Goal: Task Accomplishment & Management: Use online tool/utility

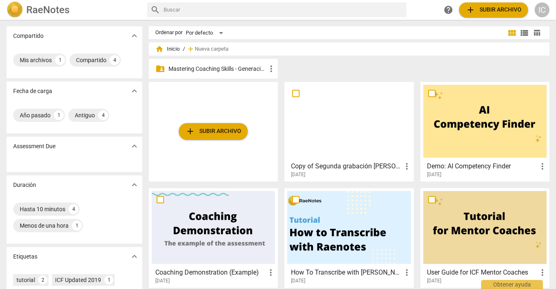
click at [200, 67] on p "Mastering Coaching Skills - Generación 31" at bounding box center [218, 69] width 98 height 9
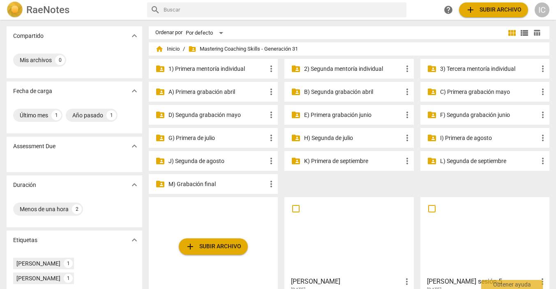
click at [211, 161] on p "J) Segunda de agosto" at bounding box center [218, 161] width 98 height 9
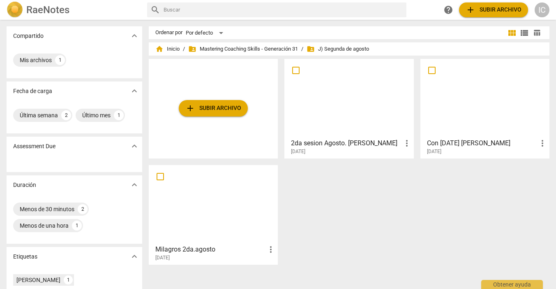
click at [375, 125] on div at bounding box center [348, 98] width 123 height 73
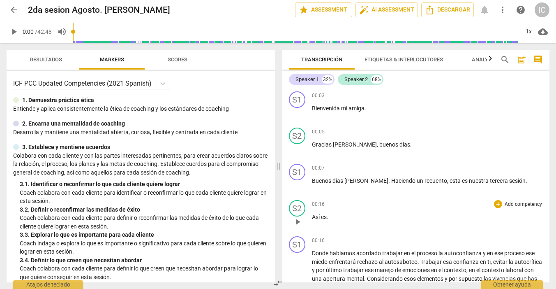
click at [525, 206] on p "Add competency" at bounding box center [523, 204] width 39 height 7
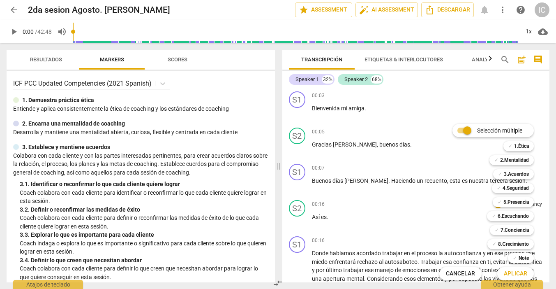
click at [437, 243] on div "Selección múltiple m ✓ 1.Ética 1 ✓ 2.Mentalidad 2 ✓ 3.Acuerdos 3 ✓ 4.Seguridad …" at bounding box center [492, 202] width 113 height 160
click at [458, 271] on span "Cancelar" at bounding box center [460, 273] width 29 height 8
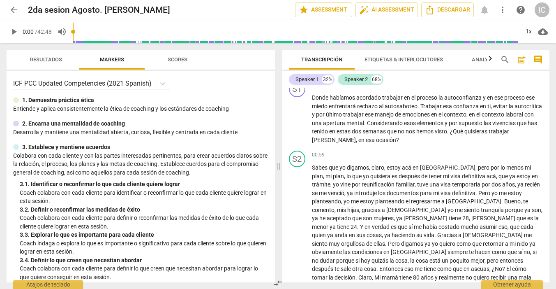
scroll to position [122, 0]
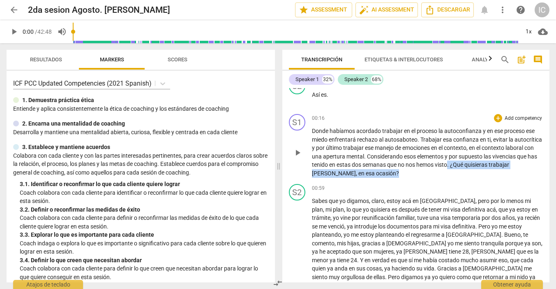
drag, startPoint x: 398, startPoint y: 171, endPoint x: 495, endPoint y: 164, distance: 97.7
click at [495, 164] on p "[PERSON_NAME] habíamos acordado trabajar en el proceso la autoconfianza y en es…" at bounding box center [427, 152] width 231 height 51
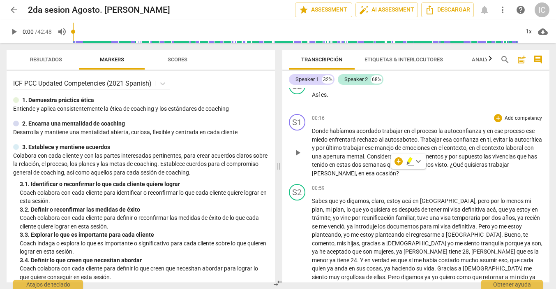
click at [510, 119] on p "Add competency" at bounding box center [523, 118] width 39 height 7
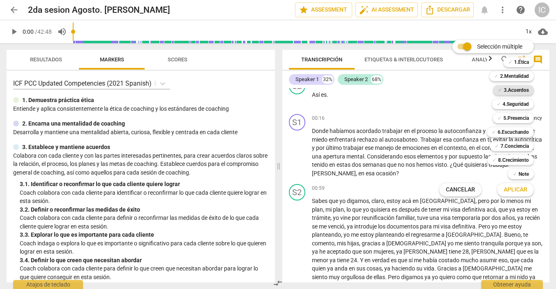
click at [511, 89] on b "3.Acuerdos" at bounding box center [516, 90] width 25 height 10
click at [513, 189] on span "Aplicar" at bounding box center [515, 189] width 23 height 8
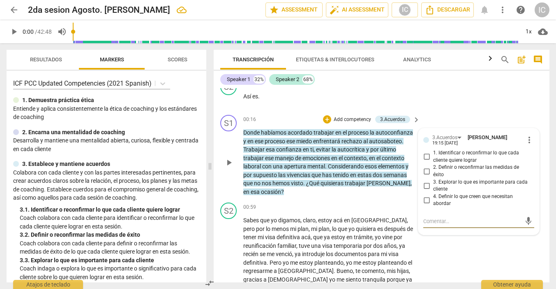
click at [423, 153] on input "1. Identificar o reconfirmar lo que cada cliente quiere lograr" at bounding box center [426, 157] width 13 height 10
checkbox input "true"
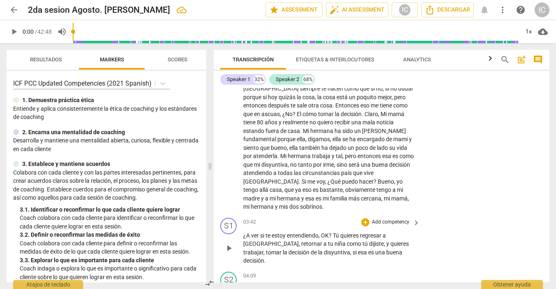
scroll to position [372, 0]
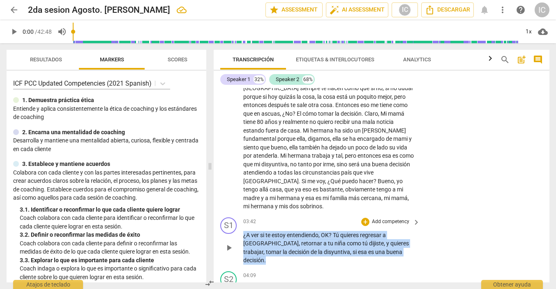
drag, startPoint x: 409, startPoint y: 235, endPoint x: 240, endPoint y: 217, distance: 170.3
click at [240, 217] on div "S1 play_arrow pause 03:42 + Add competency keyboard_arrow_right ¿A ver si te es…" at bounding box center [382, 241] width 336 height 54
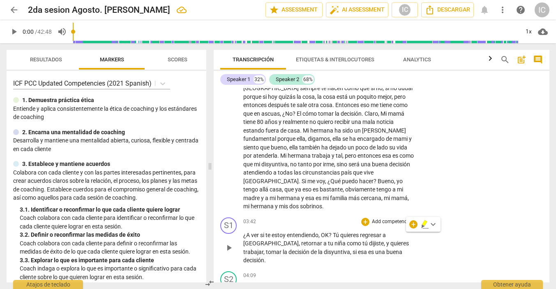
click at [382, 218] on p "Add competency" at bounding box center [390, 221] width 39 height 7
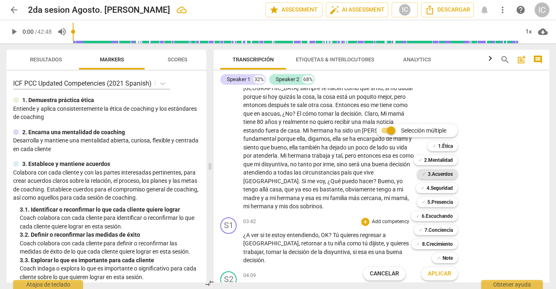
click at [440, 173] on b "3.Acuerdos" at bounding box center [440, 174] width 25 height 10
click at [443, 270] on span "Aplicar" at bounding box center [439, 273] width 23 height 8
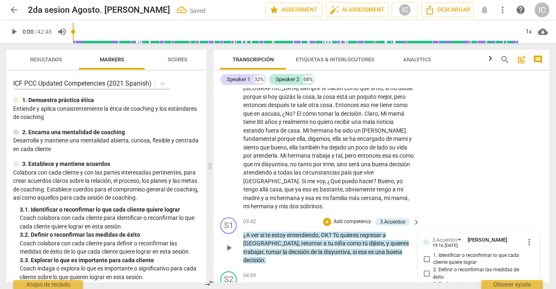
scroll to position [492, 0]
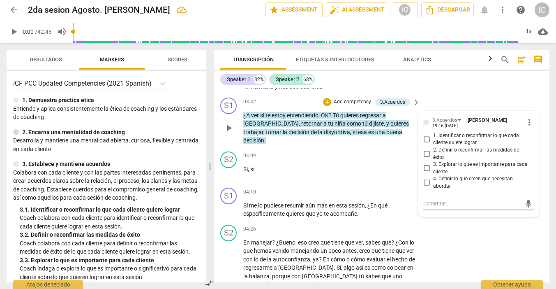
click at [424, 163] on input "3. Explorar lo que es importante para cada cliente" at bounding box center [426, 168] width 13 height 10
checkbox input "true"
click at [425, 178] on input "4. Definir lo que creen que necesitan abordar" at bounding box center [426, 183] width 13 height 10
checkbox input "true"
click at [380, 151] on div "04:09 + Add competency keyboard_arrow_right Sí , sí ." at bounding box center [332, 166] width 178 height 30
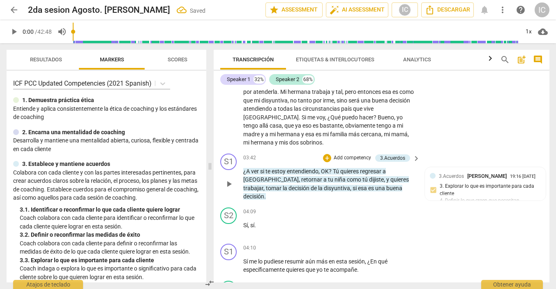
scroll to position [435, 0]
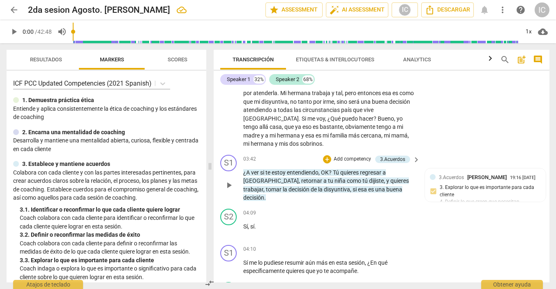
click at [340, 155] on div "+ Add competency" at bounding box center [347, 159] width 49 height 8
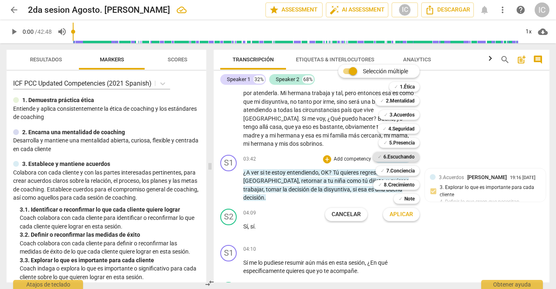
click at [405, 153] on b "6.Escuchando" at bounding box center [399, 157] width 31 height 10
click at [404, 213] on span "Aplicar" at bounding box center [401, 214] width 23 height 8
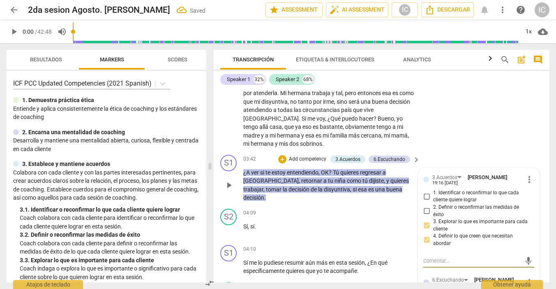
click at [534, 262] on div "3.Acuerdos [PERSON_NAME] 19:16 [DATE] more_vert 1. Identificar o reconfirmar lo…" at bounding box center [478, 282] width 121 height 229
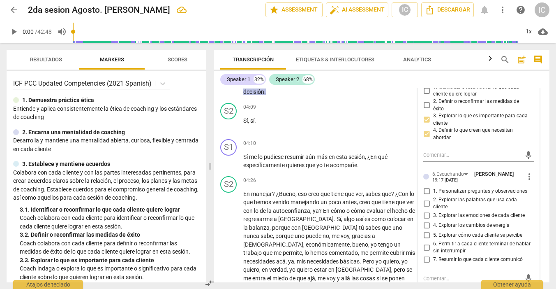
scroll to position [543, 0]
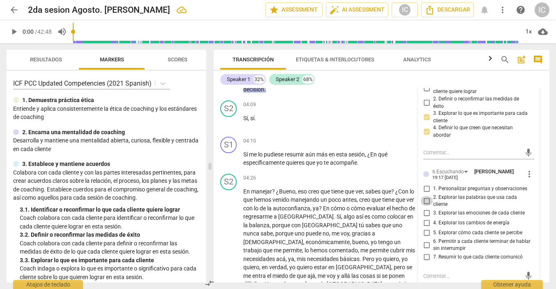
click at [428, 196] on input "2. Explorar las palabras que usa cada cliente" at bounding box center [426, 201] width 13 height 10
checkbox input "true"
click at [428, 184] on input "1. Personalizar preguntas y observaciones" at bounding box center [426, 189] width 13 height 10
checkbox input "true"
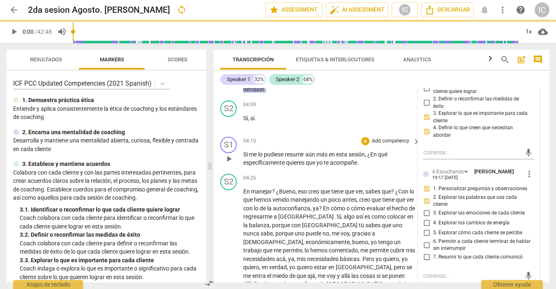
click at [312, 136] on div "04:10 + Add competency keyboard_arrow_right" at bounding box center [332, 140] width 178 height 9
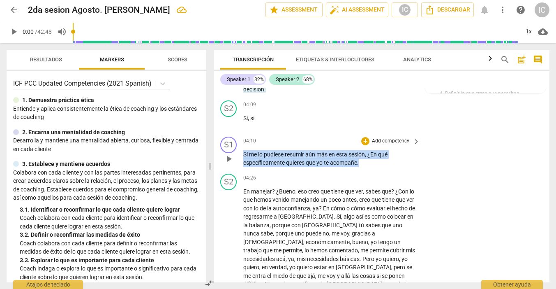
drag, startPoint x: 381, startPoint y: 139, endPoint x: 236, endPoint y: 125, distance: 145.8
click at [236, 133] on div "S1 play_arrow pause 04:10 + Add competency keyboard_arrow_right Sí me lo pudies…" at bounding box center [382, 151] width 336 height 37
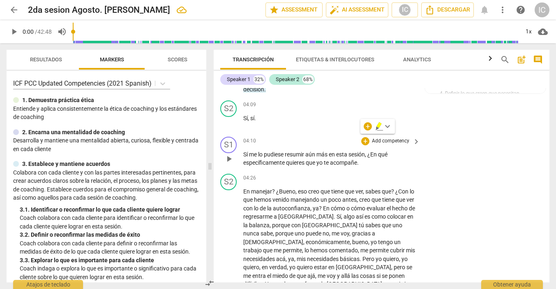
click at [395, 137] on p "Add competency" at bounding box center [390, 140] width 39 height 7
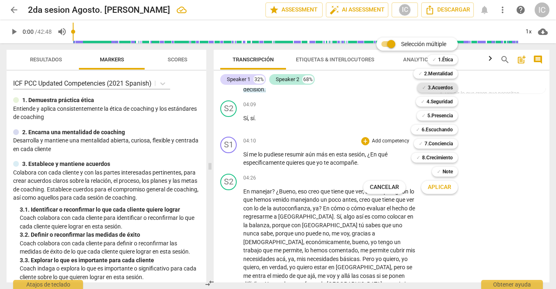
click at [446, 87] on b "3.Acuerdos" at bounding box center [440, 88] width 25 height 10
click at [442, 190] on span "Aplicar" at bounding box center [439, 187] width 23 height 8
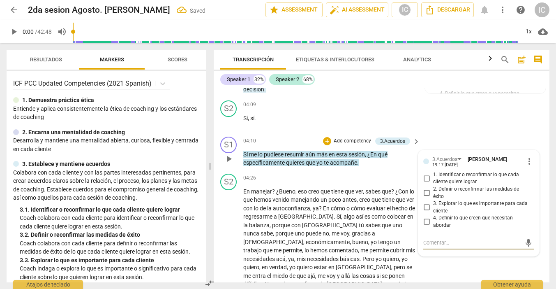
click at [442, 214] on span "4. Definir lo que creen que necesitan abordar" at bounding box center [482, 221] width 98 height 14
click at [433, 217] on input "4. Definir lo que creen que necesitan abordar" at bounding box center [426, 222] width 13 height 10
checkbox input "true"
click at [485, 236] on div "S2 play_arrow pause 04:26 + Add competency keyboard_arrow_right En manejar ? ¿B…" at bounding box center [382, 243] width 336 height 147
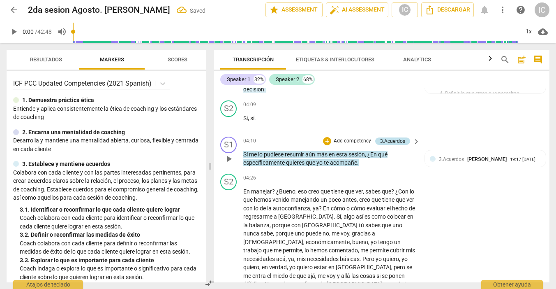
click at [390, 137] on div "3.Acuerdos" at bounding box center [392, 140] width 25 height 7
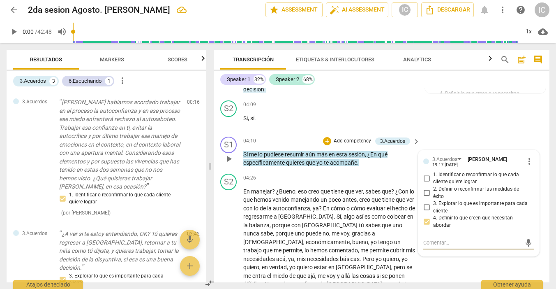
scroll to position [212, 0]
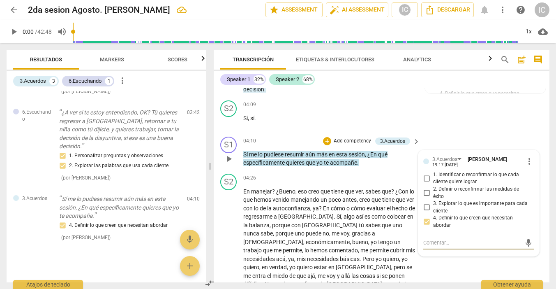
click at [451, 200] on span "3. Explorar lo que es importante para cada cliente" at bounding box center [482, 207] width 98 height 14
click at [433, 202] on input "3. Explorar lo que es importante para cada cliente" at bounding box center [426, 207] width 13 height 10
checkbox input "true"
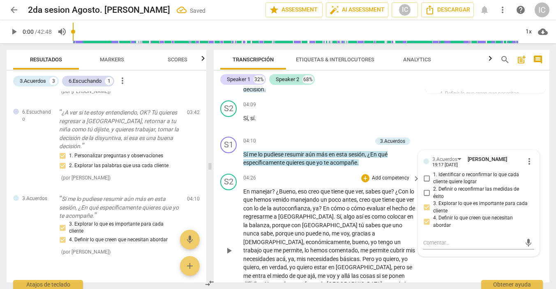
click at [472, 259] on div "S2 play_arrow pause 04:26 + Add competency keyboard_arrow_right En manejar ? ¿B…" at bounding box center [382, 243] width 336 height 147
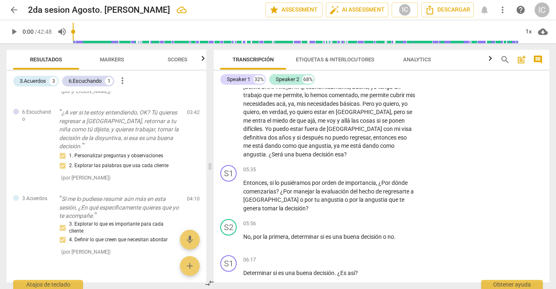
scroll to position [697, 0]
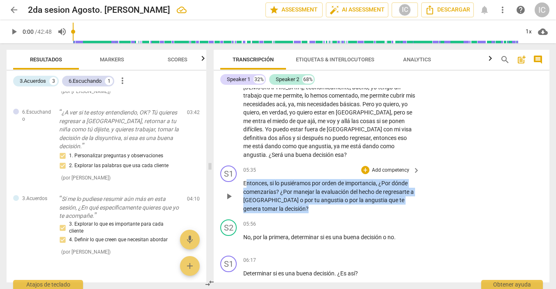
drag, startPoint x: 245, startPoint y: 145, endPoint x: 292, endPoint y: 177, distance: 56.9
click at [292, 177] on div "S1 play_arrow pause 05:35 + Add competency keyboard_arrow_right Entonces , si l…" at bounding box center [382, 189] width 336 height 54
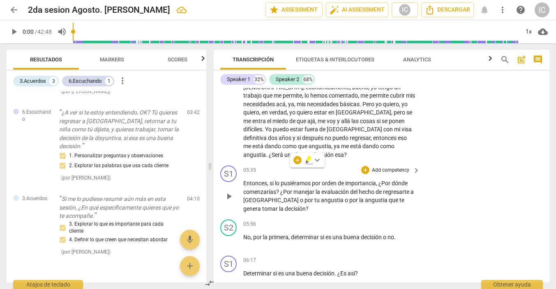
click at [372, 166] on div "+ Add competency" at bounding box center [385, 170] width 49 height 8
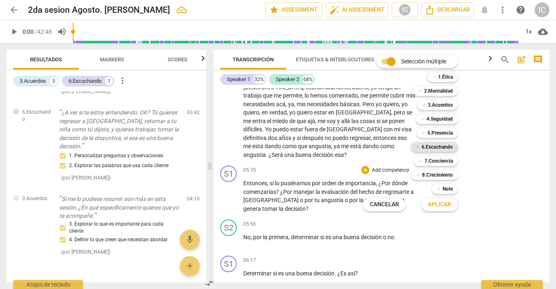
click at [441, 150] on b "6.Escuchando" at bounding box center [437, 147] width 31 height 10
click at [437, 203] on span "Aplicar" at bounding box center [439, 204] width 23 height 8
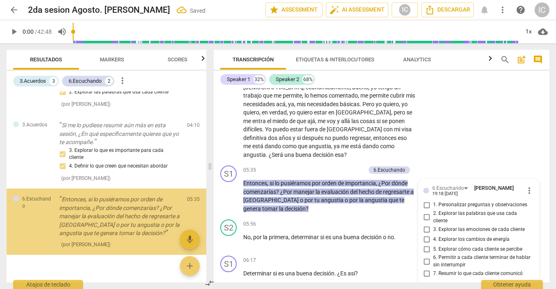
scroll to position [291, 0]
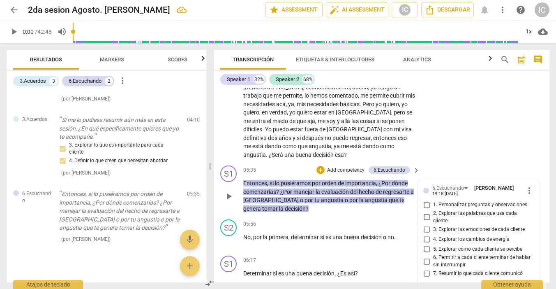
click at [455, 270] on span "7. Resumir lo que cada cliente comunicó" at bounding box center [478, 273] width 90 height 7
click at [433, 268] on input "7. Resumir lo que cada cliente comunicó" at bounding box center [426, 273] width 13 height 10
checkbox input "true"
click at [449, 162] on div "S1 play_arrow pause 05:35 + Add competency 6.Escuchando keyboard_arrow_right En…" at bounding box center [382, 189] width 336 height 54
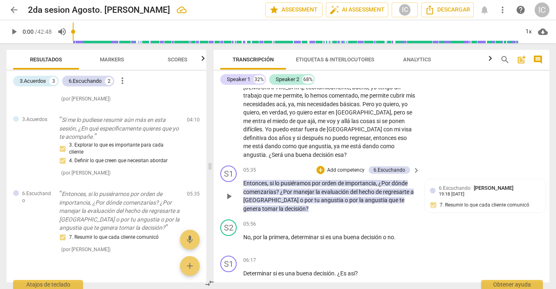
click at [354, 166] on p "Add competency" at bounding box center [345, 169] width 39 height 7
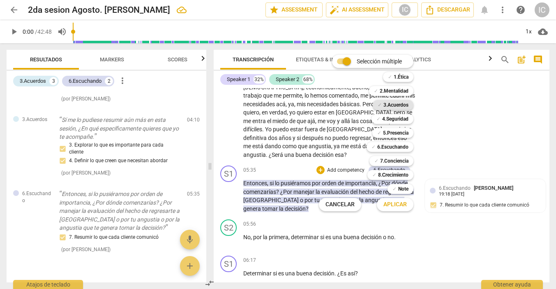
click at [395, 104] on b "3.Acuerdos" at bounding box center [396, 105] width 25 height 10
click at [400, 204] on span "Aplicar" at bounding box center [395, 204] width 23 height 8
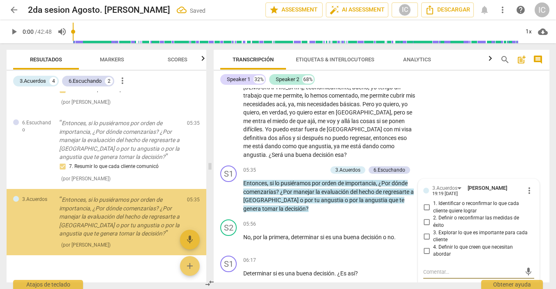
scroll to position [366, 0]
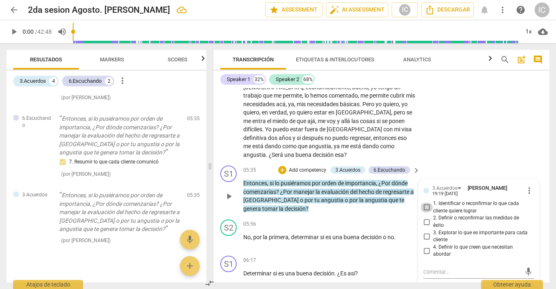
click at [425, 202] on input "1. Identificar o reconfirmar lo que cada cliente quiere lograr" at bounding box center [426, 207] width 13 height 10
checkbox input "true"
click at [427, 231] on input "3. Explorar lo que es importante para cada cliente" at bounding box center [426, 236] width 13 height 10
checkbox input "true"
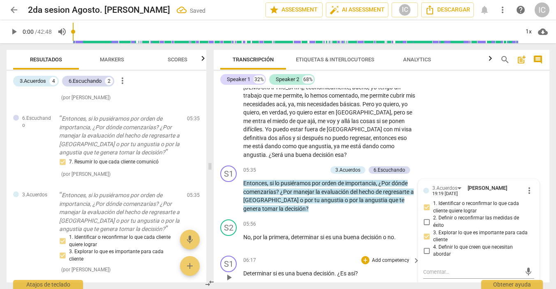
click at [344, 255] on div "06:17 + Add competency keyboard_arrow_right Determinar si es una buena decisión…" at bounding box center [332, 270] width 178 height 30
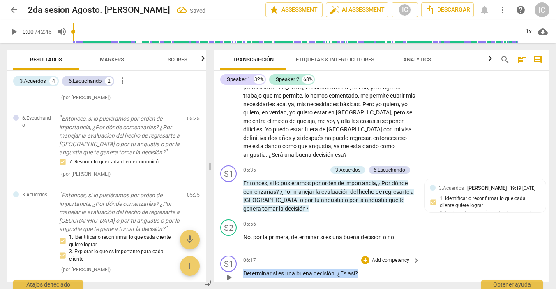
drag, startPoint x: 367, startPoint y: 237, endPoint x: 265, endPoint y: 227, distance: 102.4
click at [265, 255] on div "06:17 + Add competency keyboard_arrow_right Determinar si es una buena decisión…" at bounding box center [332, 270] width 178 height 30
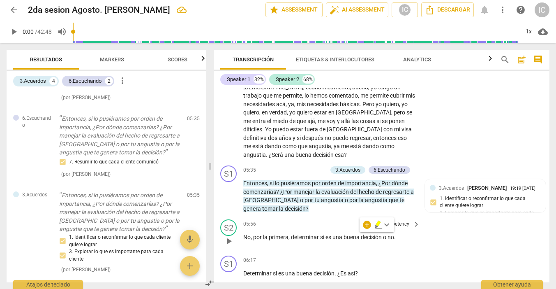
click at [396, 220] on p "Add competency" at bounding box center [390, 223] width 39 height 7
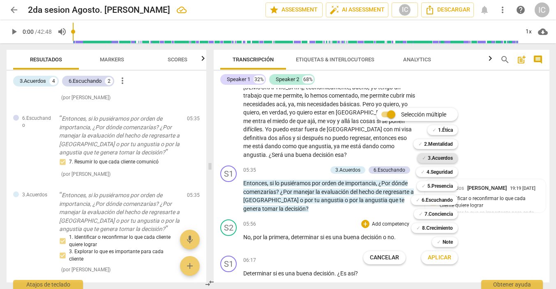
click at [437, 159] on b "3.Acuerdos" at bounding box center [440, 158] width 25 height 10
click at [442, 258] on span "Aplicar" at bounding box center [439, 257] width 23 height 8
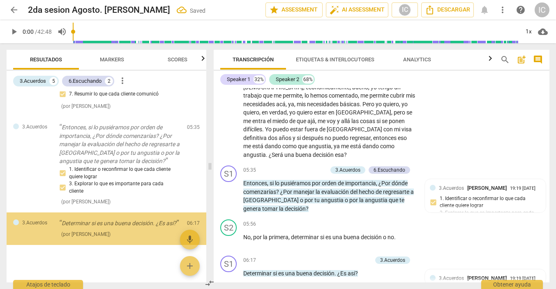
scroll to position [435, 0]
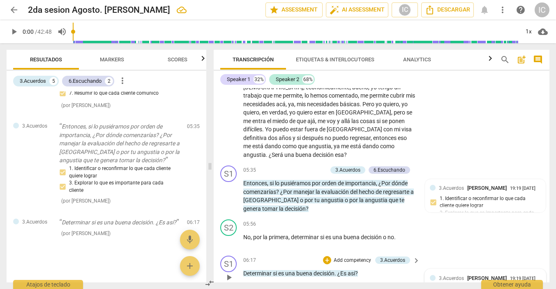
click at [513, 274] on div "3.Acuerdos [PERSON_NAME] 19:19 [DATE]" at bounding box center [485, 280] width 111 height 13
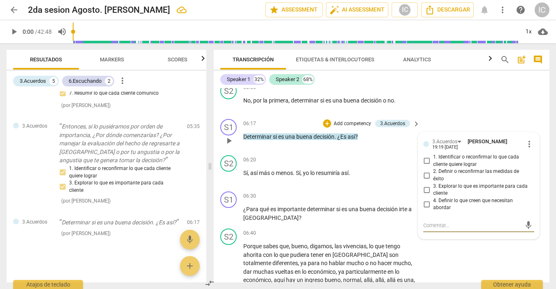
click at [426, 156] on input "1. Identificar o reconfirmar lo que cada cliente quiere lograr" at bounding box center [426, 161] width 13 height 10
checkbox input "true"
click at [469, 230] on div "S2 play_arrow pause 06:40 + Add competency keyboard_arrow_right Porque sabes qu…" at bounding box center [382, 264] width 336 height 79
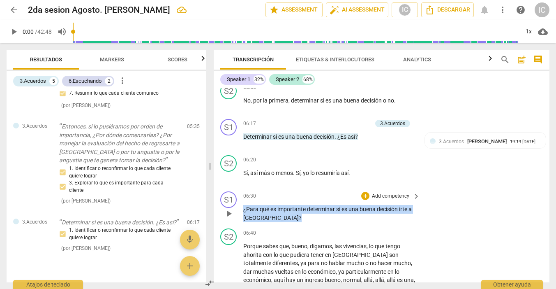
drag, startPoint x: 275, startPoint y: 179, endPoint x: 240, endPoint y: 171, distance: 36.2
click at [240, 188] on div "S1 play_arrow pause 06:30 + Add competency keyboard_arrow_right ¿Para qué es im…" at bounding box center [382, 206] width 336 height 37
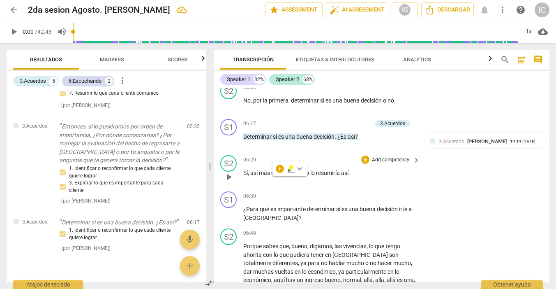
click at [384, 156] on p "Add competency" at bounding box center [390, 159] width 39 height 7
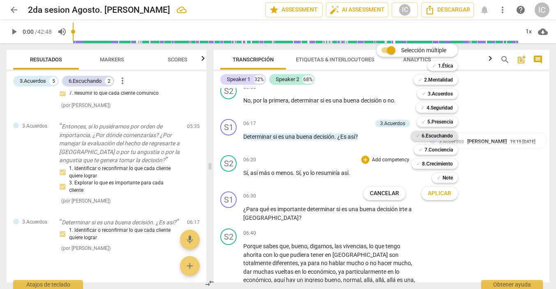
click at [443, 136] on b "6.Escuchando" at bounding box center [437, 136] width 31 height 10
click at [448, 194] on span "Aplicar" at bounding box center [439, 193] width 23 height 8
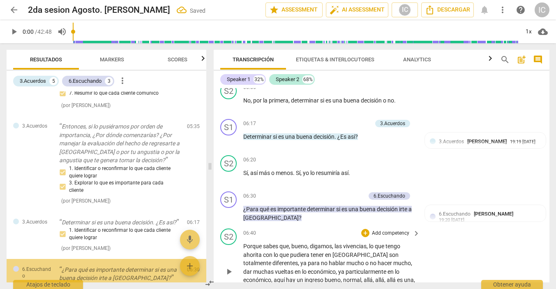
scroll to position [490, 0]
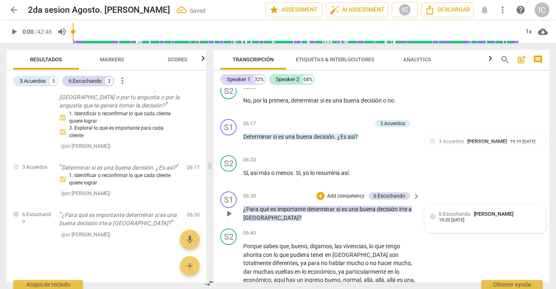
click at [492, 210] on div "6.Escuchando [PERSON_NAME] 19:20 [DATE]" at bounding box center [490, 216] width 102 height 13
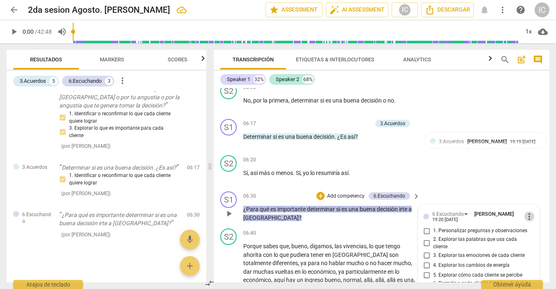
click at [529, 211] on span "more_vert" at bounding box center [530, 216] width 10 height 10
click at [533, 191] on li "Borrar" at bounding box center [535, 194] width 29 height 16
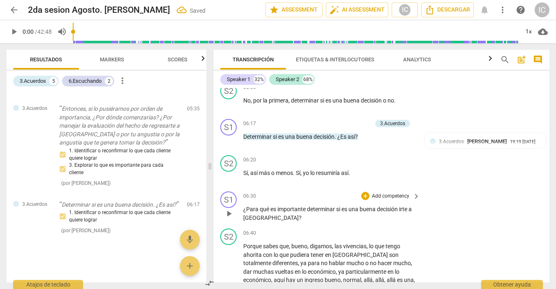
scroll to position [449, 0]
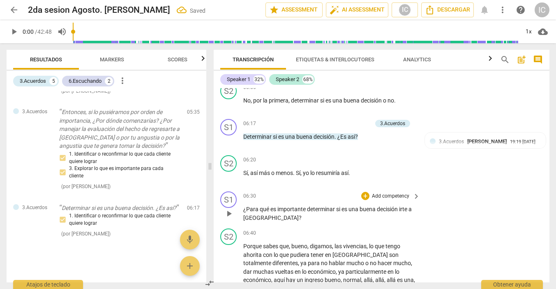
click at [381, 192] on p "Add competency" at bounding box center [390, 195] width 39 height 7
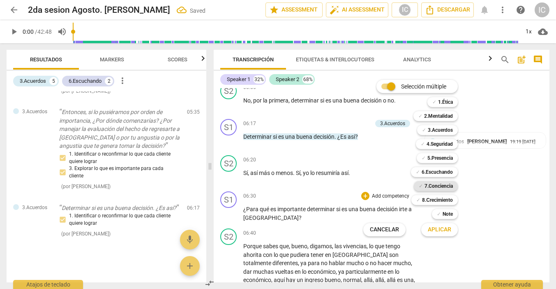
click at [437, 184] on b "7.Conciencia" at bounding box center [439, 186] width 28 height 10
click at [438, 229] on span "Aplicar" at bounding box center [439, 229] width 23 height 8
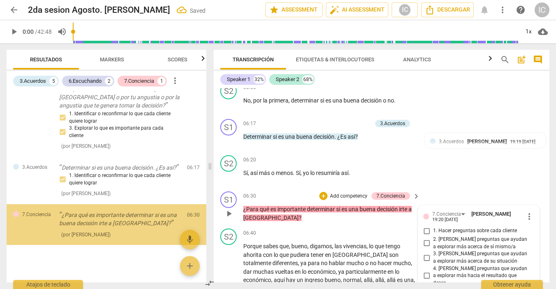
scroll to position [954, 0]
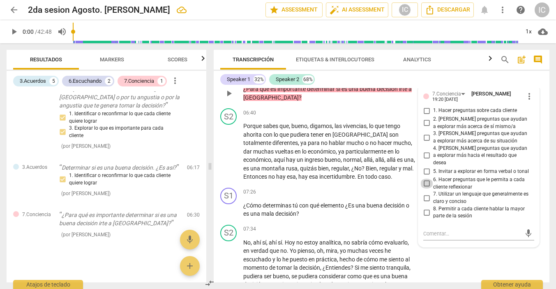
click at [425, 178] on input "6. Hacer preguntas que le permita a cada cliente reflexionar" at bounding box center [426, 183] width 13 height 10
checkbox input "true"
click at [426, 132] on input "3. [PERSON_NAME] preguntas que ayudan a explorar más acerca de su situación" at bounding box center [426, 137] width 13 height 10
checkbox input "true"
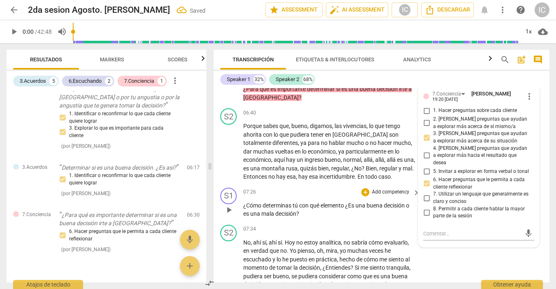
click at [368, 201] on p "¿Cómo determinas tú con qué elemento ¿Es una buena decisión o es una mala decis…" at bounding box center [329, 209] width 173 height 17
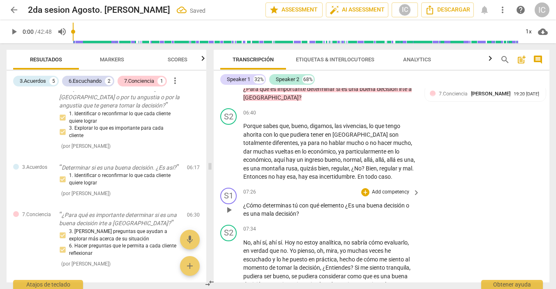
click at [308, 202] on span "con" at bounding box center [304, 205] width 11 height 7
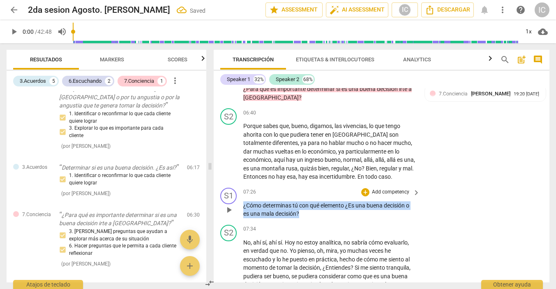
drag, startPoint x: 304, startPoint y: 173, endPoint x: 242, endPoint y: 165, distance: 62.2
click at [242, 184] on div "S1 play_arrow pause 07:26 + Add competency keyboard_arrow_right ¿Cómo determina…" at bounding box center [382, 202] width 336 height 37
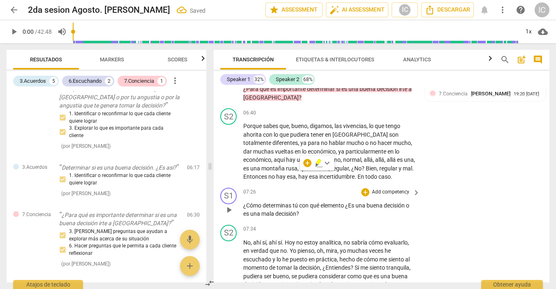
click at [383, 188] on p "Add competency" at bounding box center [390, 191] width 39 height 7
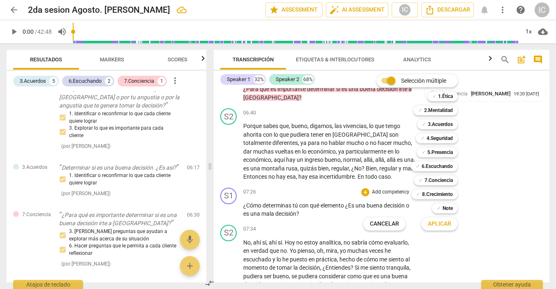
click at [387, 183] on div "Selección múltiple m ✓ 1.Ética 1 ✓ 2.Mentalidad 2 ✓ 3.Acuerdos 3 ✓ 4.Seguridad …" at bounding box center [416, 152] width 113 height 160
drag, startPoint x: 305, startPoint y: 174, endPoint x: 243, endPoint y: 162, distance: 62.8
click at [243, 162] on div at bounding box center [278, 144] width 556 height 289
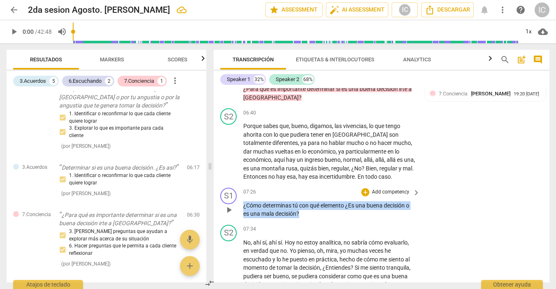
drag, startPoint x: 304, startPoint y: 175, endPoint x: 238, endPoint y: 166, distance: 67.2
click at [238, 184] on div "S1 play_arrow pause 07:26 + Add competency keyboard_arrow_right ¿Cómo determina…" at bounding box center [382, 202] width 336 height 37
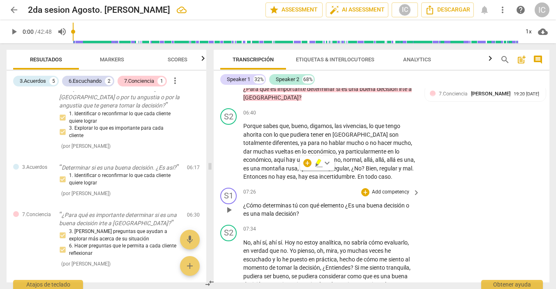
click at [382, 188] on p "Add competency" at bounding box center [390, 191] width 39 height 7
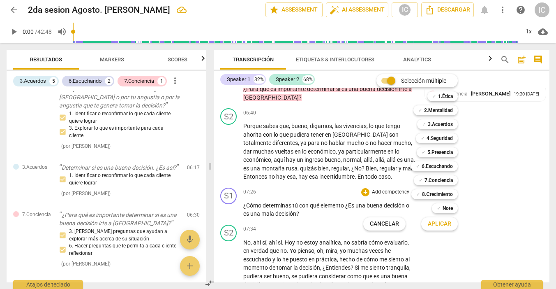
click at [365, 180] on div "Selección múltiple m ✓ 1.Ética 1 ✓ 2.Mentalidad 2 ✓ 3.Acuerdos 3 ✓ 4.Seguridad …" at bounding box center [416, 152] width 113 height 160
click at [457, 259] on div at bounding box center [278, 144] width 556 height 289
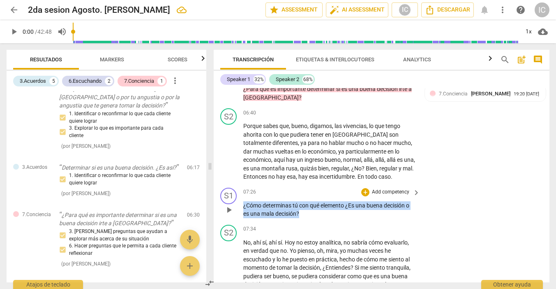
drag, startPoint x: 307, startPoint y: 172, endPoint x: 240, endPoint y: 163, distance: 67.6
click at [240, 184] on div "S1 play_arrow pause 07:26 + Add competency keyboard_arrow_right ¿Cómo determina…" at bounding box center [382, 202] width 336 height 37
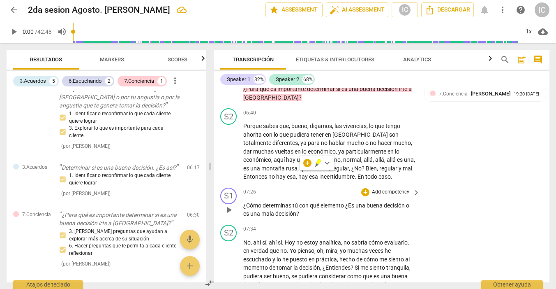
click at [388, 188] on p "Add competency" at bounding box center [390, 191] width 39 height 7
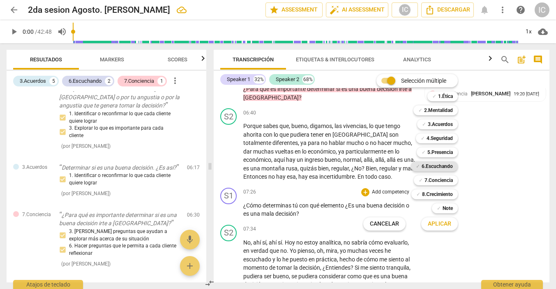
click at [440, 164] on b "6.Escuchando" at bounding box center [437, 166] width 31 height 10
click at [442, 222] on span "Aplicar" at bounding box center [439, 224] width 23 height 8
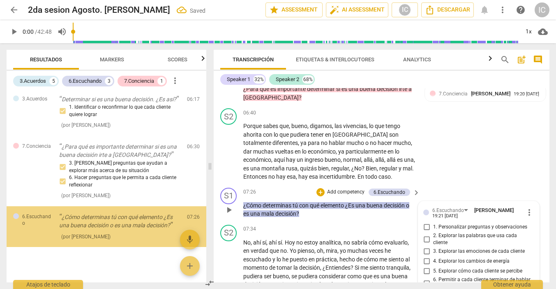
scroll to position [558, 0]
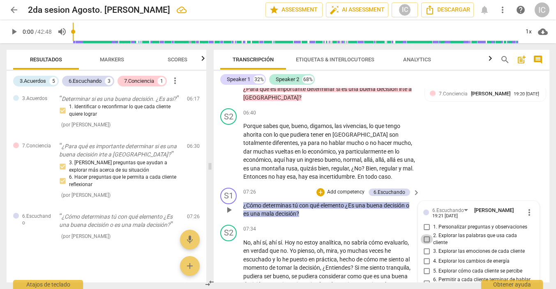
click at [425, 234] on input "2. Explorar las palabras que usa cada cliente" at bounding box center [426, 239] width 13 height 10
checkbox input "true"
click at [342, 188] on p "Add competency" at bounding box center [345, 191] width 39 height 7
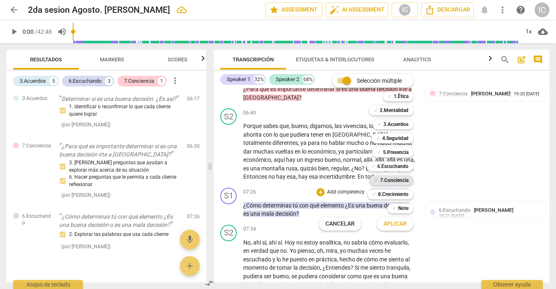
click at [403, 177] on b "7.Conciencia" at bounding box center [394, 180] width 28 height 10
click at [403, 226] on span "Aplicar" at bounding box center [395, 224] width 23 height 8
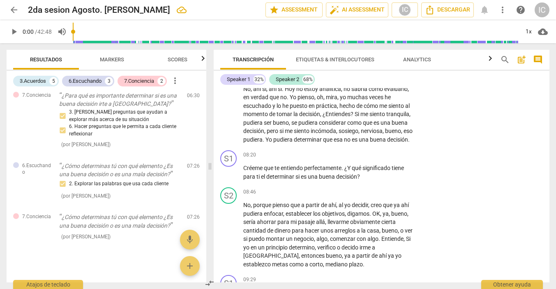
scroll to position [938, 0]
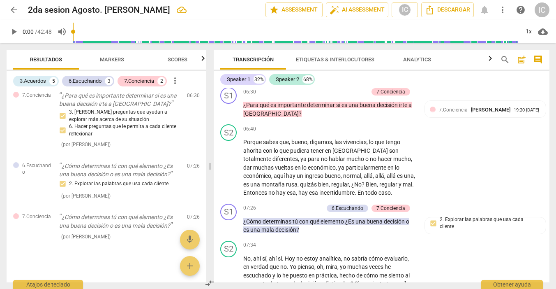
drag, startPoint x: 546, startPoint y: 121, endPoint x: 547, endPoint y: 127, distance: 5.8
click at [547, 127] on div "S1 play_arrow pause 00:03 + Add competency keyboard_arrow_right Bienvenida mi a…" at bounding box center [382, 185] width 336 height 194
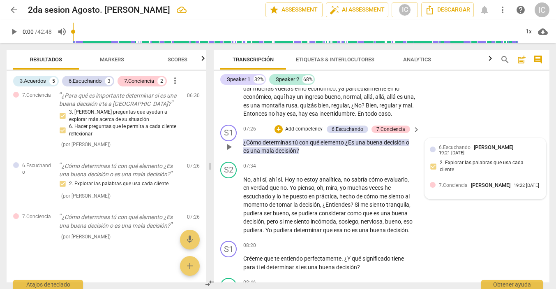
scroll to position [0, 0]
click at [497, 181] on div "7.Conciencia [PERSON_NAME] 19:22 [DATE]" at bounding box center [490, 185] width 102 height 8
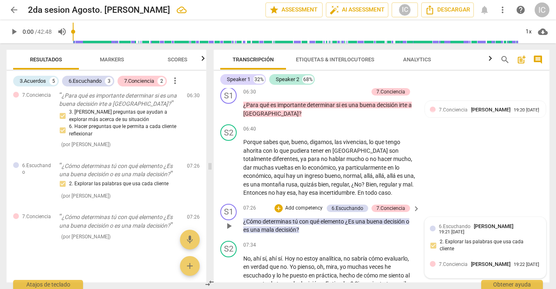
click at [488, 260] on div "7.Conciencia [PERSON_NAME]" at bounding box center [476, 264] width 75 height 8
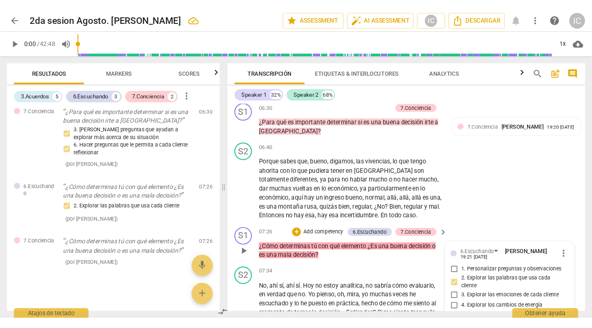
scroll to position [1042, 0]
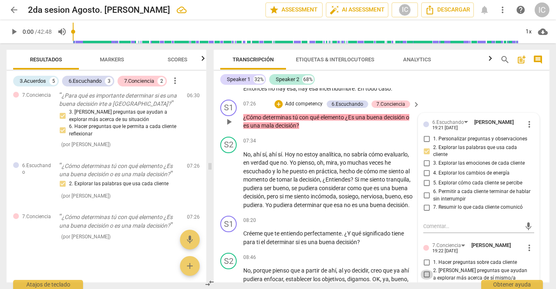
click at [426, 269] on input "2. [PERSON_NAME] preguntas que ayudan a explorar más acerca de sí mismo/a" at bounding box center [426, 274] width 13 height 10
checkbox input "true"
click at [425, 284] on input "3. [PERSON_NAME] preguntas que ayudan a explorar más acerca de su situación" at bounding box center [426, 289] width 13 height 10
checkbox input "true"
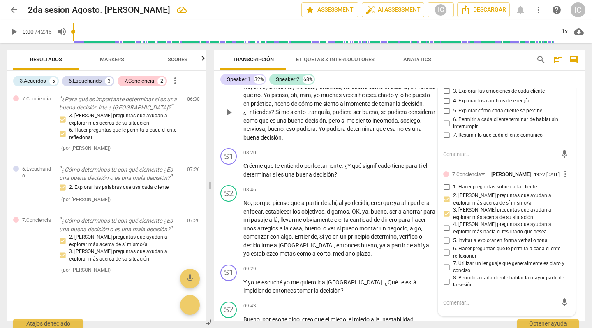
scroll to position [598, 0]
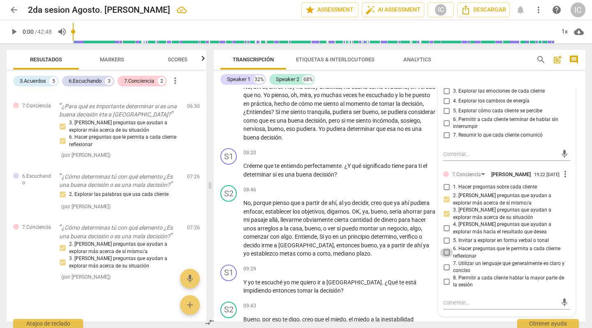
click at [446, 247] on input "6. Hacer preguntas que le permita a cada cliente reflexionar" at bounding box center [446, 252] width 13 height 10
checkbox input "true"
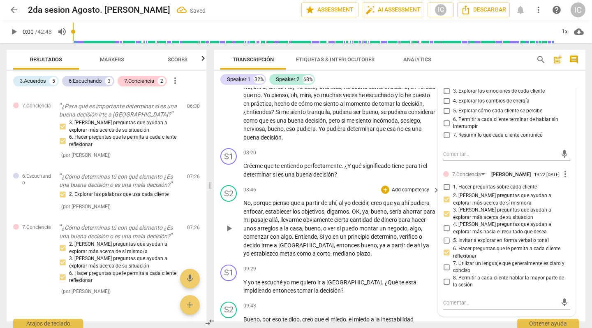
click at [347, 185] on div "08:46 + Add competency keyboard_arrow_right" at bounding box center [341, 189] width 197 height 9
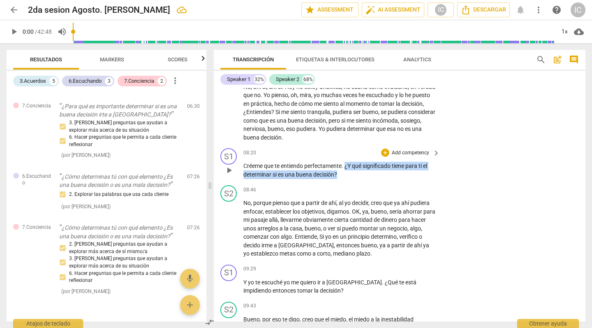
drag, startPoint x: 346, startPoint y: 134, endPoint x: 354, endPoint y: 141, distance: 10.5
click at [354, 162] on p "Créeme que te entiendo perfectamente . ¿Y qué significado tiene para ti el dete…" at bounding box center [339, 170] width 192 height 17
click at [402, 149] on p "Add competency" at bounding box center [410, 152] width 39 height 7
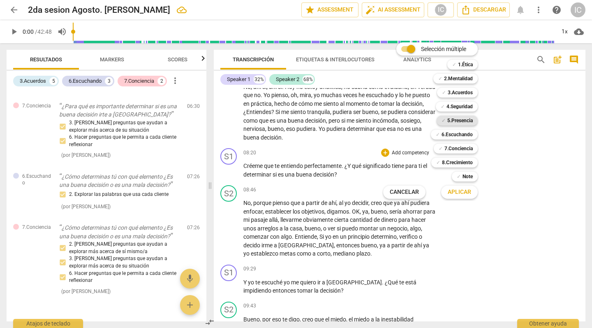
click at [460, 119] on b "5.Presencia" at bounding box center [459, 121] width 25 height 10
click at [469, 194] on span "Aplicar" at bounding box center [459, 192] width 23 height 8
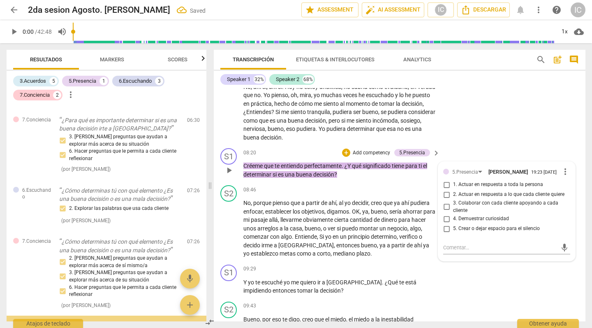
scroll to position [675, 0]
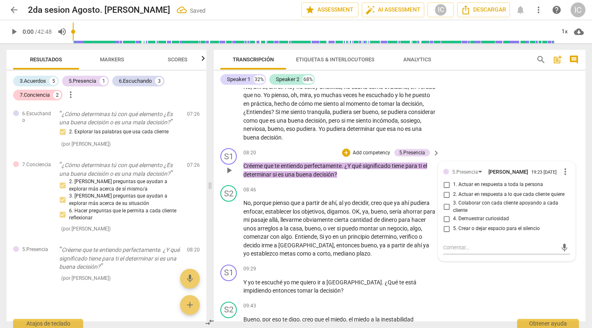
click at [468, 215] on span "4. Demuestrar curiosidad" at bounding box center [481, 218] width 56 height 7
click at [453, 214] on input "4. Demuestrar curiosidad" at bounding box center [446, 219] width 13 height 10
checkbox input "true"
click at [493, 263] on div "S1 play_arrow pause 09:29 + Add competency keyboard_arrow_right Y yo te escuché…" at bounding box center [400, 279] width 372 height 37
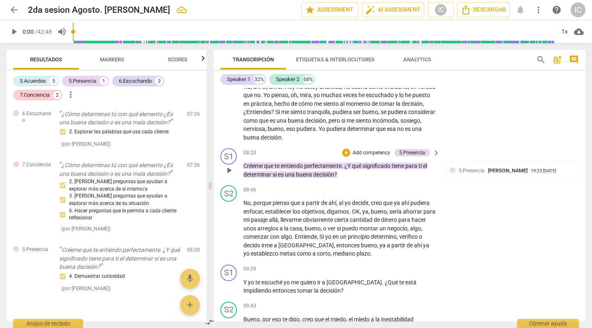
click at [379, 149] on p "Add competency" at bounding box center [371, 152] width 39 height 7
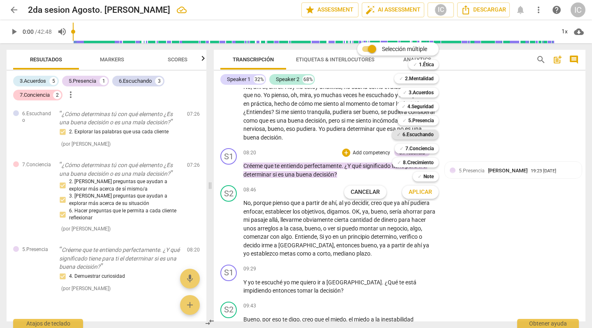
click at [415, 137] on b "6.Escuchando" at bounding box center [417, 134] width 31 height 10
click at [423, 188] on span "Aplicar" at bounding box center [420, 192] width 23 height 8
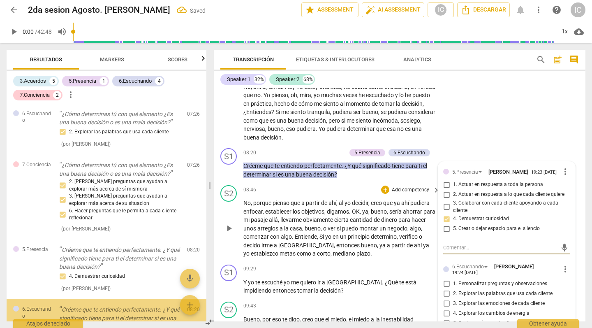
scroll to position [733, 0]
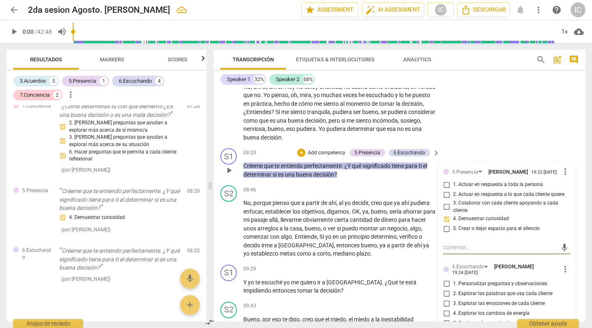
click at [446, 288] on input "3. Explorar las emociones de cada cliente" at bounding box center [446, 303] width 13 height 10
checkbox input "true"
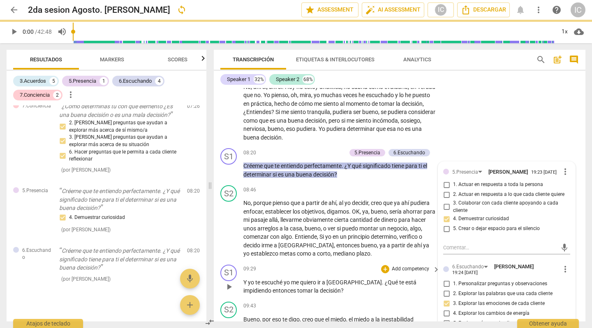
click at [391, 278] on p "Y yo te escuché yo me quiero ir a [GEOGRAPHIC_DATA] . ¿Qué te está impidiendo e…" at bounding box center [339, 286] width 192 height 17
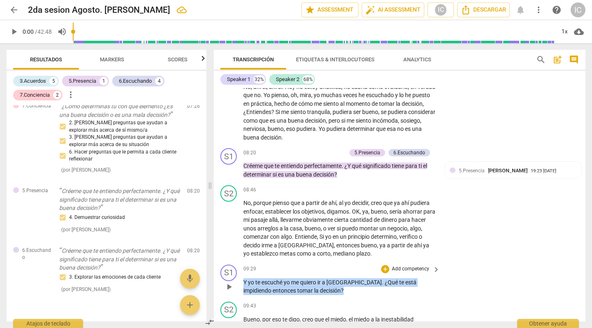
drag, startPoint x: 326, startPoint y: 253, endPoint x: 242, endPoint y: 245, distance: 84.2
click at [242, 261] on div "S1 play_arrow pause 09:29 + Add competency keyboard_arrow_right Y yo te escuché…" at bounding box center [400, 279] width 372 height 37
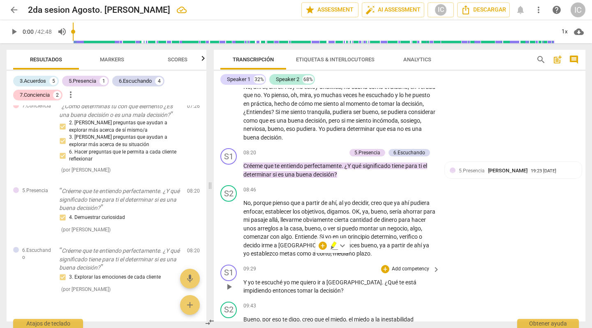
click at [410, 265] on p "Add competency" at bounding box center [410, 268] width 39 height 7
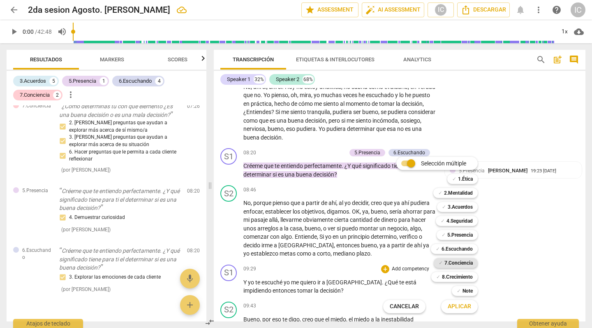
click at [470, 264] on b "7.Conciencia" at bounding box center [458, 263] width 28 height 10
click at [465, 288] on span "Aplicar" at bounding box center [459, 306] width 23 height 8
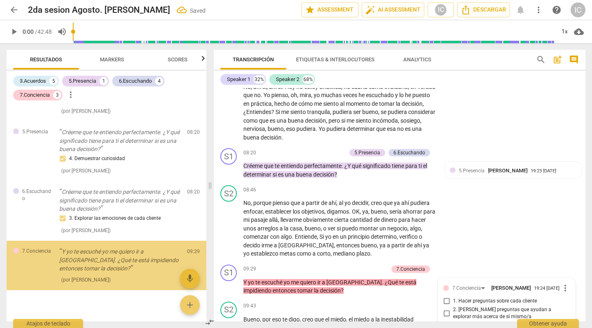
scroll to position [1219, 0]
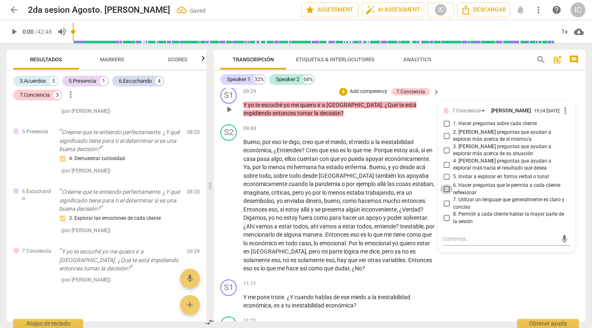
click at [449, 184] on input "6. Hacer preguntas que le permita a cada cliente reflexionar" at bounding box center [446, 189] width 13 height 10
checkbox input "true"
click at [445, 145] on input "3. [PERSON_NAME] preguntas que ayudan a explorar más acerca de su situación" at bounding box center [446, 150] width 13 height 10
checkbox input "true"
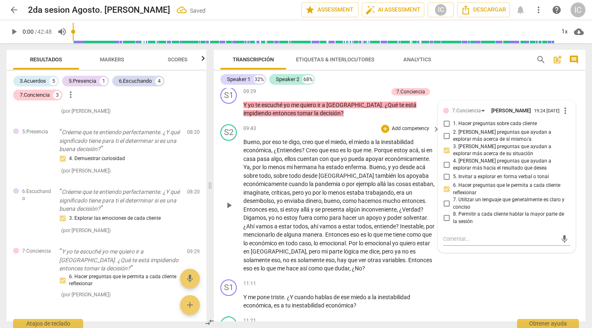
click at [454, 245] on div "S2 play_arrow pause 09:43 + Add competency keyboard_arrow_right Bueno , por eso…" at bounding box center [400, 198] width 372 height 155
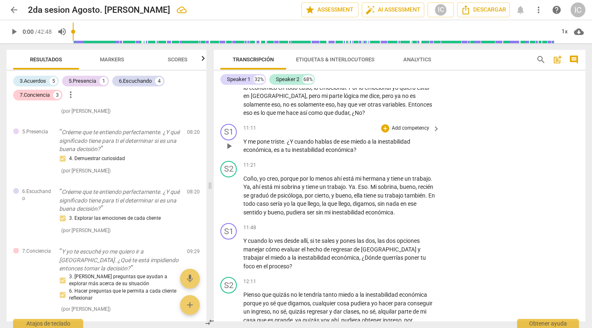
scroll to position [1375, 0]
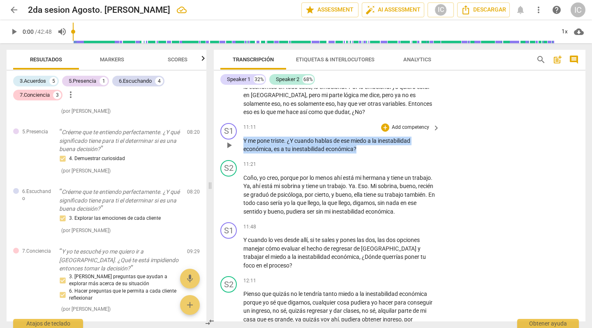
drag, startPoint x: 364, startPoint y: 120, endPoint x: 242, endPoint y: 107, distance: 123.3
click at [242, 120] on div "S1 play_arrow pause 11:11 + Add competency keyboard_arrow_right Y me pone trist…" at bounding box center [400, 138] width 372 height 37
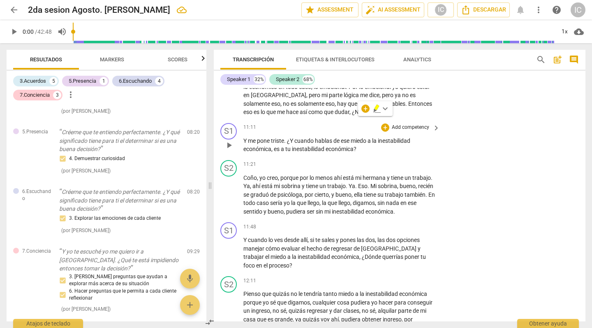
click at [418, 124] on p "Add competency" at bounding box center [410, 127] width 39 height 7
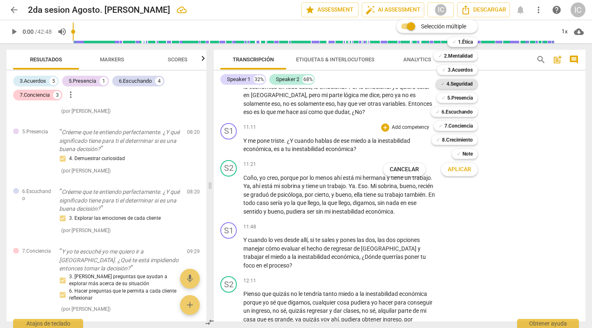
click at [458, 81] on b "4.Seguridad" at bounding box center [459, 84] width 26 height 10
click at [468, 172] on span "Aplicar" at bounding box center [459, 169] width 23 height 8
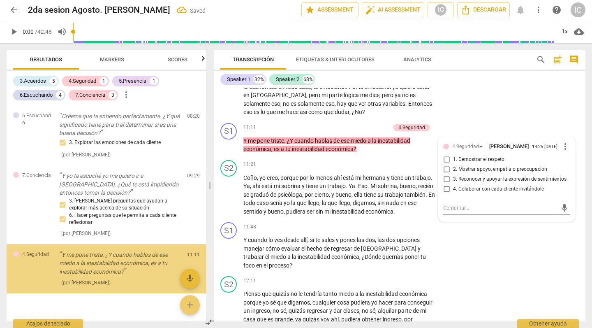
scroll to position [869, 0]
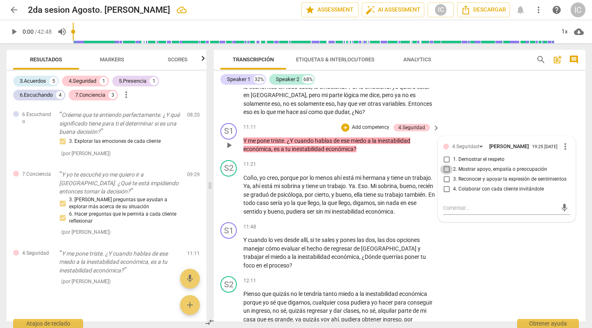
click at [446, 164] on input "2. Mostrar apoyo, empatía o preocupación" at bounding box center [446, 169] width 13 height 10
checkbox input "true"
click at [446, 174] on input "3. Reconocer y apoyar la expresión de sentimientos" at bounding box center [446, 179] width 13 height 10
checkbox input "true"
click at [375, 124] on p "Add competency" at bounding box center [370, 127] width 39 height 7
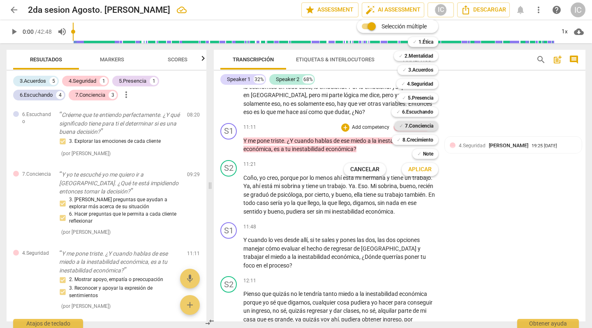
click at [421, 125] on b "7.Conciencia" at bounding box center [419, 126] width 28 height 10
click at [416, 126] on b "7.Conciencia" at bounding box center [419, 126] width 28 height 10
click at [421, 171] on span "Aplicar" at bounding box center [419, 169] width 23 height 8
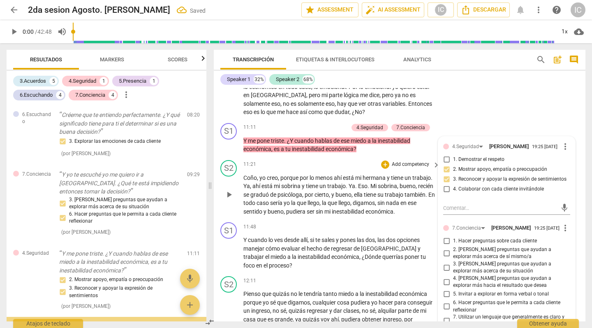
scroll to position [942, 0]
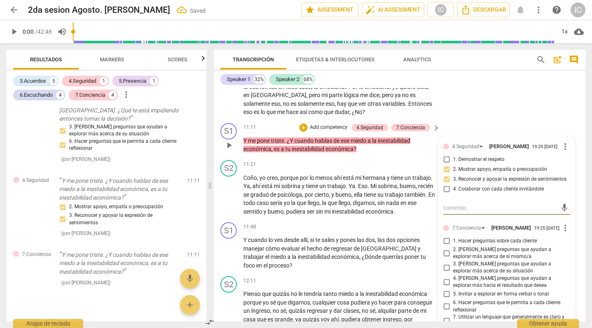
click at [445, 248] on input "2. [PERSON_NAME] preguntas que ayudan a explorar más acerca de sí mismo/a" at bounding box center [446, 253] width 13 height 10
checkbox input "true"
click at [444, 262] on input "3. [PERSON_NAME] preguntas que ayudan a explorar más acerca de su situación" at bounding box center [446, 267] width 13 height 10
checkbox input "true"
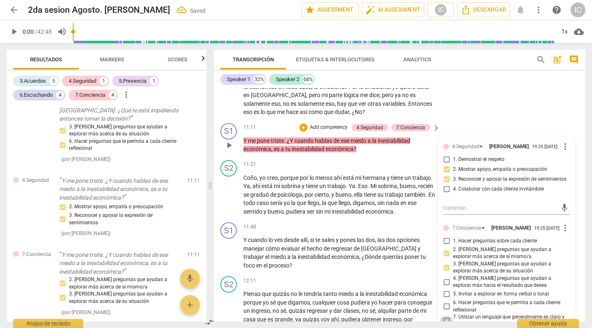
click at [445, 288] on input "7. Utilizar un lenguaje que generalmente es claro y conciso" at bounding box center [446, 321] width 13 height 10
checkbox input "true"
click at [445, 288] on input "6. Hacer preguntas que le permita a cada cliente reflexionar" at bounding box center [446, 306] width 13 height 10
checkbox input "true"
click at [446, 277] on input "4. [PERSON_NAME] preguntas que ayudan a explorar más hacia el resultado que des…" at bounding box center [446, 282] width 13 height 10
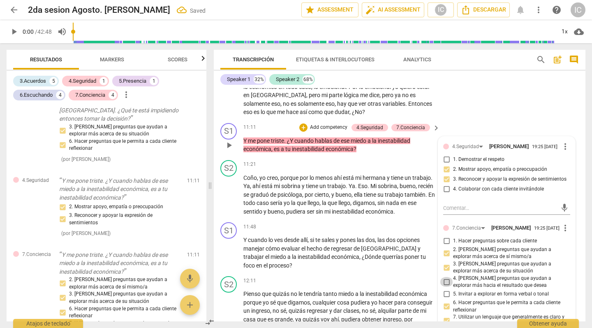
checkbox input "true"
click at [377, 236] on p "Y cuando lo ves desde allí , si te sales y pones las dos , las dos opciones man…" at bounding box center [339, 253] width 192 height 34
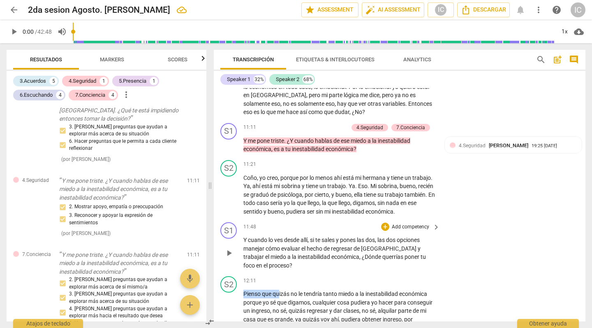
drag, startPoint x: 279, startPoint y: 259, endPoint x: 252, endPoint y: 236, distance: 35.9
click at [252, 236] on div "S1 play_arrow pause 00:03 + Add competency keyboard_arrow_right Bienvenida mi a…" at bounding box center [400, 204] width 372 height 233
click at [271, 236] on p "Y cuando lo ves desde allí , si te sales y pones las dos , las dos opciones man…" at bounding box center [339, 253] width 192 height 34
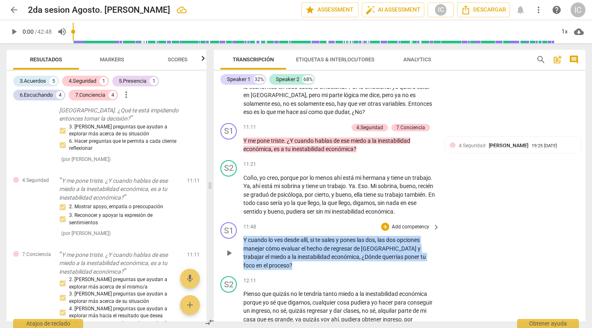
drag, startPoint x: 271, startPoint y: 231, endPoint x: 242, endPoint y: 209, distance: 37.0
click at [242, 219] on div "S1 play_arrow pause 11:48 + Add competency keyboard_arrow_right Y cuando lo ves…" at bounding box center [400, 246] width 372 height 54
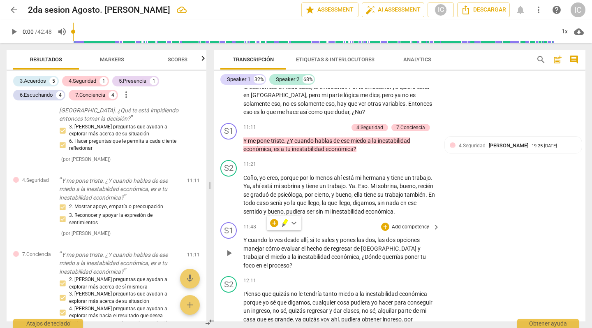
click at [406, 223] on p "Add competency" at bounding box center [410, 226] width 39 height 7
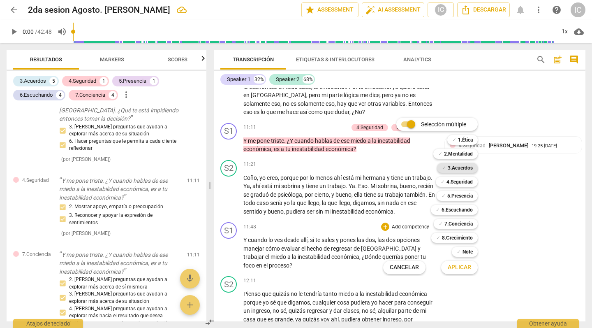
click at [462, 164] on b "3.Acuerdos" at bounding box center [460, 168] width 25 height 10
click at [454, 266] on span "Aplicar" at bounding box center [459, 267] width 23 height 8
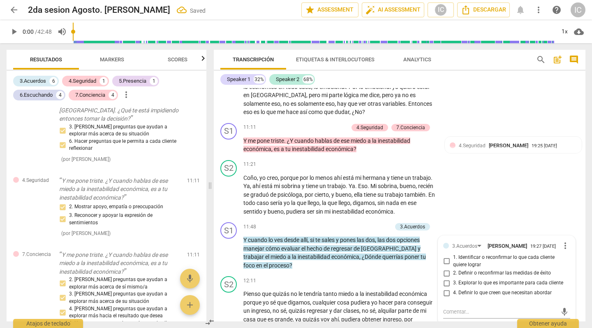
scroll to position [1077, 0]
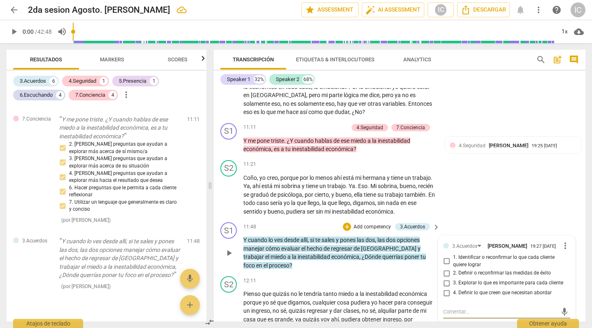
click at [448, 278] on input "3. Explorar lo que es importante para cada cliente" at bounding box center [446, 283] width 13 height 10
checkbox input "true"
click at [444, 288] on input "4. Definir lo que creen que necesitan abordar" at bounding box center [446, 293] width 13 height 10
checkbox input "true"
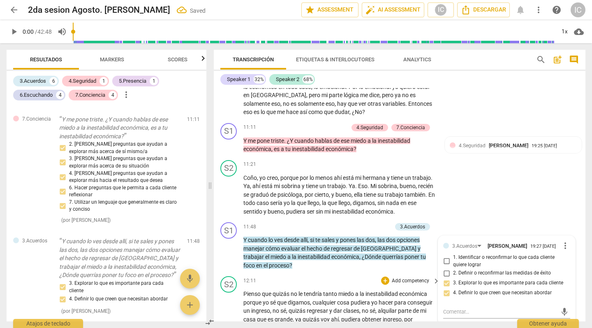
click at [469, 288] on div "S2 play_arrow pause 12:11 + Add competency keyboard_arrow_right Pienso que quiz…" at bounding box center [400, 321] width 372 height 96
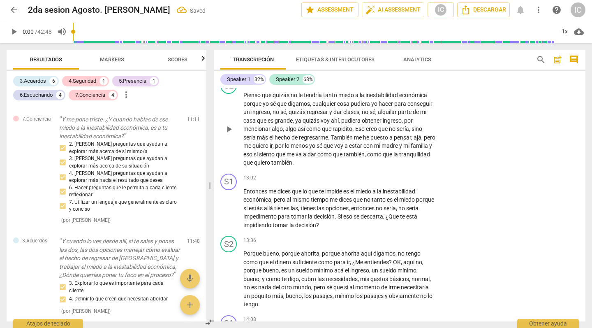
scroll to position [1574, 0]
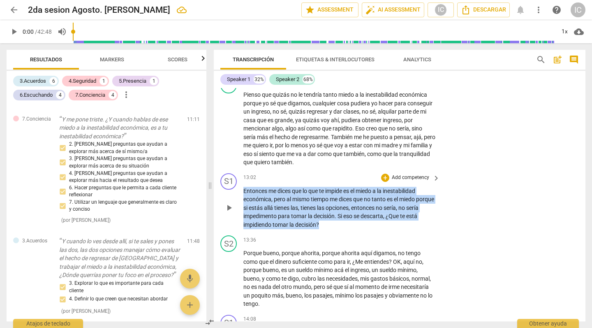
drag, startPoint x: 334, startPoint y: 188, endPoint x: 222, endPoint y: 158, distance: 116.2
click at [222, 170] on div "S1 play_arrow pause 13:02 + Add competency keyboard_arrow_right Entonces me dic…" at bounding box center [400, 201] width 372 height 62
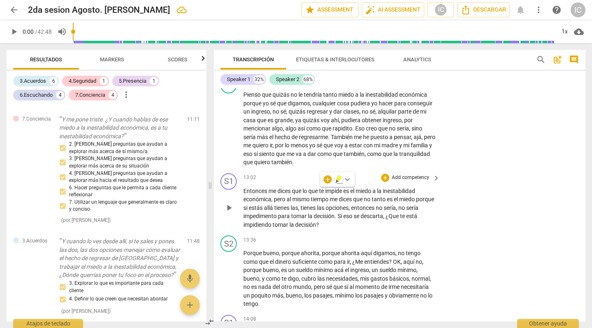
click at [407, 174] on p "Add competency" at bounding box center [410, 177] width 39 height 7
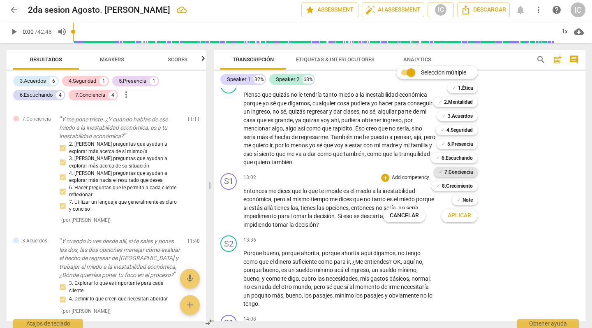
click at [454, 171] on b "7.Conciencia" at bounding box center [458, 172] width 28 height 10
click at [456, 219] on span "Aplicar" at bounding box center [459, 215] width 23 height 8
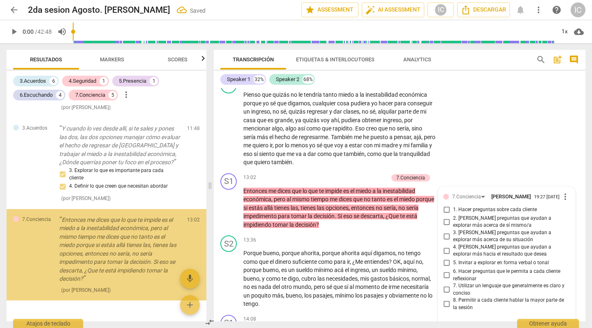
scroll to position [1191, 0]
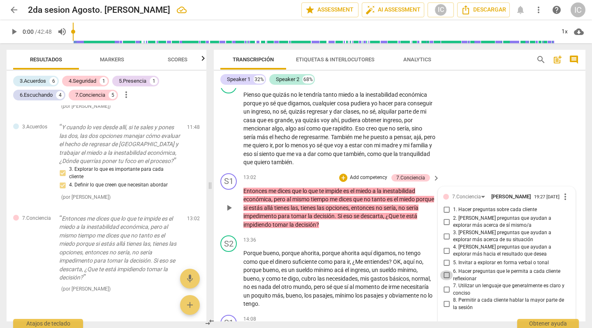
click at [446, 270] on input "6. Hacer preguntas que le permita a cada cliente reflexionar" at bounding box center [446, 275] width 13 height 10
checkbox input "true"
click at [447, 245] on input "4. [PERSON_NAME] preguntas que ayudan a explorar más hacia el resultado que des…" at bounding box center [446, 250] width 13 height 10
checkbox input "true"
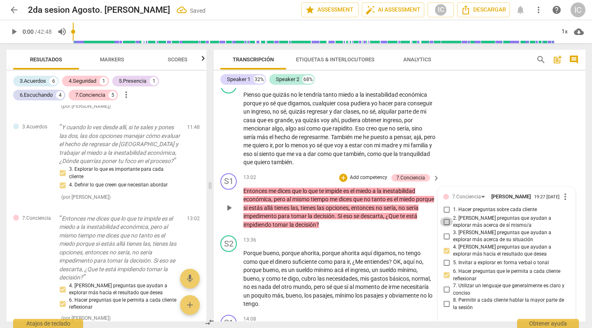
click at [444, 217] on input "2. [PERSON_NAME] preguntas que ayudan a explorar más acerca de sí mismo/a" at bounding box center [446, 222] width 13 height 10
checkbox input "true"
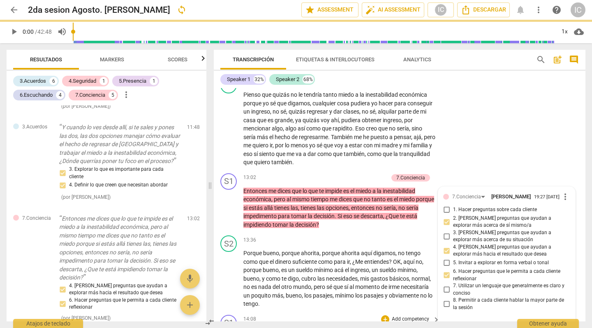
click at [368, 288] on div "14:08 + Add competency keyboard_arrow_right" at bounding box center [341, 318] width 197 height 9
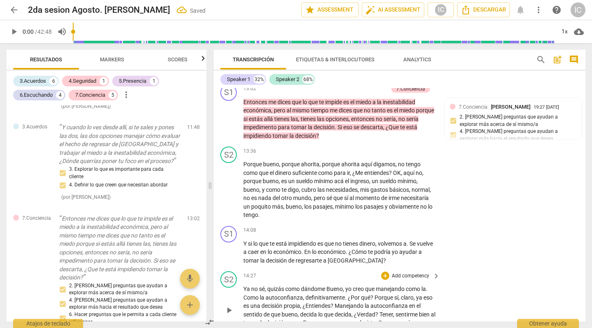
scroll to position [1669, 0]
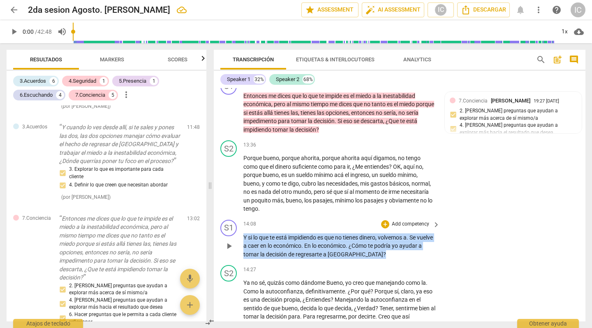
drag, startPoint x: 386, startPoint y: 218, endPoint x: 237, endPoint y: 199, distance: 150.1
click at [237, 216] on div "S1 play_arrow pause 14:08 + Add competency keyboard_arrow_right Y si lo que te …" at bounding box center [400, 239] width 372 height 46
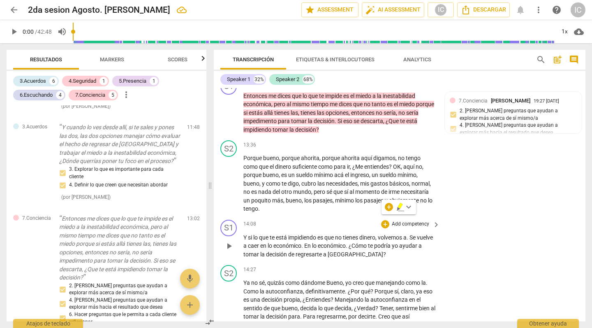
click at [407, 220] on p "Add competency" at bounding box center [410, 223] width 39 height 7
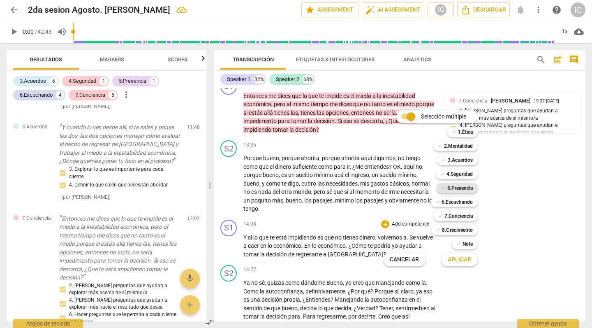
click at [452, 185] on b "5.Presencia" at bounding box center [459, 188] width 25 height 10
click at [459, 259] on span "Aplicar" at bounding box center [459, 259] width 23 height 8
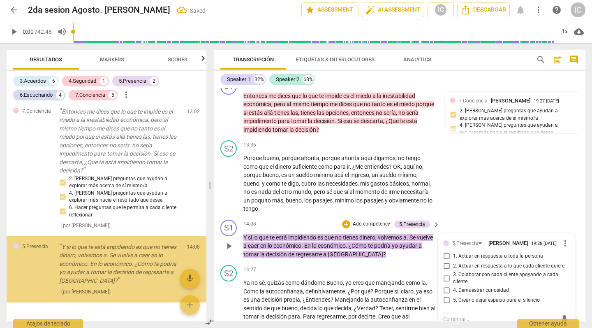
scroll to position [1298, 0]
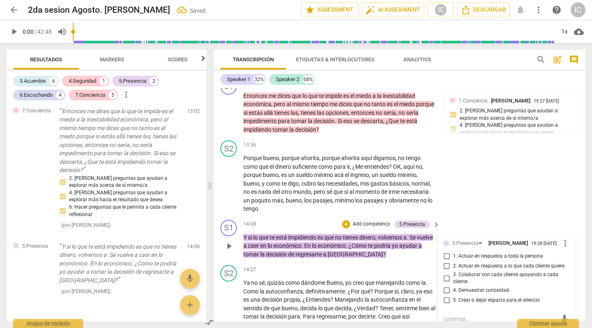
click at [457, 287] on span "4. Demuestrar curiosidad" at bounding box center [481, 290] width 56 height 7
click at [453, 285] on input "4. Demuestrar curiosidad" at bounding box center [446, 290] width 13 height 10
checkbox input "true"
click at [445, 273] on input "3. Colaborar con cada cliente apoyando a cada cliente" at bounding box center [446, 278] width 13 height 10
checkbox input "true"
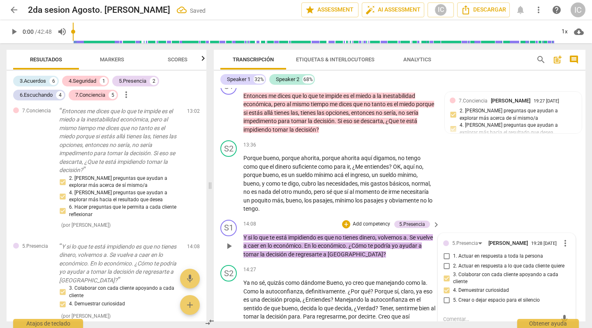
click at [373, 220] on p "Add competency" at bounding box center [371, 223] width 39 height 7
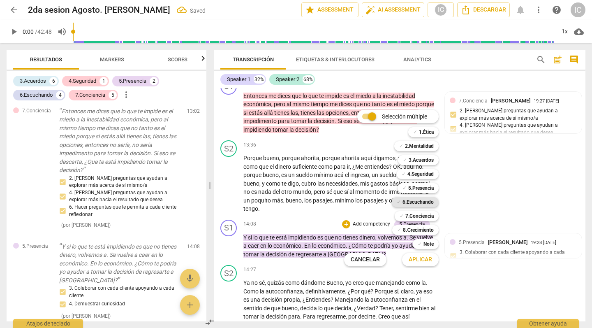
click at [419, 199] on b "6.Escuchando" at bounding box center [417, 202] width 31 height 10
click at [418, 257] on span "Aplicar" at bounding box center [420, 259] width 23 height 8
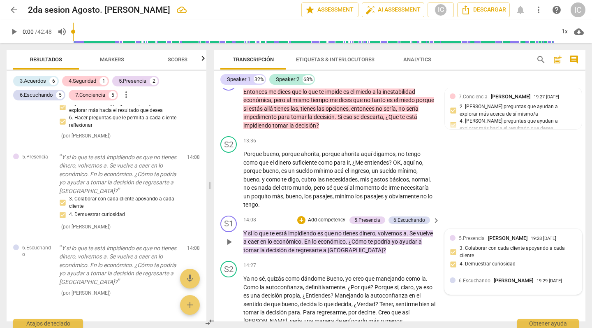
scroll to position [0, 0]
click at [502, 252] on div "5.[PERSON_NAME] 19:28 [DATE] 3. Colaborar con cada cliente apoyando a cada clie…" at bounding box center [513, 261] width 137 height 65
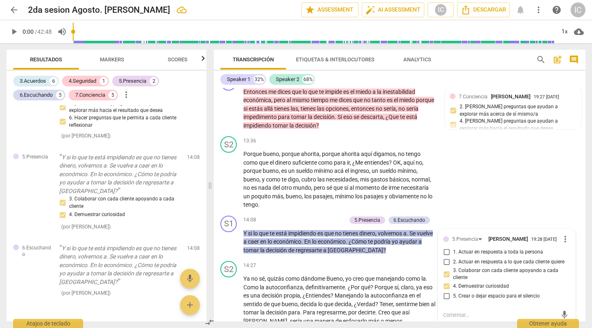
drag, startPoint x: 582, startPoint y: 157, endPoint x: 583, endPoint y: 165, distance: 7.9
click at [556, 165] on div "S1 play_arrow pause 00:03 + Add competency keyboard_arrow_right Bienvenida mi a…" at bounding box center [400, 204] width 372 height 233
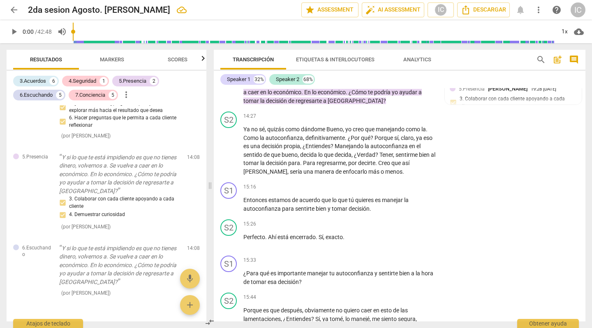
scroll to position [1772, 0]
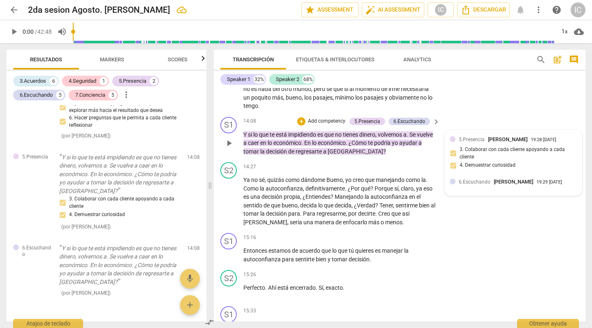
click at [499, 135] on div "5.[PERSON_NAME] 19:28 [DATE] 3. Colaborar con cada cliente apoyando a cada clie…" at bounding box center [513, 154] width 127 height 39
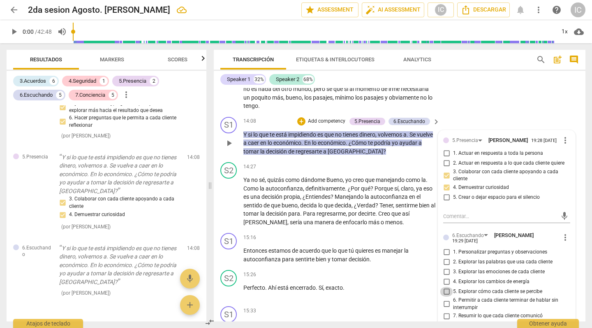
click at [446, 287] on input "5. Explorar cómo cada cliente se percibe" at bounding box center [446, 292] width 13 height 10
checkbox input "true"
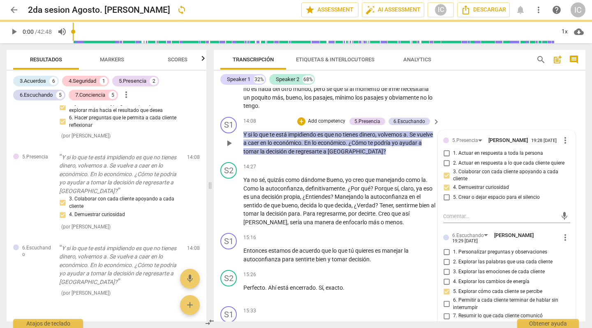
click at [444, 257] on input "2. Explorar las palabras que usa cada cliente" at bounding box center [446, 262] width 13 height 10
checkbox input "true"
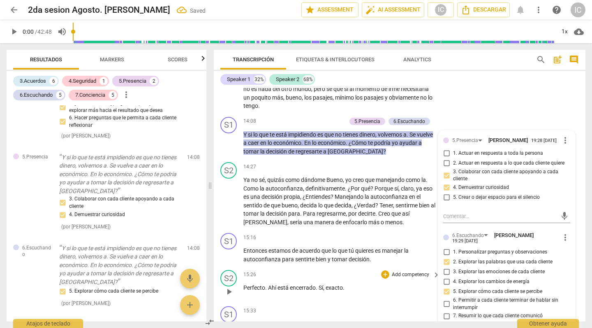
click at [407, 283] on p "Perfecto . Ahí está encerrado . Sí , exacto ." at bounding box center [339, 287] width 192 height 9
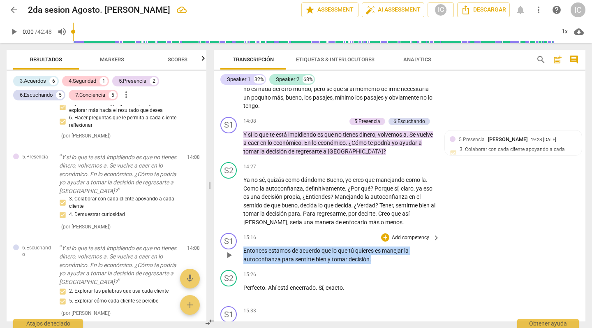
drag, startPoint x: 375, startPoint y: 220, endPoint x: 238, endPoint y: 213, distance: 136.2
click at [238, 229] on div "S1 play_arrow pause 15:16 + Add competency keyboard_arrow_right Entonces estamo…" at bounding box center [400, 247] width 372 height 37
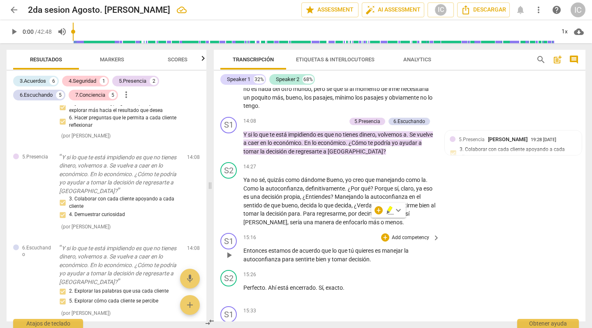
click at [416, 234] on p "Add competency" at bounding box center [410, 237] width 39 height 7
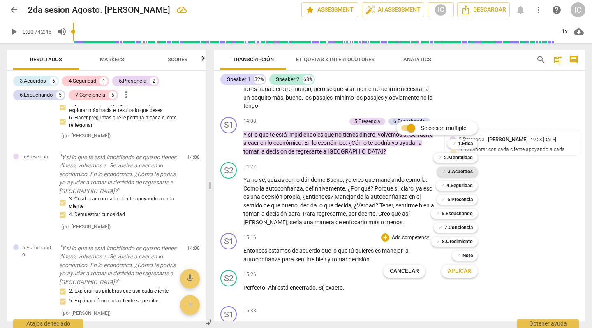
click at [464, 169] on b "3.Acuerdos" at bounding box center [460, 171] width 25 height 10
click at [466, 272] on span "Aplicar" at bounding box center [459, 271] width 23 height 8
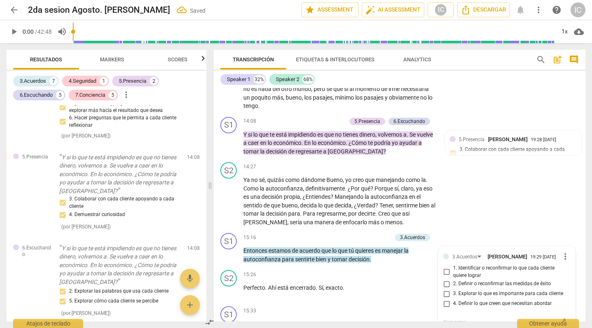
scroll to position [1456, 0]
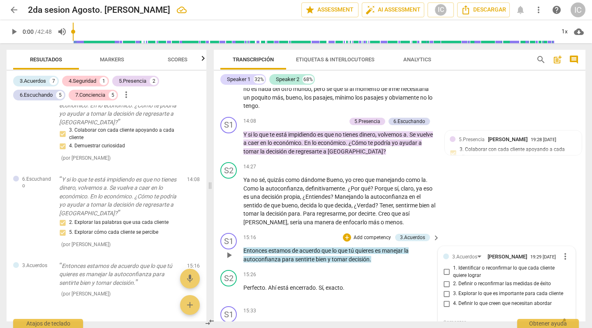
click at [444, 267] on input "1. Identificar o reconfirmar lo que cada cliente quiere lograr" at bounding box center [446, 272] width 13 height 10
checkbox input "true"
click at [447, 288] on input "3. Explorar lo que es importante para cada cliente" at bounding box center [446, 294] width 13 height 10
checkbox input "true"
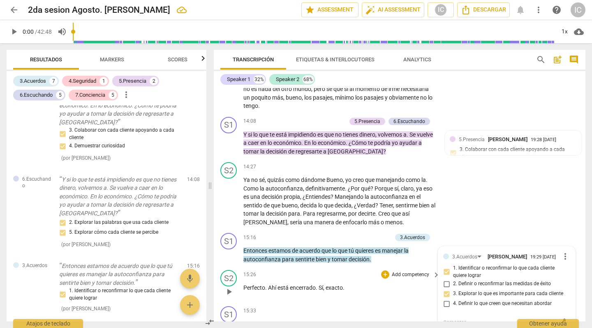
click at [402, 270] on div "15:26 + Add competency keyboard_arrow_right Perfecto . Ahí está encerrado . Sí …" at bounding box center [341, 285] width 197 height 30
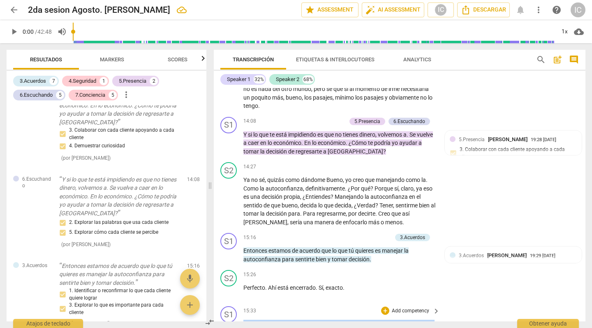
drag, startPoint x: 305, startPoint y: 294, endPoint x: 243, endPoint y: 283, distance: 62.6
click at [243, 288] on div "S1 play_arrow pause 15:33 + Add competency keyboard_arrow_right ¿Para qué es im…" at bounding box center [400, 321] width 372 height 37
click at [400, 288] on p "Add competency" at bounding box center [410, 310] width 39 height 7
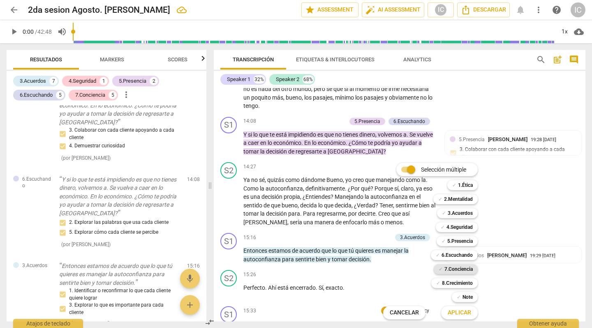
click at [451, 264] on b "7.Conciencia" at bounding box center [458, 269] width 28 height 10
click at [449, 288] on span "Aplicar" at bounding box center [459, 312] width 23 height 8
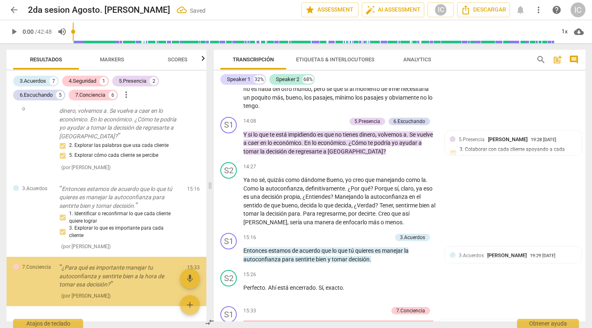
scroll to position [1986, 0]
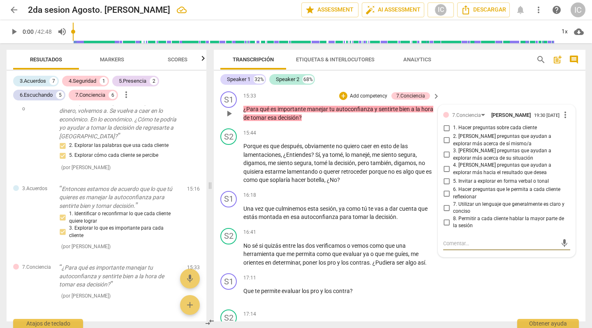
click at [445, 135] on input "2. [PERSON_NAME] preguntas que ayudan a explorar más acerca de sí mismo/a" at bounding box center [446, 140] width 13 height 10
checkbox input "true"
click at [444, 150] on input "3. [PERSON_NAME] preguntas que ayudan a explorar más acerca de su situación" at bounding box center [446, 155] width 13 height 10
checkbox input "true"
click at [480, 270] on div "S1 play_arrow pause 17:11 + Add competency keyboard_arrow_right Que te permite …" at bounding box center [400, 288] width 372 height 36
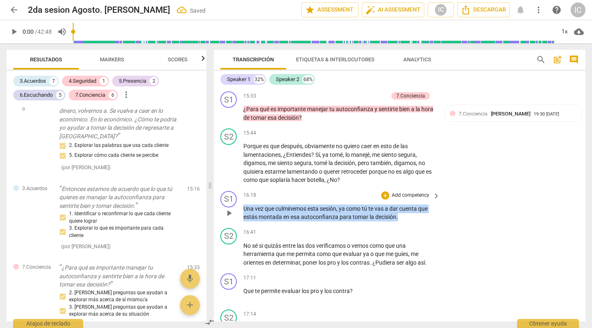
drag, startPoint x: 402, startPoint y: 176, endPoint x: 216, endPoint y: 169, distance: 186.4
click at [216, 187] on div "S1 play_arrow pause 16:18 + Add competency keyboard_arrow_right Una vez que cul…" at bounding box center [400, 205] width 372 height 37
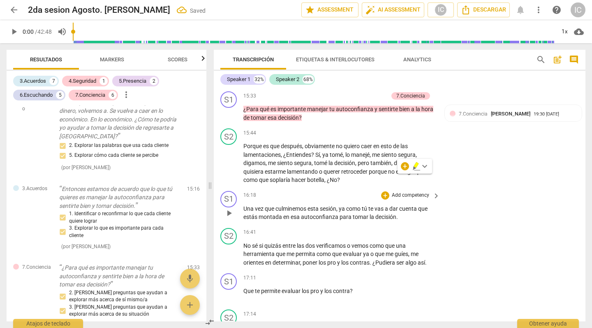
click at [393, 192] on p "Add competency" at bounding box center [410, 195] width 39 height 7
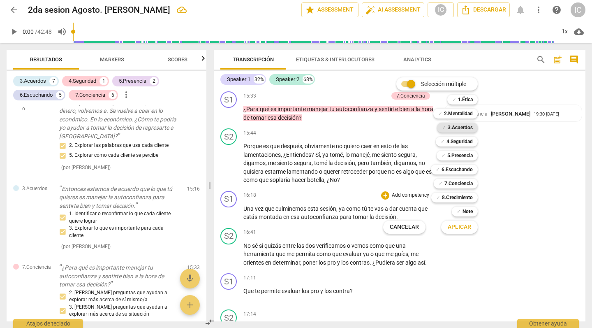
click at [462, 125] on b "3.Acuerdos" at bounding box center [460, 128] width 25 height 10
click at [456, 227] on span "Aplicar" at bounding box center [459, 227] width 23 height 8
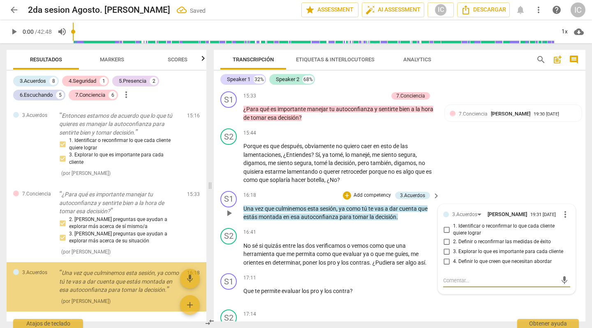
scroll to position [1618, 0]
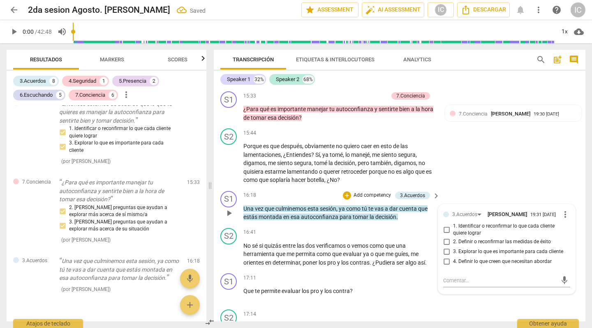
click at [469, 238] on span "2. Definir o reconfirmar las medidas de éxito" at bounding box center [502, 241] width 98 height 7
click at [453, 237] on input "2. Definir o reconfirmar las medidas de éxito" at bounding box center [446, 242] width 13 height 10
checkbox input "true"
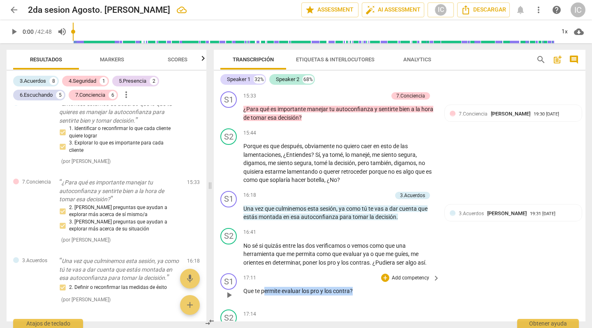
drag, startPoint x: 382, startPoint y: 250, endPoint x: 265, endPoint y: 246, distance: 117.3
click at [265, 287] on p "Que te permite evaluar los pro y los contra ?" at bounding box center [339, 291] width 192 height 9
click at [356, 273] on div "17:11 + Add competency keyboard_arrow_right Que te permite evaluar los pro y lo…" at bounding box center [341, 288] width 197 height 30
drag, startPoint x: 356, startPoint y: 250, endPoint x: 234, endPoint y: 243, distance: 122.7
click at [234, 270] on div "S1 play_arrow pause 17:11 + Add competency keyboard_arrow_right Que te permite …" at bounding box center [400, 288] width 372 height 36
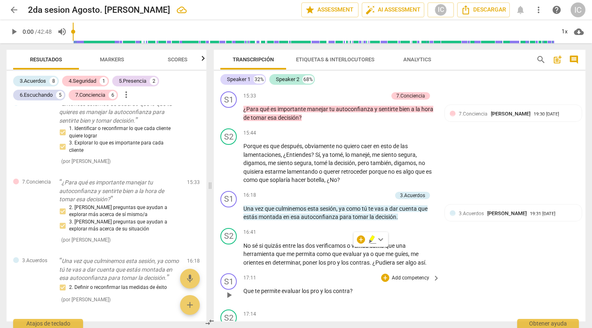
click at [399, 274] on p "Add competency" at bounding box center [410, 277] width 39 height 7
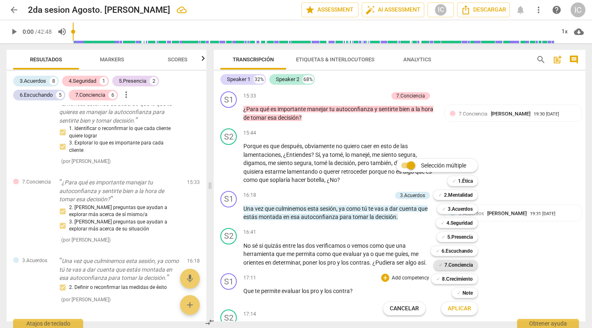
click at [453, 263] on b "7.Conciencia" at bounding box center [458, 265] width 28 height 10
click at [465, 288] on span "Aplicar" at bounding box center [459, 308] width 23 height 8
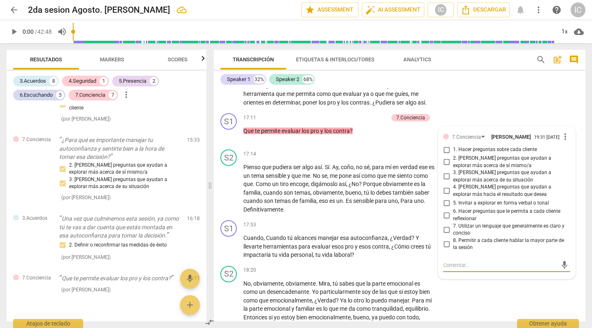
scroll to position [2126, 0]
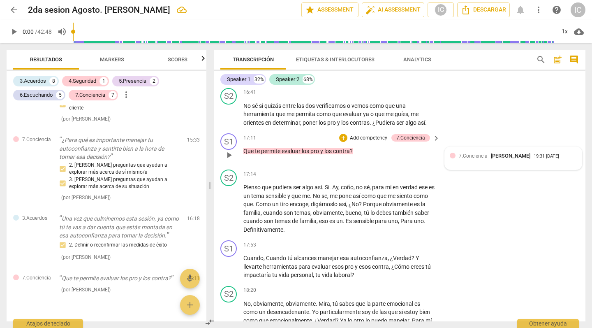
click at [532, 152] on div "7.Conciencia [PERSON_NAME] 19:31 [DATE]" at bounding box center [513, 158] width 127 height 13
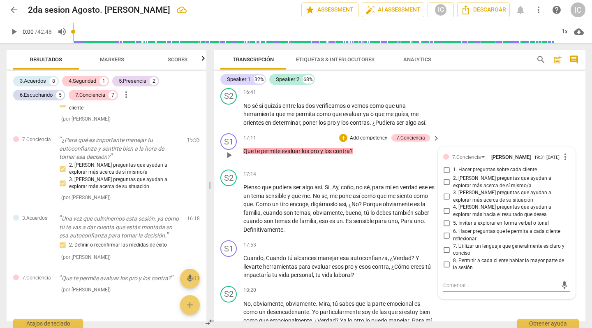
click at [530, 166] on span "1. Hacer preguntas sobre cada cliente" at bounding box center [495, 169] width 84 height 7
click at [453, 165] on input "1. Hacer preguntas sobre cada cliente" at bounding box center [446, 170] width 13 height 10
checkbox input "true"
click at [449, 177] on input "2. [PERSON_NAME] preguntas que ayudan a explorar más acerca de sí mismo/a" at bounding box center [446, 182] width 13 height 10
checkbox input "true"
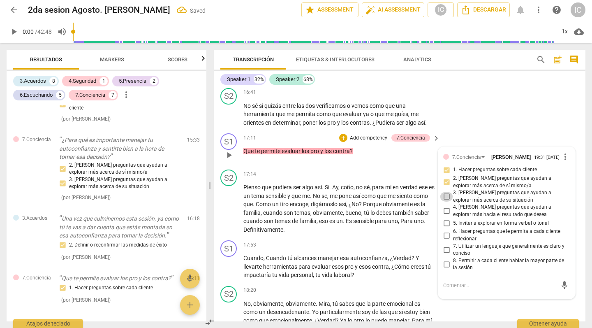
click at [444, 192] on input "3. [PERSON_NAME] preguntas que ayudan a explorar más acerca de su situación" at bounding box center [446, 197] width 13 height 10
checkbox input "true"
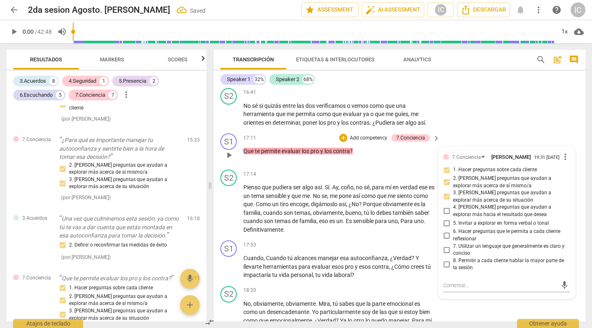
click at [444, 230] on input "6. Hacer preguntas que le permita a cada cliente reflexionar" at bounding box center [446, 235] width 13 height 10
checkbox input "true"
click at [479, 282] on div "S2 play_arrow pause 18:20 + Add competency keyboard_arrow_right No , obviamente…" at bounding box center [400, 326] width 372 height 88
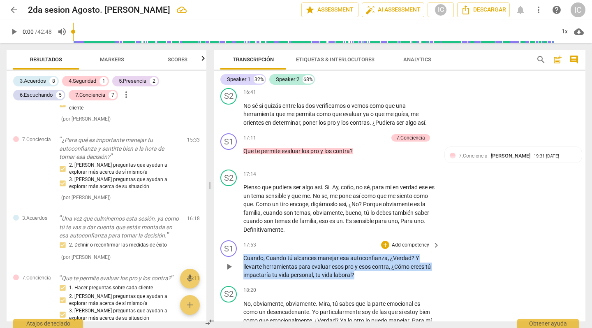
drag, startPoint x: 356, startPoint y: 232, endPoint x: 241, endPoint y: 211, distance: 117.0
click at [241, 237] on div "S1 play_arrow pause 17:53 + Add competency keyboard_arrow_right Cuando , Cuando…" at bounding box center [400, 260] width 372 height 46
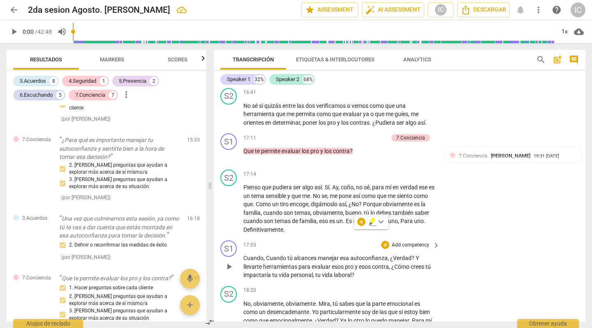
click at [414, 241] on p "Add competency" at bounding box center [410, 244] width 39 height 7
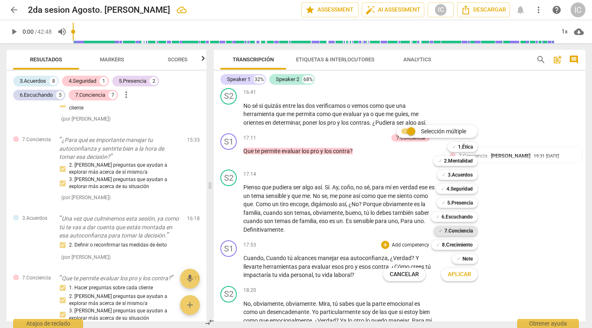
click at [463, 228] on b "7.Conciencia" at bounding box center [458, 231] width 28 height 10
click at [469, 273] on span "Aplicar" at bounding box center [459, 274] width 23 height 8
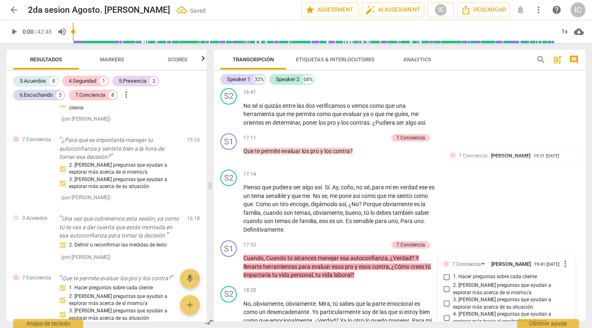
scroll to position [1778, 0]
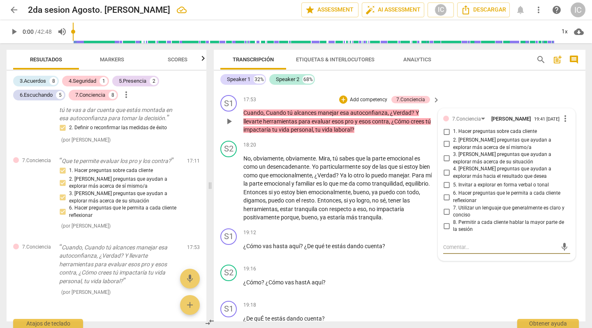
click at [446, 192] on input "6. Hacer preguntas que le permita a cada cliente reflexionar" at bounding box center [446, 197] width 13 height 10
checkbox input "true"
click at [445, 168] on input "4. [PERSON_NAME] preguntas que ayudan a explorar más hacia el resultado que des…" at bounding box center [446, 173] width 13 height 10
checkbox input "true"
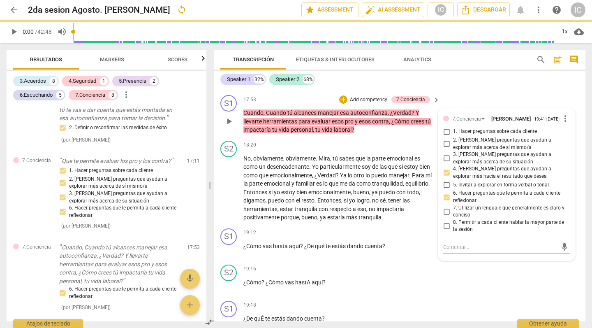
click at [446, 153] on input "3. [PERSON_NAME] preguntas que ayudan a explorar más acerca de su situación" at bounding box center [446, 158] width 13 height 10
checkbox input "true"
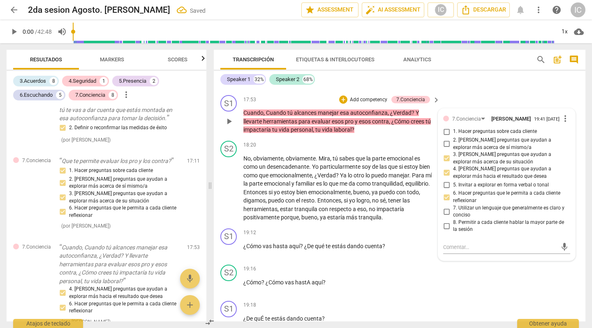
click at [445, 139] on input "2. [PERSON_NAME] preguntas que ayudan a explorar más acerca de sí mismo/a" at bounding box center [446, 144] width 13 height 10
checkbox input "true"
click at [402, 278] on p "¿Cómo ? ¿Cómo vas hastA aquí ?" at bounding box center [339, 282] width 192 height 9
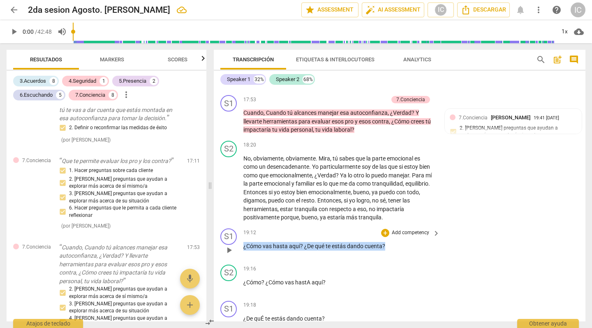
drag, startPoint x: 392, startPoint y: 201, endPoint x: 236, endPoint y: 200, distance: 155.8
click at [236, 225] on div "S1 play_arrow pause 19:12 + Add competency keyboard_arrow_right ¿Cómo vas hasta…" at bounding box center [400, 243] width 372 height 36
click at [424, 229] on p "Add competency" at bounding box center [410, 232] width 39 height 7
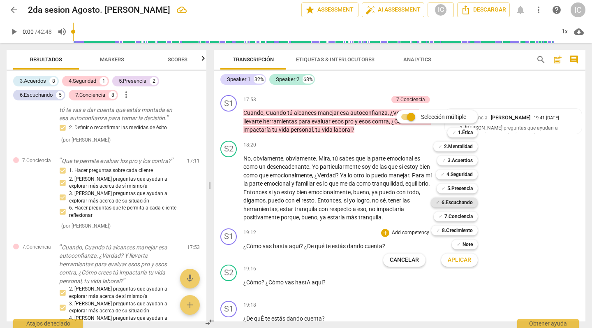
click at [467, 206] on b "6.Escuchando" at bounding box center [457, 202] width 31 height 10
click at [462, 263] on span "Aplicar" at bounding box center [459, 260] width 23 height 8
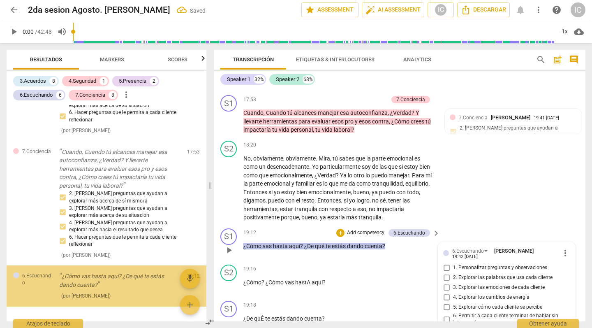
scroll to position [1874, 0]
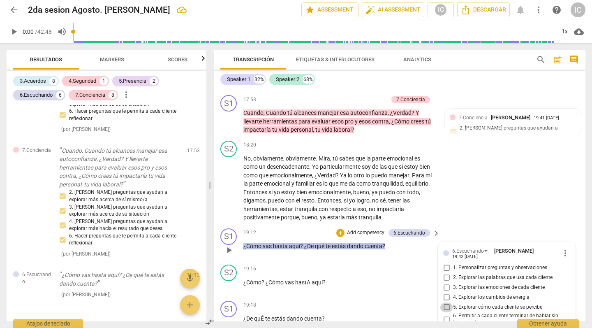
click at [447, 288] on input "5. Explorar cómo cada cliente se percibe" at bounding box center [446, 307] width 13 height 10
checkbox input "true"
click at [401, 288] on div "19:18 + Add competency keyboard_arrow_right ¿De quÉ te estás dando cuenta ?" at bounding box center [341, 316] width 197 height 30
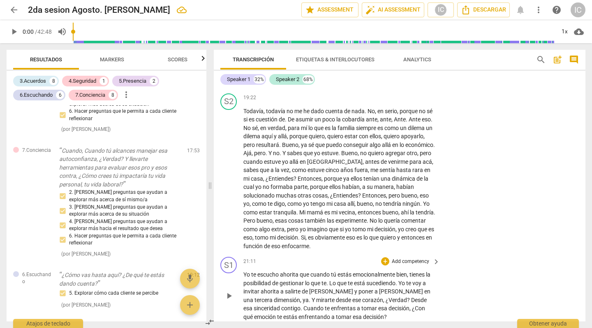
scroll to position [2524, 0]
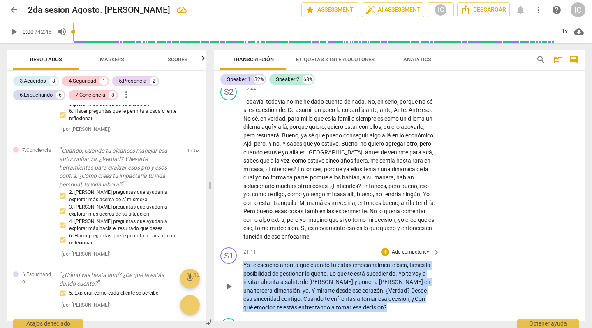
drag, startPoint x: 404, startPoint y: 259, endPoint x: 232, endPoint y: 217, distance: 177.5
click at [232, 244] on div "S1 play_arrow pause 21:11 + Add competency keyboard_arrow_right Yo te escucho a…" at bounding box center [400, 279] width 372 height 71
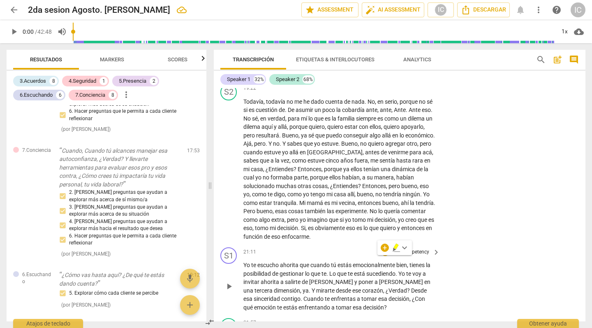
click at [407, 248] on p "Add competency" at bounding box center [410, 251] width 39 height 7
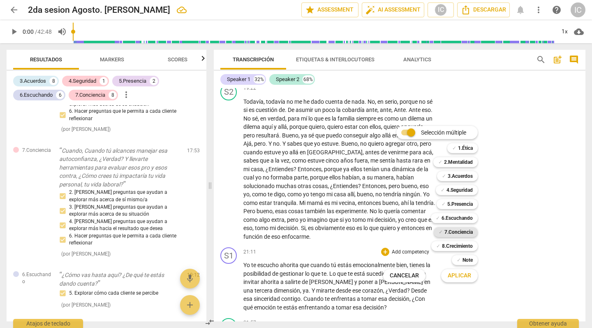
click at [461, 231] on b "7.Conciencia" at bounding box center [458, 232] width 28 height 10
click at [453, 277] on span "Aplicar" at bounding box center [459, 275] width 23 height 8
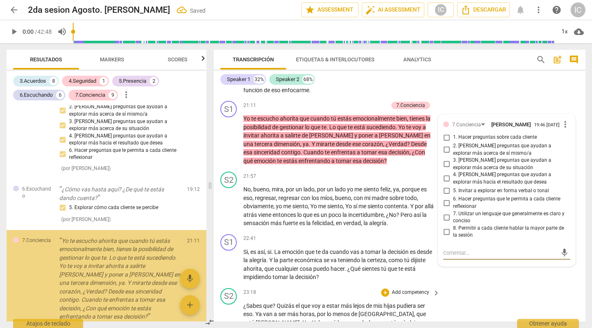
scroll to position [1991, 0]
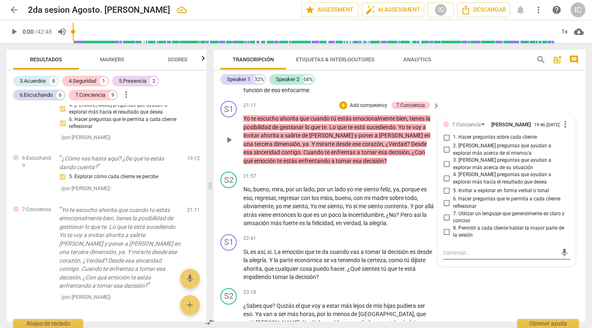
click at [444, 159] on input "3. [PERSON_NAME] preguntas que ayudan a explorar más acerca de su situación" at bounding box center [446, 164] width 13 height 10
checkbox input "true"
click at [445, 145] on input "2. [PERSON_NAME] preguntas que ayudan a explorar más acerca de sí mismo/a" at bounding box center [446, 150] width 13 height 10
checkbox input "true"
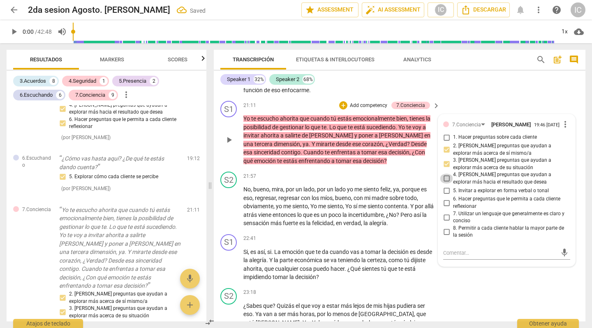
click at [448, 173] on input "4. [PERSON_NAME] preguntas que ayudan a explorar más hacia el resultado que des…" at bounding box center [446, 178] width 13 height 10
checkbox input "true"
click at [446, 212] on input "7. Utilizar un lenguaje que generalmente es claro y conciso" at bounding box center [446, 217] width 13 height 10
checkbox input "true"
click at [447, 198] on input "6. Hacer preguntas que le permita a cada cliente reflexionar" at bounding box center [446, 203] width 13 height 10
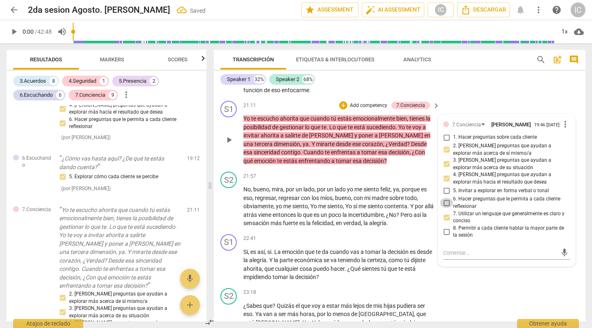
checkbox input "true"
click at [486, 284] on div "S2 play_arrow pause 23:18 + Add competency keyboard_arrow_right ¿Sabes que ? Qu…" at bounding box center [400, 319] width 372 height 71
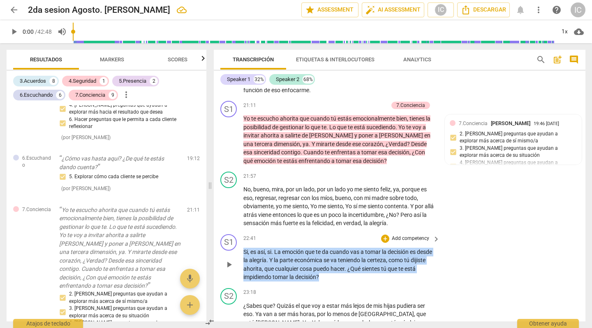
drag, startPoint x: 360, startPoint y: 227, endPoint x: 235, endPoint y: 203, distance: 127.2
click at [235, 231] on div "S1 play_arrow pause 22:41 + Add competency keyboard_arrow_right Si , es así , s…" at bounding box center [400, 258] width 372 height 54
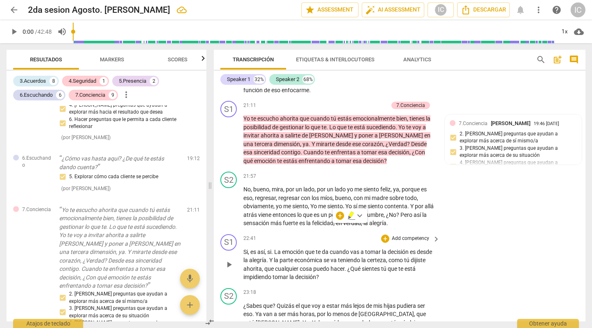
click at [412, 235] on p "Add competency" at bounding box center [410, 238] width 39 height 7
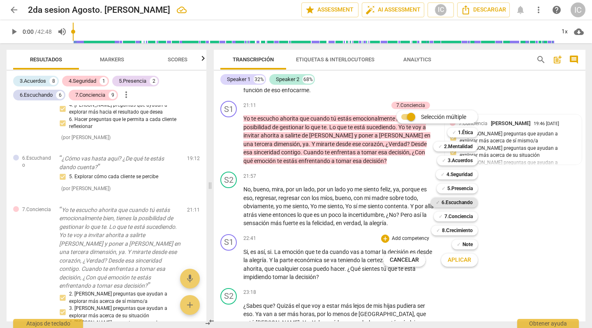
click at [454, 201] on b "6.Escuchando" at bounding box center [457, 202] width 31 height 10
click at [459, 264] on button "Aplicar" at bounding box center [459, 259] width 37 height 15
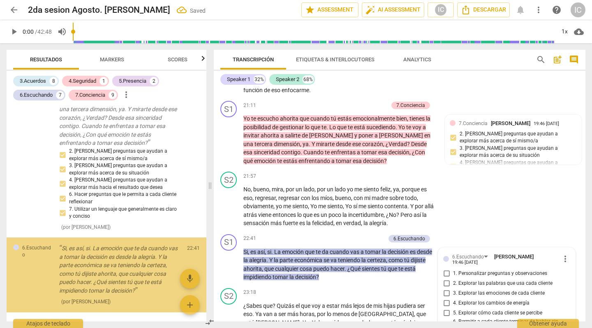
scroll to position [2134, 0]
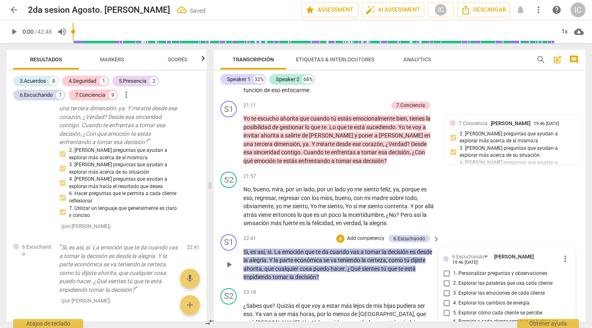
click at [459, 288] on span "5. Explorar cómo cada cliente se percibe" at bounding box center [497, 312] width 89 height 7
click at [453, 288] on input "5. Explorar cómo cada cliente se percibe" at bounding box center [446, 313] width 13 height 10
checkbox input "true"
click at [365, 235] on p "Add competency" at bounding box center [365, 238] width 39 height 7
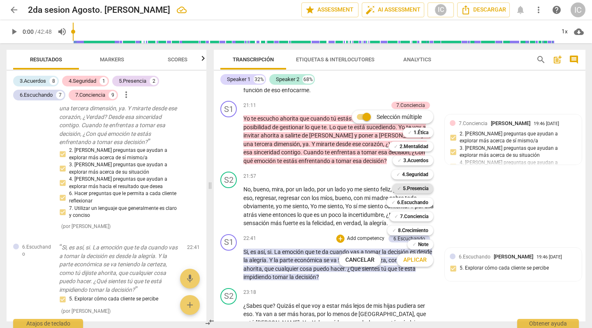
click at [414, 190] on b "5.Presencia" at bounding box center [415, 188] width 25 height 10
click at [422, 259] on span "Aplicar" at bounding box center [414, 260] width 23 height 8
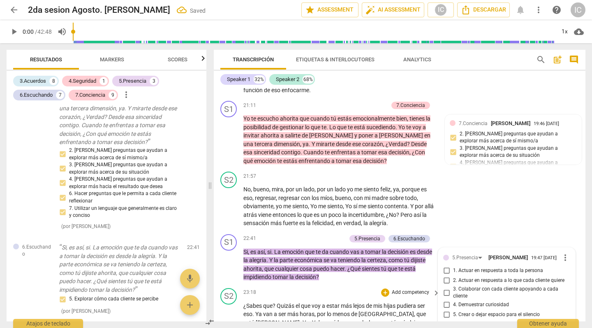
scroll to position [2217, 0]
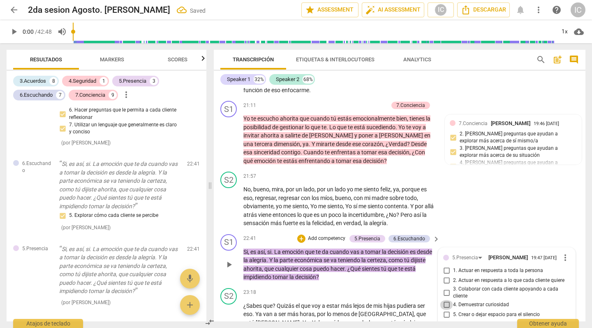
click at [443, 288] on input "4. Demuestrar curiosidad" at bounding box center [446, 305] width 13 height 10
checkbox input "true"
click at [353, 284] on div "S2 play_arrow pause 23:18 + Add competency keyboard_arrow_right ¿Sabes que ? Qu…" at bounding box center [400, 319] width 372 height 71
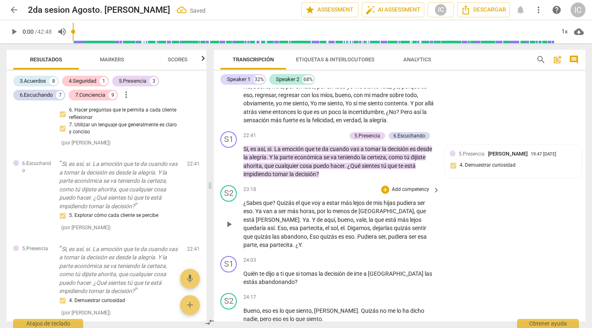
scroll to position [2774, 0]
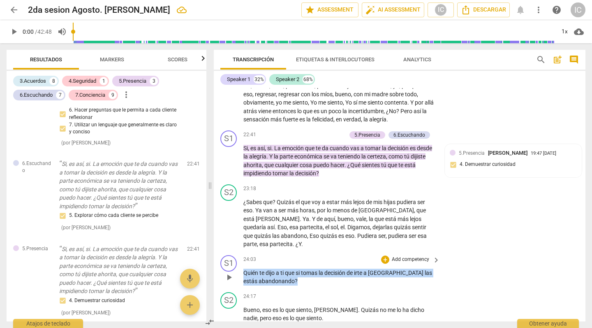
drag, startPoint x: 282, startPoint y: 228, endPoint x: 231, endPoint y: 222, distance: 51.3
click at [231, 252] on div "S1 play_arrow pause 24:03 + Add competency keyboard_arrow_right Quién te dijo a…" at bounding box center [400, 270] width 372 height 37
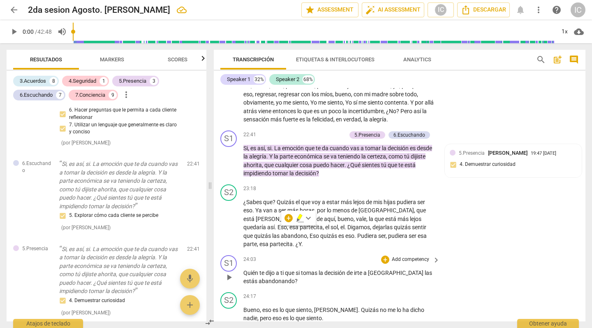
click at [412, 256] on p "Add competency" at bounding box center [410, 259] width 39 height 7
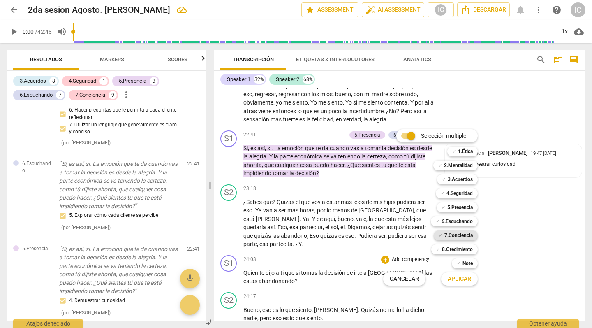
click at [455, 236] on b "7.Conciencia" at bounding box center [458, 235] width 28 height 10
click at [458, 277] on span "Aplicar" at bounding box center [459, 279] width 23 height 8
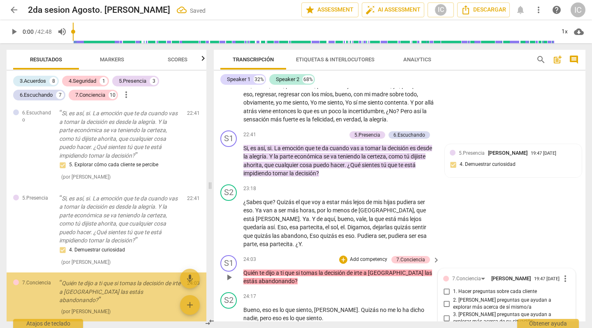
scroll to position [2924, 0]
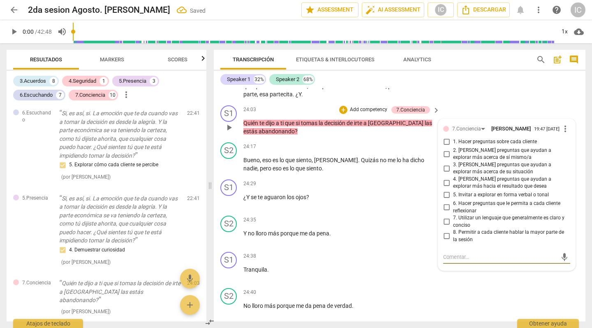
click at [442, 202] on input "6. Hacer preguntas que le permita a cada cliente reflexionar" at bounding box center [446, 207] width 13 height 10
checkbox input "true"
click at [397, 215] on div "24:35 + Add competency keyboard_arrow_right Y no lloro más porque me da pena ." at bounding box center [341, 230] width 197 height 30
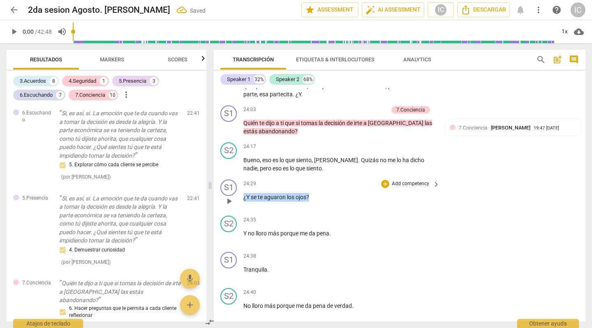
drag, startPoint x: 320, startPoint y: 143, endPoint x: 236, endPoint y: 141, distance: 84.3
click at [236, 176] on div "S1 play_arrow pause 24:29 + Add competency keyboard_arrow_right ¿Y se te aguaro…" at bounding box center [400, 194] width 372 height 36
click at [391, 180] on p "Add competency" at bounding box center [410, 183] width 39 height 7
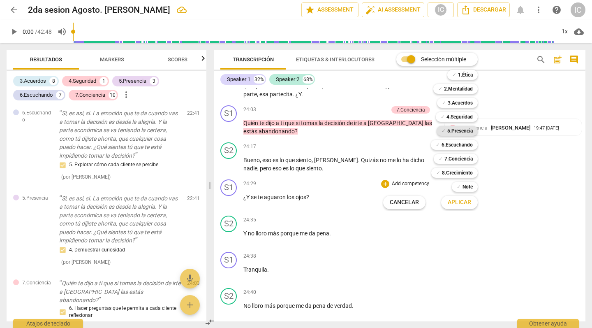
click at [447, 127] on b "5.Presencia" at bounding box center [459, 131] width 25 height 10
click at [450, 200] on span "Aplicar" at bounding box center [459, 202] width 23 height 8
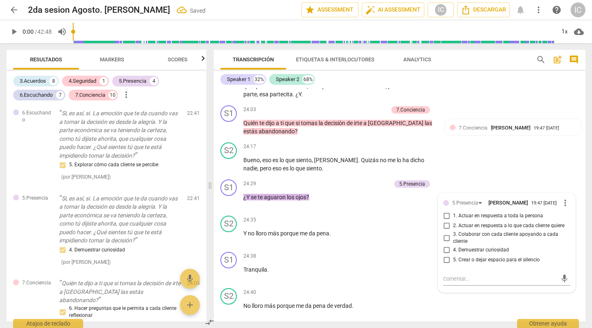
scroll to position [2314, 0]
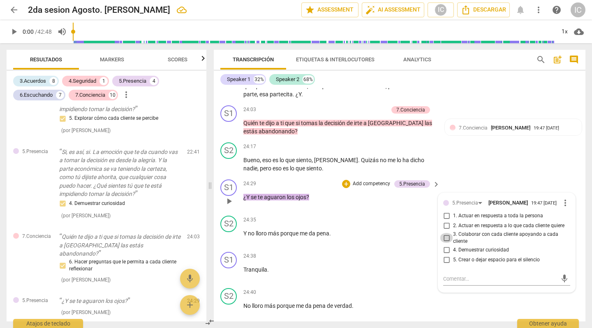
click at [444, 233] on input "3. Colaborar con cada cliente apoyando a cada cliente" at bounding box center [446, 238] width 13 height 10
checkbox input "true"
click at [394, 248] on div "S1 play_arrow pause 24:38 + Add competency keyboard_arrow_right Tranquila ." at bounding box center [400, 266] width 372 height 36
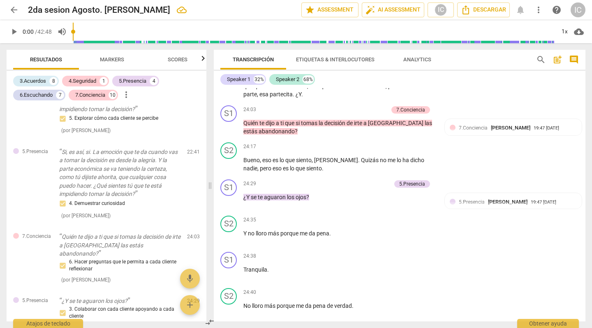
drag, startPoint x: 427, startPoint y: 290, endPoint x: 238, endPoint y: 288, distance: 188.3
click at [405, 288] on p "Add competency" at bounding box center [410, 328] width 39 height 7
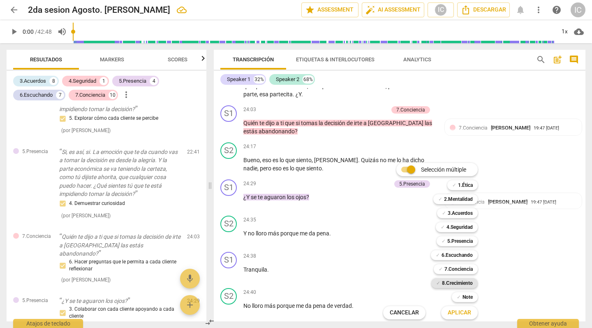
click at [460, 282] on b "8.Сrecimiento" at bounding box center [457, 283] width 31 height 10
click at [450, 288] on span "Aplicar" at bounding box center [459, 312] width 23 height 8
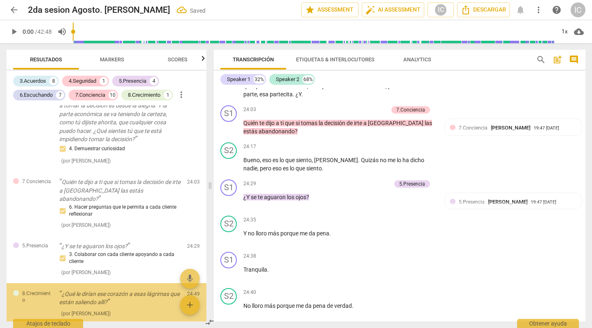
scroll to position [3147, 0]
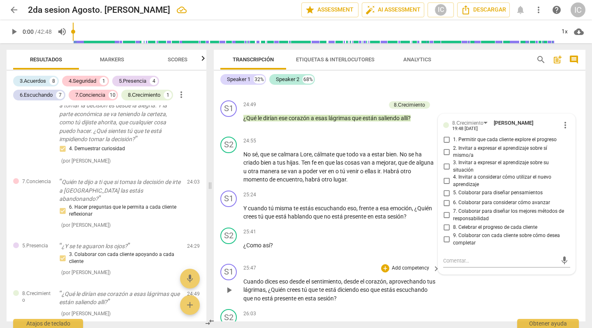
drag, startPoint x: 582, startPoint y: 220, endPoint x: 581, endPoint y: 212, distance: 8.3
click at [556, 260] on div "S1 play_arrow pause 25:47 + Add competency keyboard_arrow_right Cuando dices es…" at bounding box center [400, 283] width 372 height 46
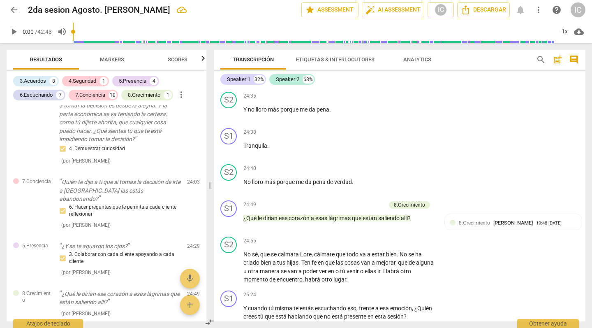
scroll to position [3068, 0]
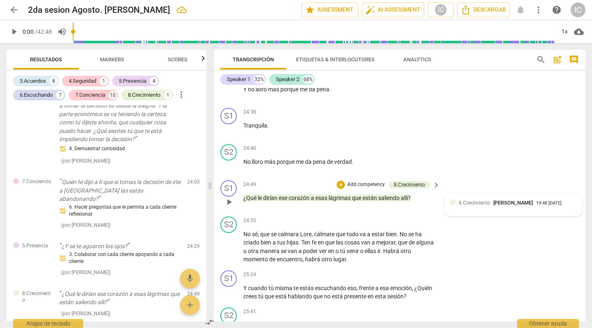
click at [520, 199] on span "[PERSON_NAME]" at bounding box center [512, 202] width 39 height 6
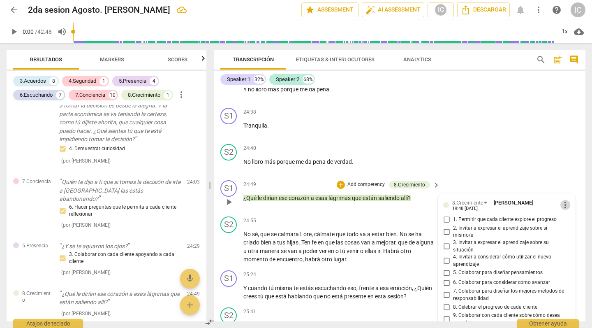
click at [556, 200] on span "more_vert" at bounding box center [565, 205] width 10 height 10
click at [556, 167] on li "Borrar" at bounding box center [571, 168] width 29 height 16
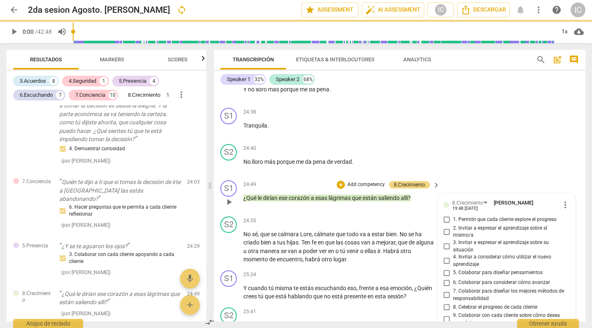
scroll to position [2329, 0]
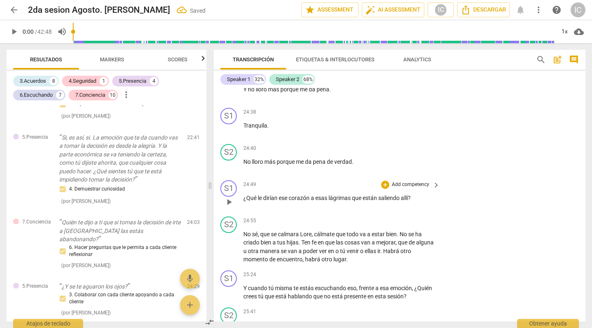
click at [406, 181] on p "Add competency" at bounding box center [410, 184] width 39 height 7
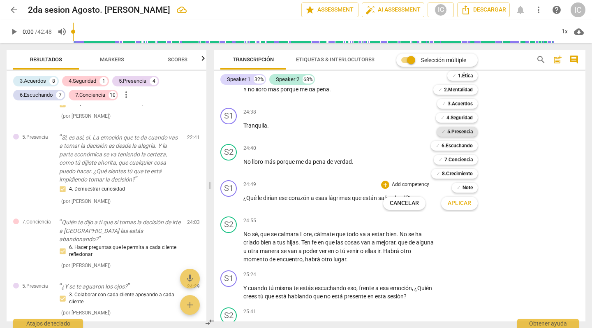
click at [455, 130] on b "5.Presencia" at bounding box center [459, 132] width 25 height 10
click at [455, 202] on span "Aplicar" at bounding box center [459, 203] width 23 height 8
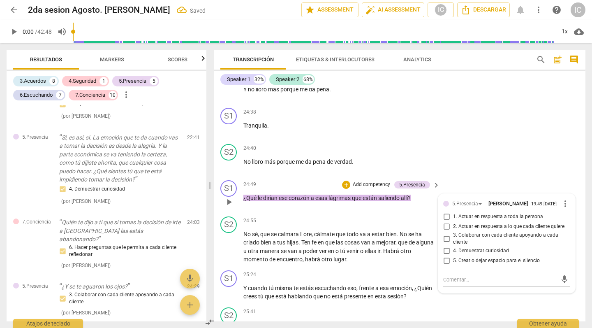
scroll to position [2369, 0]
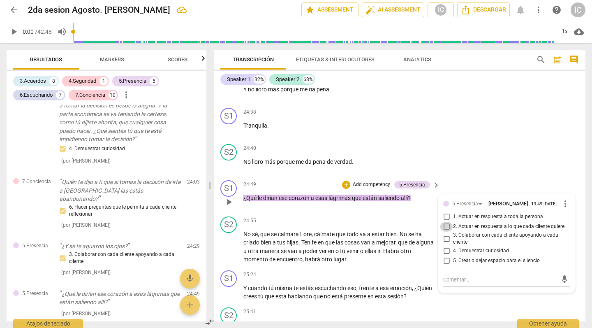
click at [445, 222] on input "2. Actuar en respuesta a lo que cada cliente quiere" at bounding box center [446, 227] width 13 height 10
checkbox input "true"
click at [543, 177] on div "S1 play_arrow pause 24:49 + Add competency 5.Presencia keyboard_arrow_right ¿Qu…" at bounding box center [400, 195] width 372 height 36
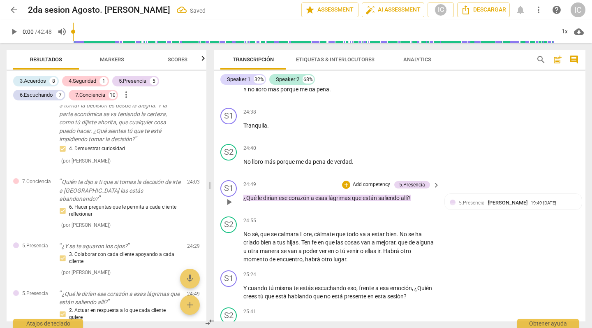
click at [381, 181] on p "Add competency" at bounding box center [371, 184] width 39 height 7
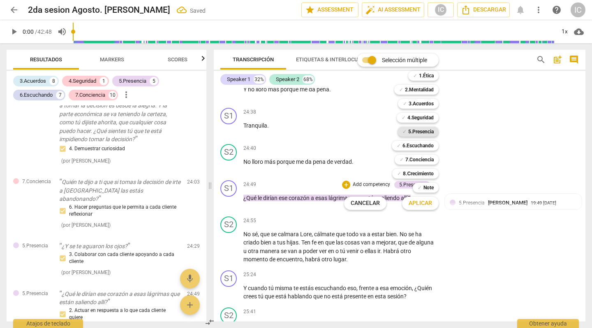
click at [423, 132] on b "5.Presencia" at bounding box center [420, 132] width 25 height 10
click at [425, 204] on span "Aplicar" at bounding box center [420, 203] width 23 height 8
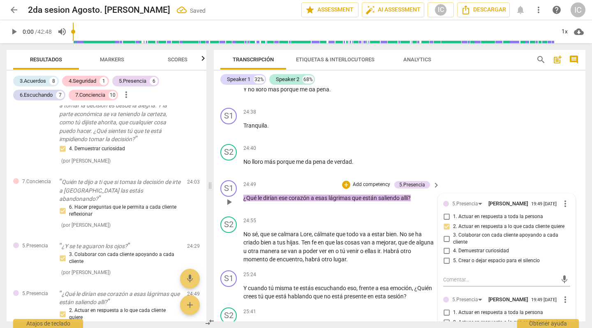
scroll to position [2424, 0]
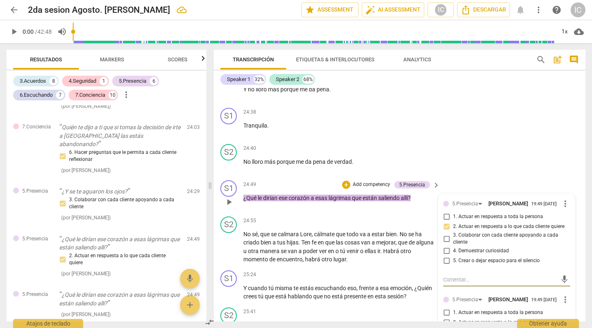
click at [556, 288] on span "more_vert" at bounding box center [565, 299] width 10 height 10
click at [556, 266] on li "Borrar" at bounding box center [571, 265] width 29 height 16
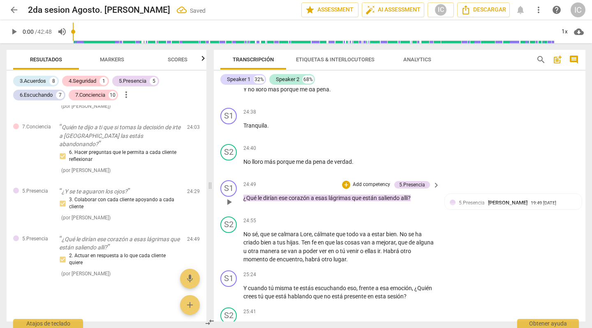
scroll to position [2384, 0]
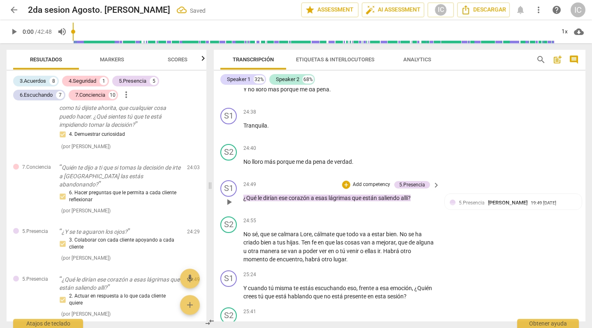
click at [378, 181] on p "Add competency" at bounding box center [371, 184] width 39 height 7
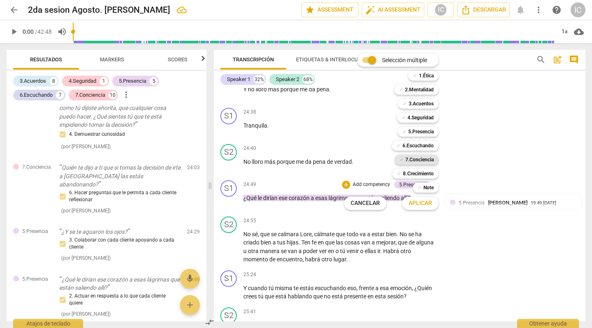
click at [409, 158] on b "7.Conciencia" at bounding box center [419, 160] width 28 height 10
click at [415, 201] on span "Aplicar" at bounding box center [420, 203] width 23 height 8
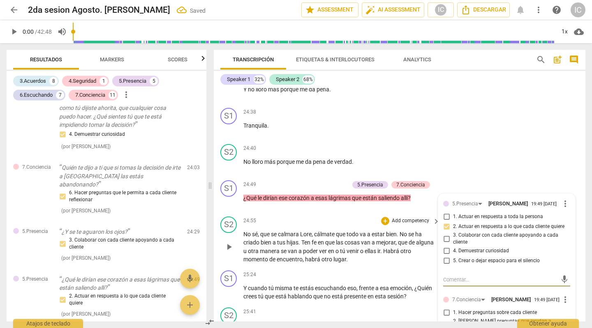
scroll to position [2424, 0]
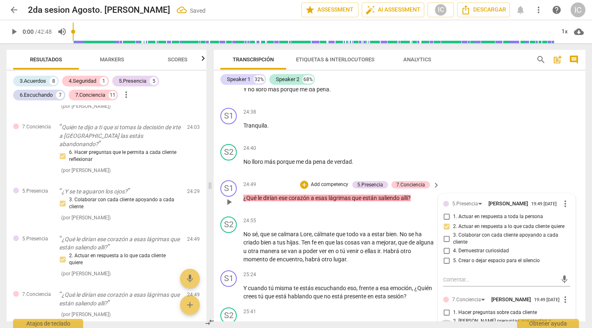
click at [445, 288] on input "2. [PERSON_NAME] preguntas que ayudan a explorar más acerca de sí mismo/a" at bounding box center [446, 324] width 13 height 10
checkbox input "true"
click at [395, 288] on div "25:41 + Add competency keyboard_arrow_right ¿Como así ?" at bounding box center [341, 322] width 197 height 30
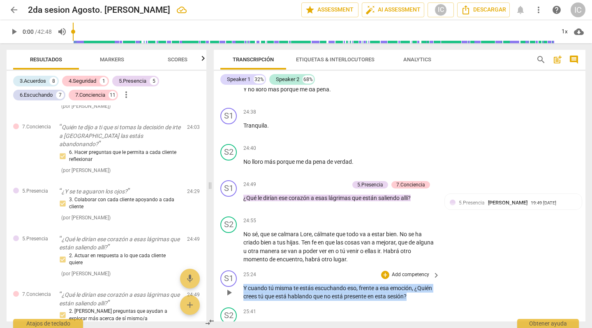
drag, startPoint x: 431, startPoint y: 240, endPoint x: 269, endPoint y: 222, distance: 163.4
click at [269, 270] on div "25:24 + Add competency keyboard_arrow_right Y cuando tú misma te estás escuchan…" at bounding box center [341, 285] width 197 height 30
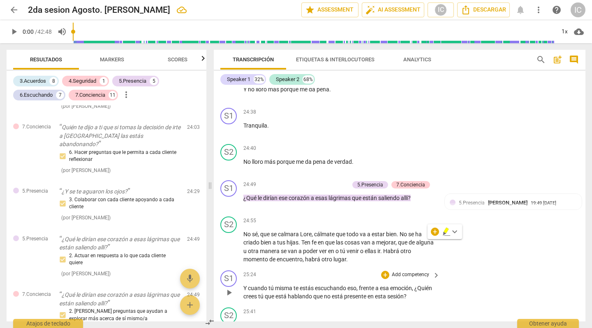
click at [411, 271] on p "Add competency" at bounding box center [410, 274] width 39 height 7
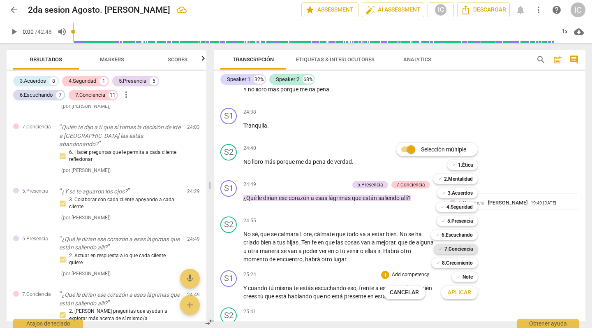
click at [456, 249] on b "7.Conciencia" at bounding box center [458, 249] width 28 height 10
click at [459, 288] on span "Aplicar" at bounding box center [459, 292] width 23 height 8
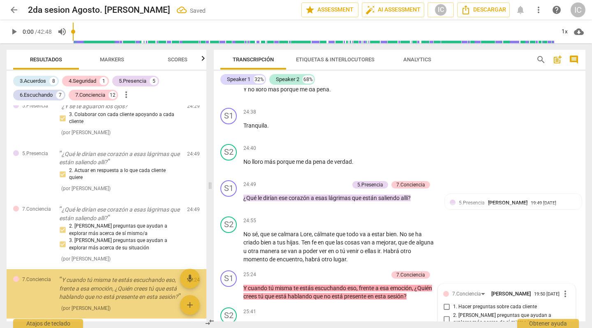
scroll to position [3231, 0]
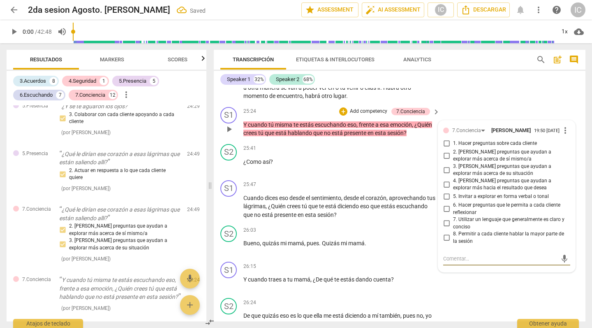
click at [446, 150] on input "2. [PERSON_NAME] preguntas que ayudan a explorar más acerca de sí mismo/a" at bounding box center [446, 155] width 13 height 10
checkbox input "true"
click at [444, 165] on input "3. [PERSON_NAME] preguntas que ayudan a explorar más acerca de su situación" at bounding box center [446, 170] width 13 height 10
checkbox input "true"
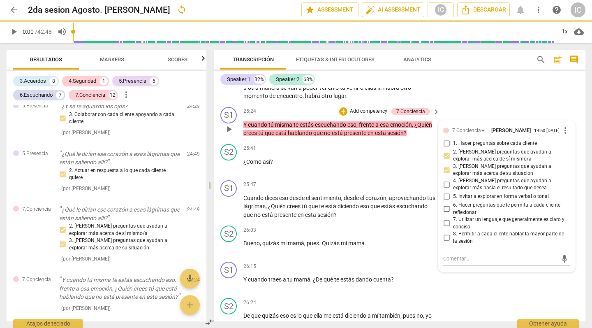
click at [447, 179] on input "4. [PERSON_NAME] preguntas que ayudan a explorar más hacia el resultado que des…" at bounding box center [446, 184] width 13 height 10
checkbox input "true"
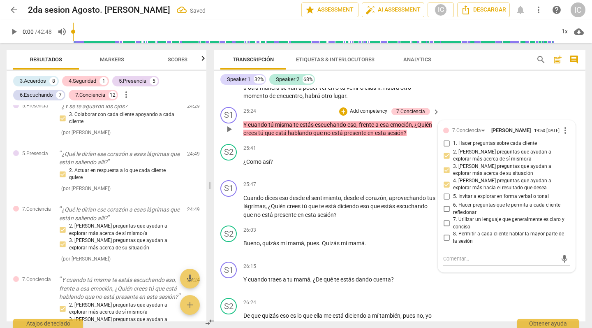
click at [445, 204] on input "6. Hacer preguntas que le permita a cada cliente reflexionar" at bounding box center [446, 209] width 13 height 10
checkbox input "true"
click at [459, 258] on div "S1 play_arrow pause 26:15 + Add competency keyboard_arrow_right Y cuando traes …" at bounding box center [400, 276] width 372 height 36
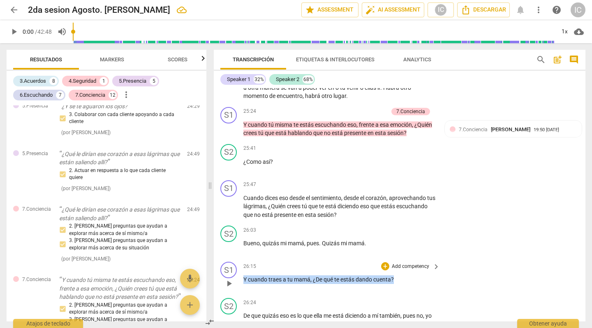
drag, startPoint x: 408, startPoint y: 226, endPoint x: 240, endPoint y: 223, distance: 168.2
click at [240, 258] on div "S1 play_arrow pause 26:15 + Add competency keyboard_arrow_right Y cuando traes …" at bounding box center [400, 276] width 372 height 36
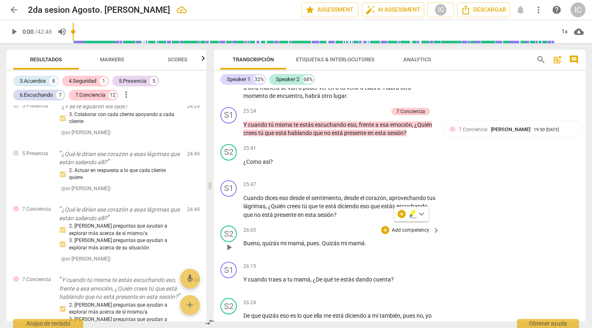
click at [413, 227] on p "Add competency" at bounding box center [410, 230] width 39 height 7
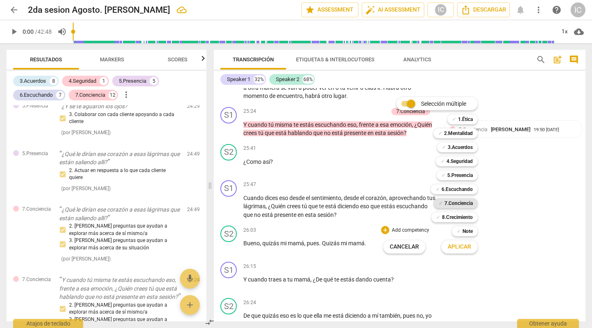
click at [464, 203] on b "7.Conciencia" at bounding box center [458, 203] width 28 height 10
click at [469, 251] on button "Aplicar" at bounding box center [459, 246] width 37 height 15
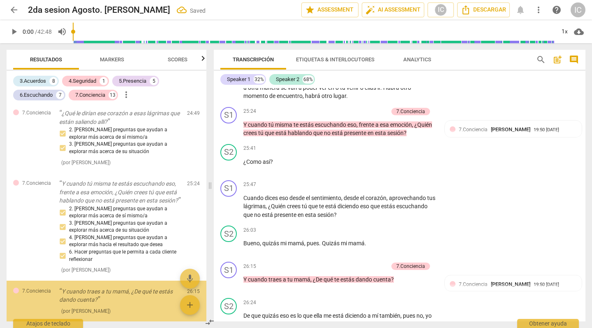
scroll to position [2606, 0]
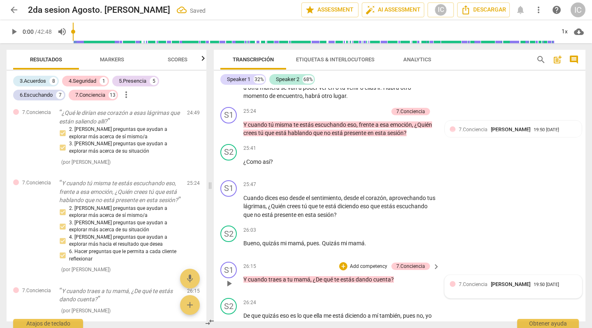
click at [546, 282] on div "19:50 [DATE]" at bounding box center [546, 284] width 25 height 5
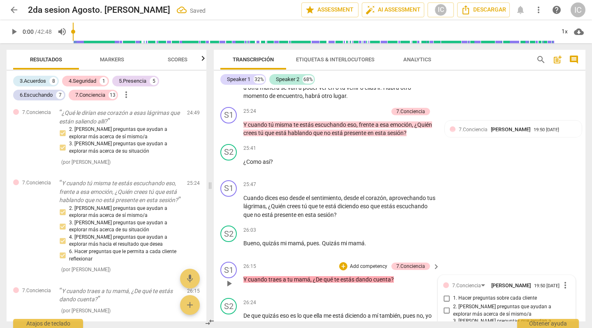
scroll to position [3385, 0]
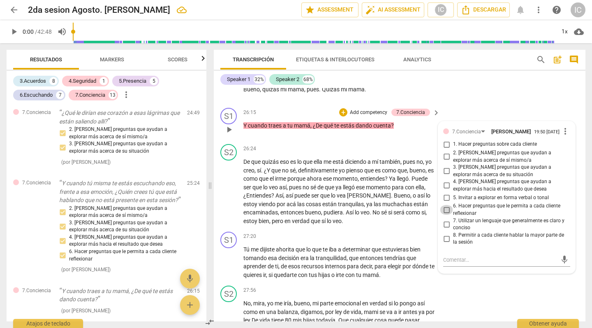
click at [446, 205] on input "6. Hacer preguntas que le permita a cada cliente reflexionar" at bounding box center [446, 210] width 13 height 10
checkbox input "true"
click at [445, 152] on input "2. [PERSON_NAME] preguntas que ayudan a explorar más acerca de sí mismo/a" at bounding box center [446, 157] width 13 height 10
checkbox input "true"
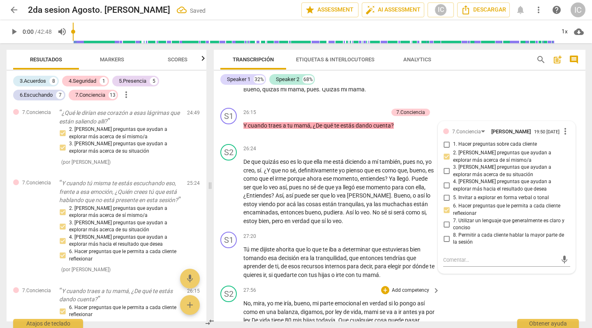
click at [474, 282] on div "S2 play_arrow pause 27:56 + Add competency keyboard_arrow_right No , mira , yo …" at bounding box center [400, 330] width 372 height 96
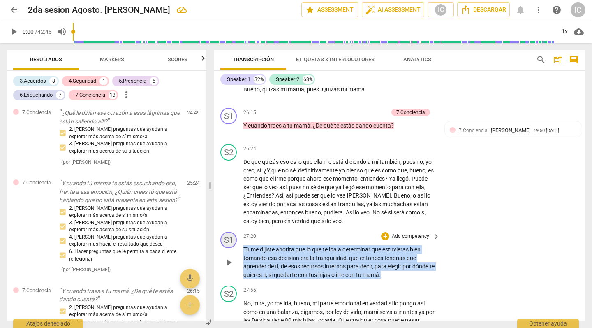
drag, startPoint x: 396, startPoint y: 215, endPoint x: 227, endPoint y: 186, distance: 171.5
click at [227, 228] on div "S1 play_arrow pause 27:20 + Add competency keyboard_arrow_right Tú me dijiste a…" at bounding box center [400, 255] width 372 height 54
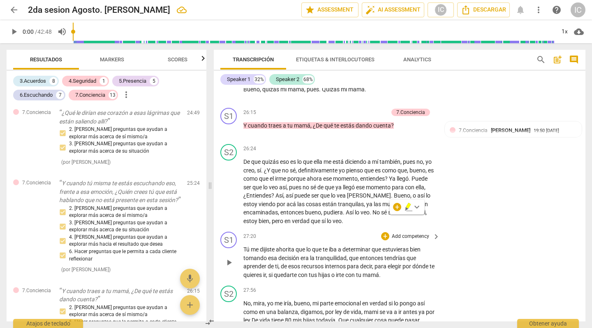
click at [412, 233] on p "Add competency" at bounding box center [410, 236] width 39 height 7
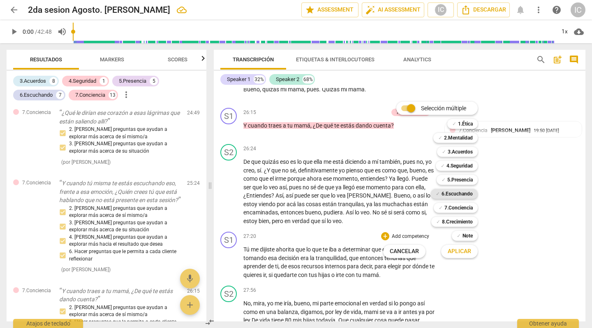
click at [456, 193] on b "6.Escuchando" at bounding box center [457, 194] width 31 height 10
click at [462, 256] on button "Aplicar" at bounding box center [459, 251] width 37 height 15
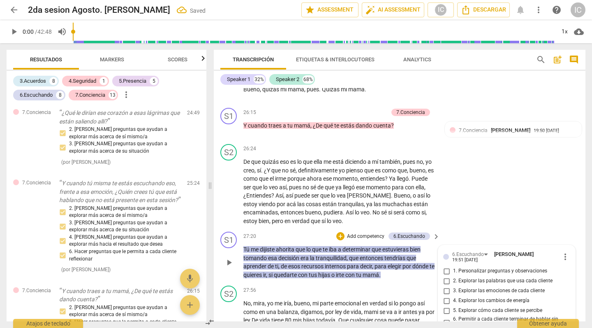
scroll to position [2715, 0]
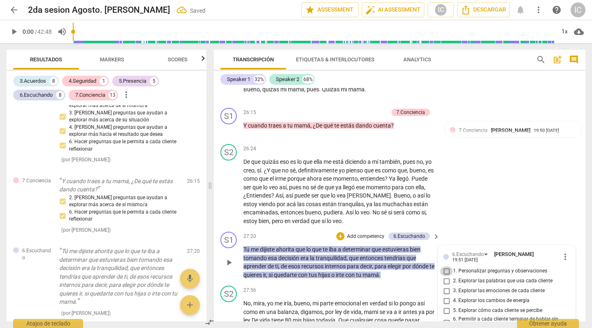
click at [444, 266] on input "1. Personalizar preguntas y observaciones" at bounding box center [446, 271] width 13 height 10
checkbox input "true"
click at [445, 276] on input "2. Explorar las palabras que usa cada cliente" at bounding box center [446, 281] width 13 height 10
checkbox input "true"
click at [446, 286] on input "3. Explorar las emociones de cada cliente" at bounding box center [446, 291] width 13 height 10
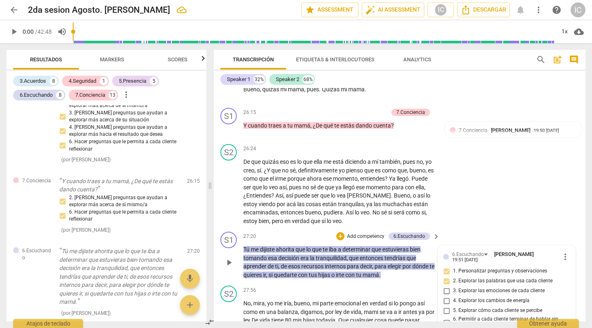
checkbox input "true"
click at [446, 288] on input "5. Explorar cómo cada cliente se percibe" at bounding box center [446, 310] width 13 height 10
checkbox input "true"
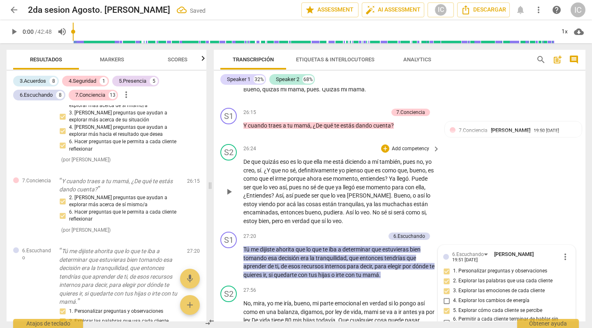
click at [465, 142] on div "S2 play_arrow pause 26:24 + Add competency keyboard_arrow_right De que quizás e…" at bounding box center [400, 185] width 372 height 88
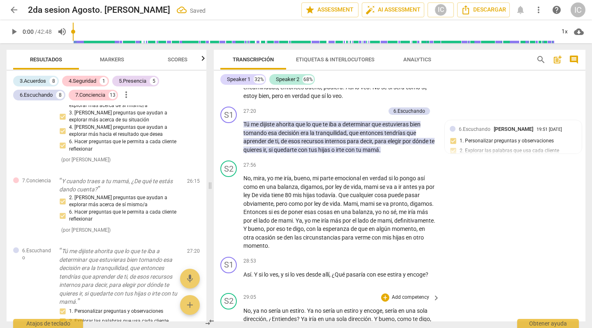
scroll to position [3512, 0]
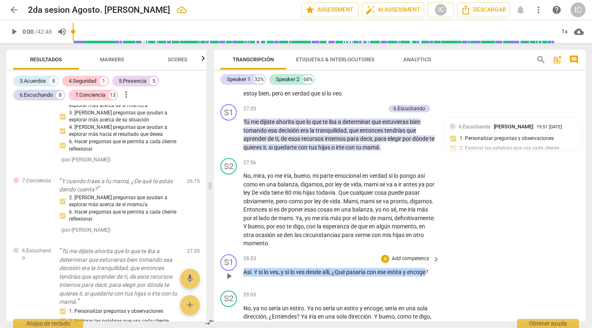
drag, startPoint x: 453, startPoint y: 210, endPoint x: 261, endPoint y: 208, distance: 192.0
click at [261, 251] on div "S1 play_arrow pause 28:53 + Add competency keyboard_arrow_right Así . Y si lo v…" at bounding box center [400, 269] width 372 height 36
click at [405, 255] on p "Add competency" at bounding box center [410, 258] width 39 height 7
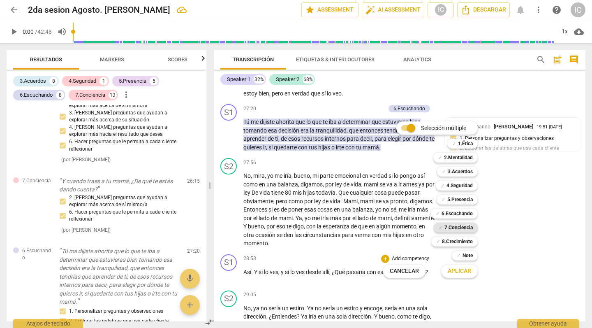
click at [461, 228] on b "7.Conciencia" at bounding box center [458, 227] width 28 height 10
click at [465, 273] on span "Aplicar" at bounding box center [459, 271] width 23 height 8
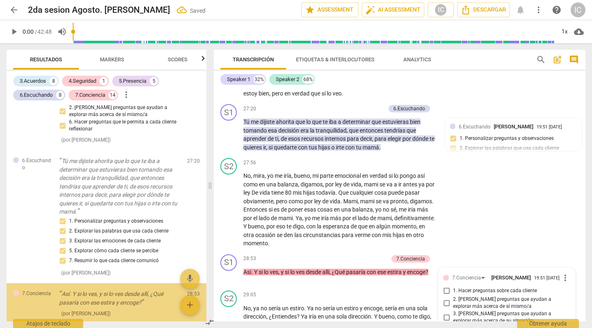
scroll to position [3654, 0]
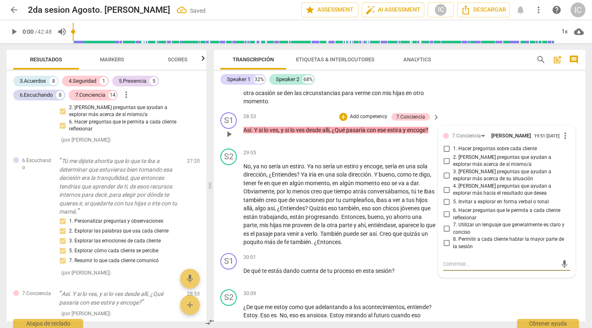
click at [446, 209] on input "6. Hacer preguntas que le permita a cada cliente reflexionar" at bounding box center [446, 214] width 13 height 10
checkbox input "true"
click at [479, 286] on div "S2 play_arrow pause 30:09 + Add competency keyboard_arrow_right ¿De que me esto…" at bounding box center [400, 313] width 372 height 54
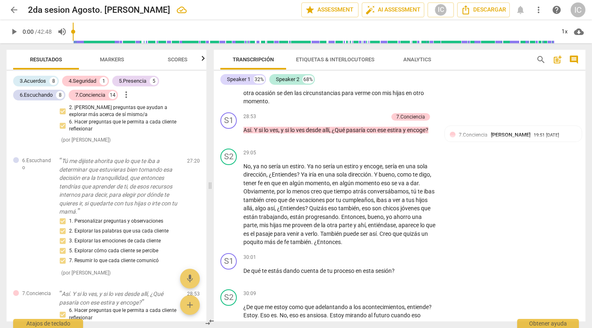
drag, startPoint x: 299, startPoint y: 307, endPoint x: 242, endPoint y: 296, distance: 57.7
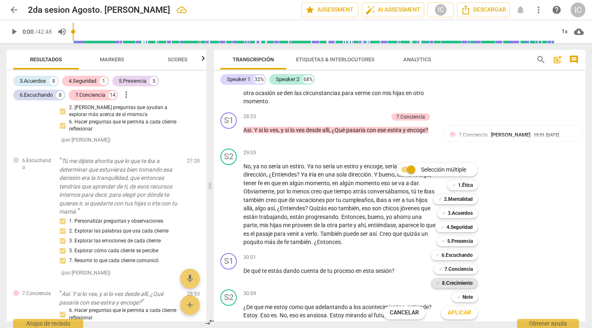
click at [446, 283] on b "8.Сrecimiento" at bounding box center [457, 283] width 31 height 10
click at [456, 288] on span "Aplicar" at bounding box center [459, 312] width 23 height 8
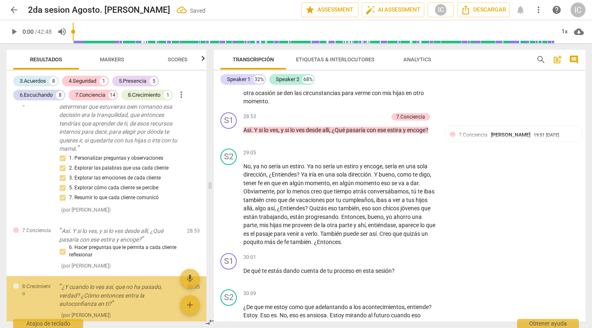
scroll to position [3887, 0]
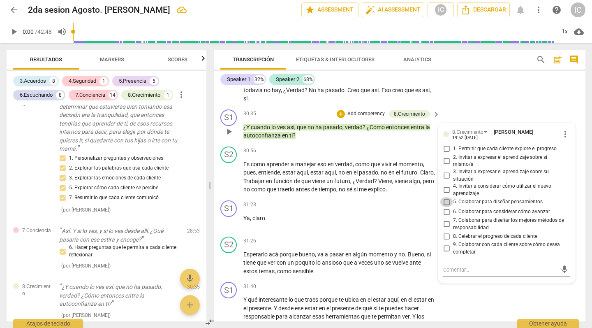
click at [446, 197] on input "5. Colaborar para diseñar pensamientos" at bounding box center [446, 202] width 13 height 10
checkbox input "true"
click at [486, 278] on div "S1 play_arrow pause 31:40 + Add competency keyboard_arrow_right Y qué interesan…" at bounding box center [400, 305] width 372 height 54
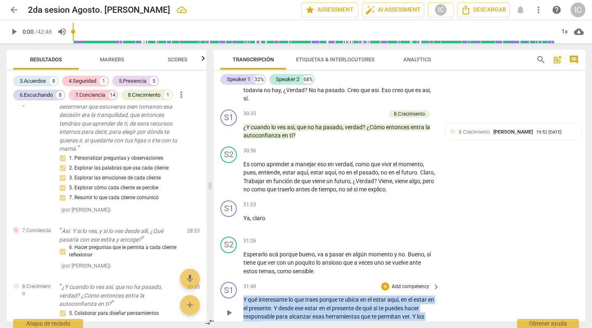
drag, startPoint x: 264, startPoint y: 260, endPoint x: 240, endPoint y: 236, distance: 33.4
click at [240, 278] on div "S1 play_arrow pause 31:40 + Add competency keyboard_arrow_right Y qué interesan…" at bounding box center [400, 305] width 372 height 54
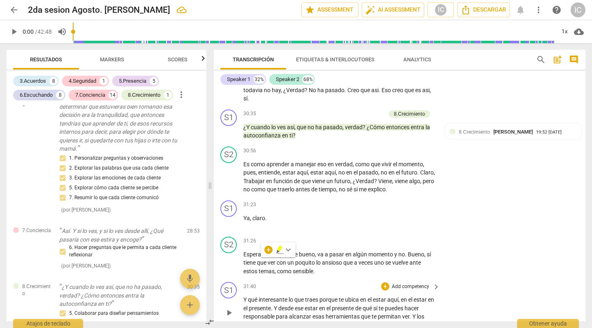
click at [413, 283] on p "Add competency" at bounding box center [410, 286] width 39 height 7
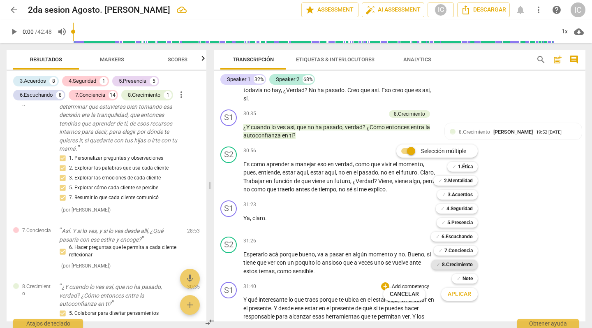
click at [462, 264] on b "8.Сrecimiento" at bounding box center [457, 264] width 31 height 10
click at [460, 288] on span "Aplicar" at bounding box center [459, 294] width 23 height 8
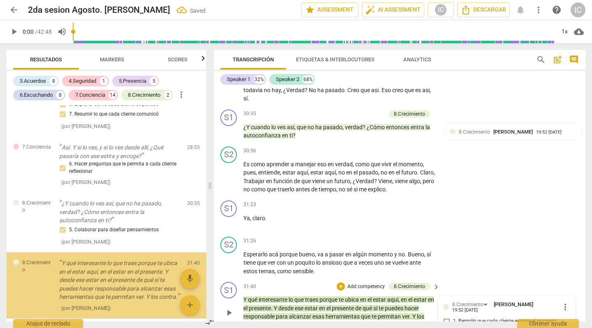
scroll to position [4058, 0]
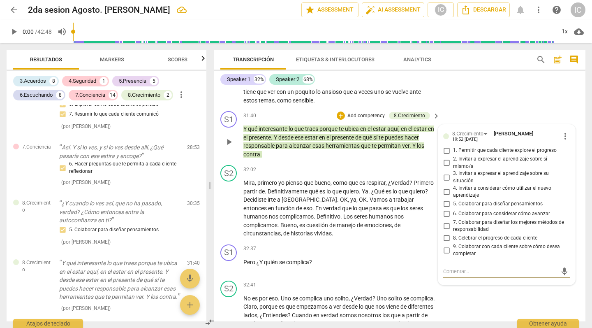
click at [447, 187] on input "4. Invitar a considerar cómo utilizar el nuevo aprendizaje" at bounding box center [446, 192] width 13 height 10
checkbox input "true"
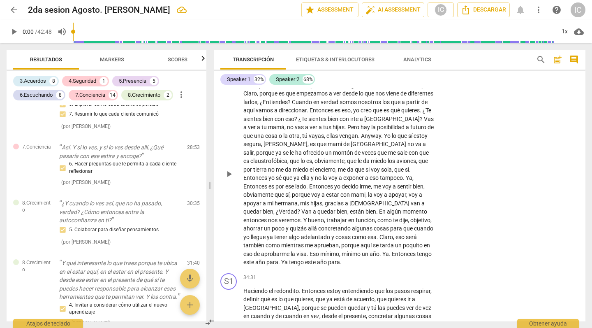
scroll to position [4280, 0]
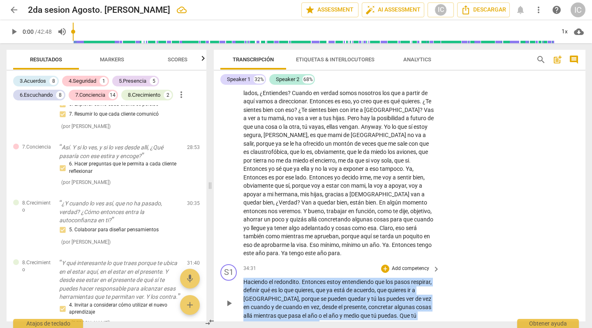
drag, startPoint x: 301, startPoint y: 255, endPoint x: 236, endPoint y: 209, distance: 80.1
click at [236, 261] on div "S1 play_arrow pause 34:31 + Add competency keyboard_arrow_right Haciendo el red…" at bounding box center [400, 296] width 372 height 71
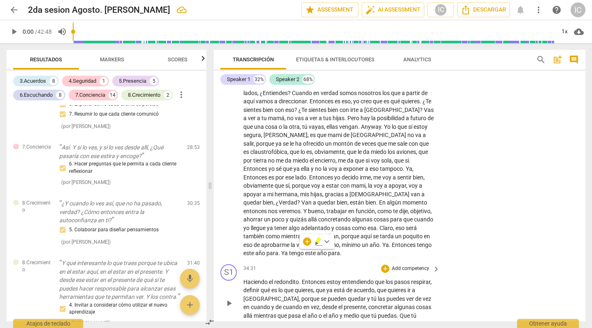
click at [405, 265] on p "Add competency" at bounding box center [410, 268] width 39 height 7
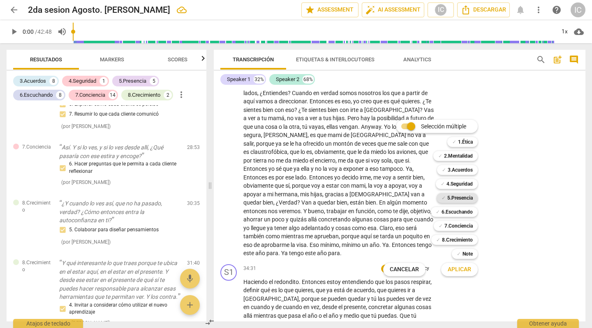
click at [460, 199] on b "5.Presencia" at bounding box center [459, 198] width 25 height 10
click at [455, 270] on span "Aplicar" at bounding box center [459, 269] width 23 height 8
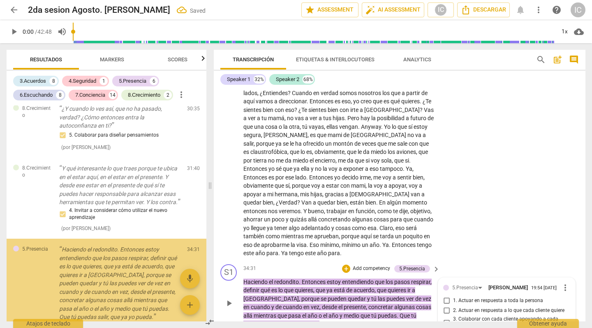
scroll to position [3064, 0]
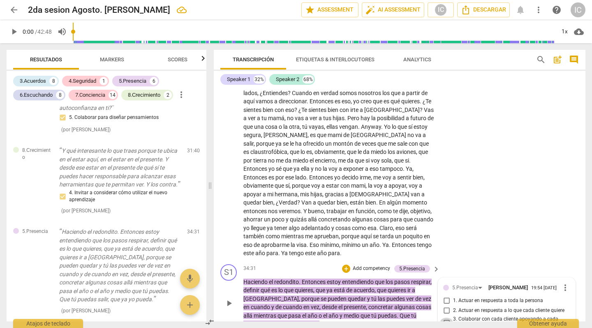
click at [445, 288] on input "3. Colaborar con cada cliente apoyando a cada cliente" at bounding box center [446, 322] width 13 height 10
checkbox input "true"
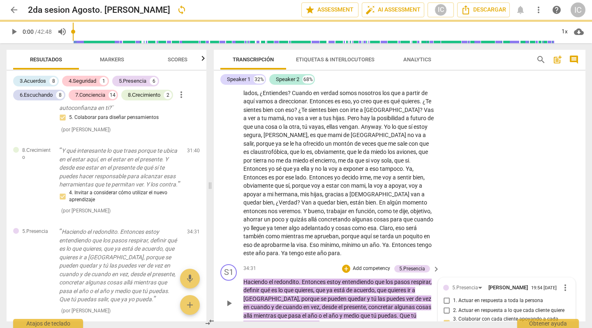
checkbox input "true"
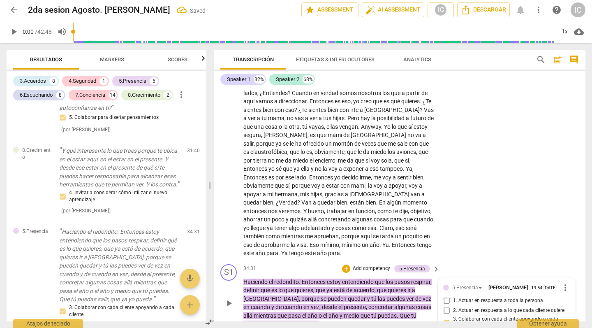
click at [368, 265] on p "Add competency" at bounding box center [371, 268] width 39 height 7
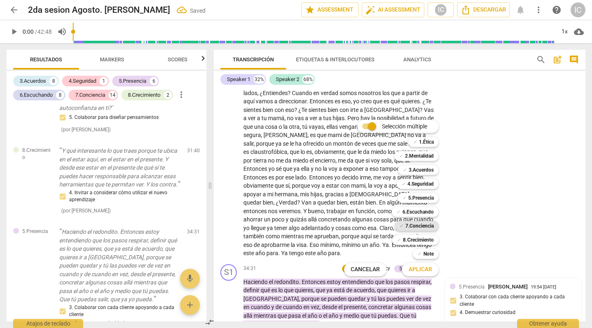
click at [407, 221] on b "7.Conciencia" at bounding box center [419, 226] width 28 height 10
click at [411, 268] on span "Aplicar" at bounding box center [420, 269] width 23 height 8
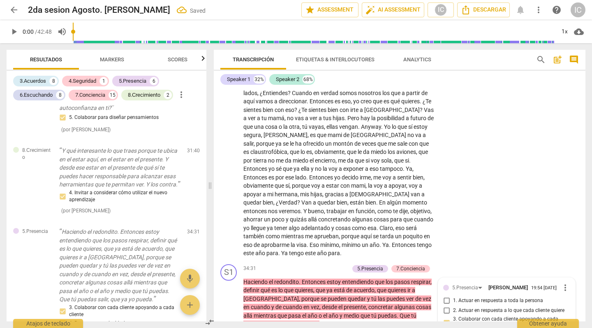
scroll to position [3186, 0]
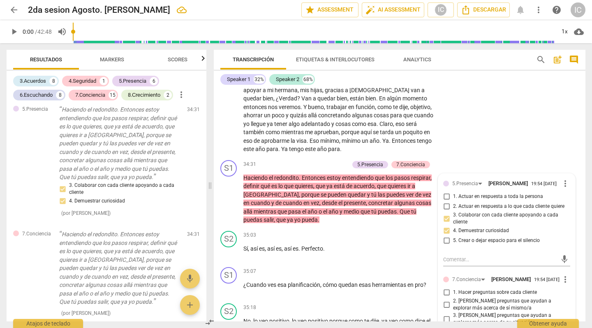
scroll to position [4404, 0]
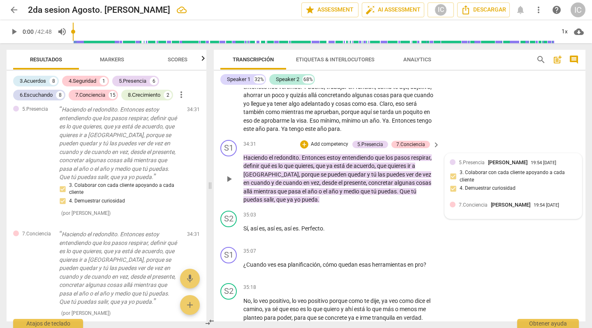
click at [495, 201] on span "[PERSON_NAME]" at bounding box center [510, 204] width 39 height 6
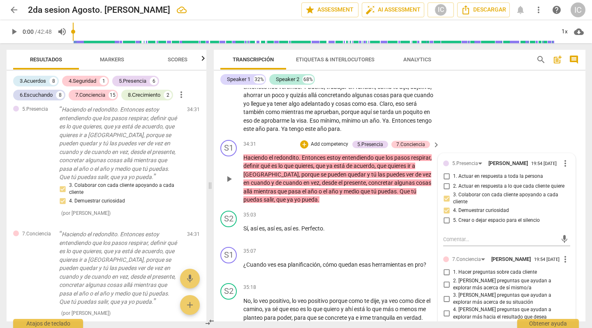
checkbox input "true"
click at [351, 153] on p "Haciendo el redondito . Entonces estoy entendiendo que los pasos respirar , def…" at bounding box center [339, 178] width 192 height 51
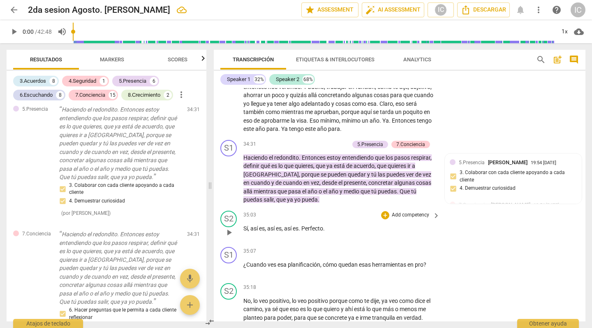
scroll to position [4249, 0]
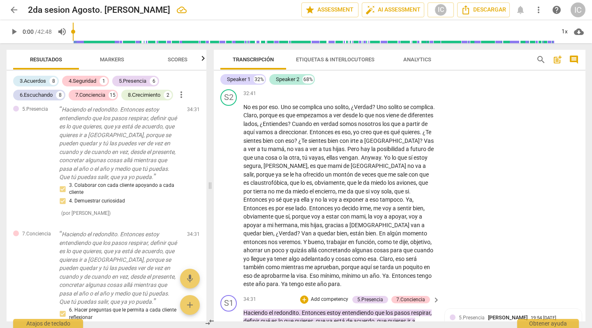
click at [335, 288] on p "Add competency" at bounding box center [329, 299] width 39 height 7
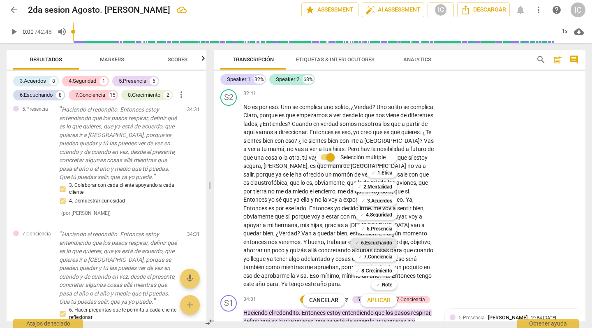
click at [375, 240] on b "6.Escuchando" at bounding box center [376, 243] width 31 height 10
click at [380, 288] on span "Aplicar" at bounding box center [378, 300] width 23 height 8
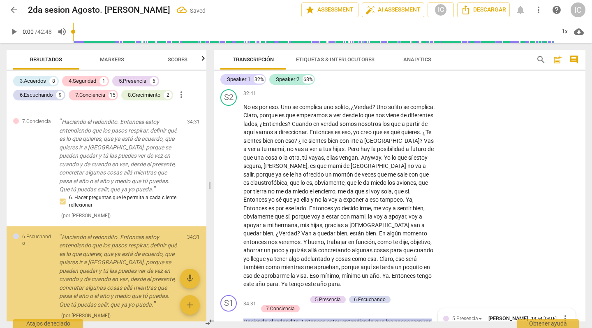
scroll to position [4370, 0]
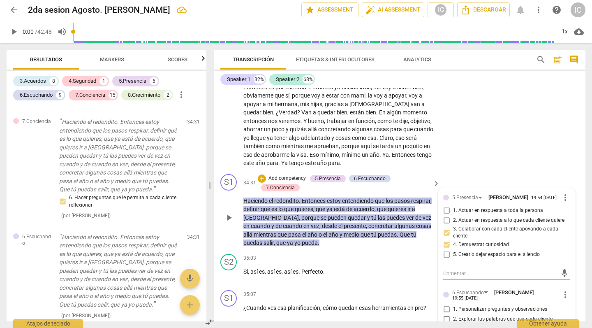
checkbox input "true"
click at [346, 254] on div "35:03 + Add competency keyboard_arrow_right" at bounding box center [341, 258] width 197 height 9
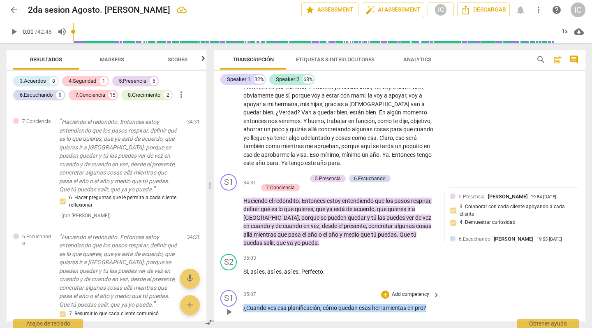
drag, startPoint x: 431, startPoint y: 234, endPoint x: 280, endPoint y: 217, distance: 151.8
click at [280, 287] on div "S1 play_arrow pause 35:07 + Add competency keyboard_arrow_right ¿Cuando ves esa…" at bounding box center [400, 305] width 372 height 36
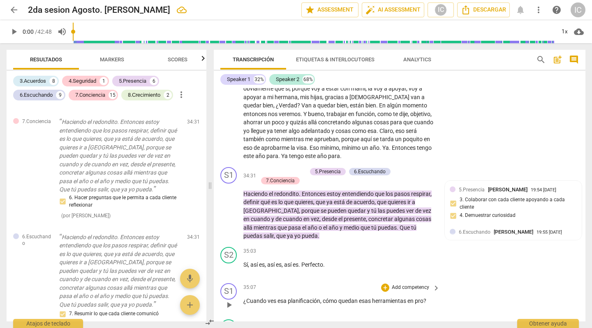
scroll to position [4498, 0]
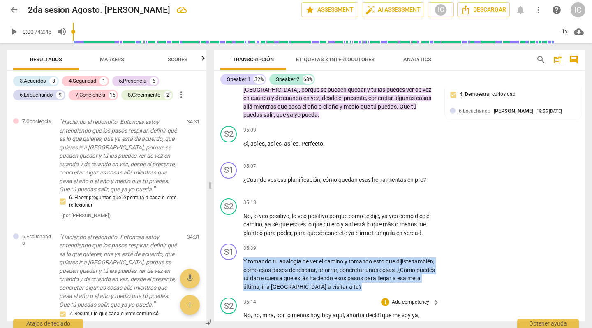
drag, startPoint x: 244, startPoint y: 187, endPoint x: 356, endPoint y: 230, distance: 120.5
click at [356, 230] on div "S1 play_arrow pause 00:03 + Add competency keyboard_arrow_right Bienvenida mi a…" at bounding box center [400, 204] width 372 height 233
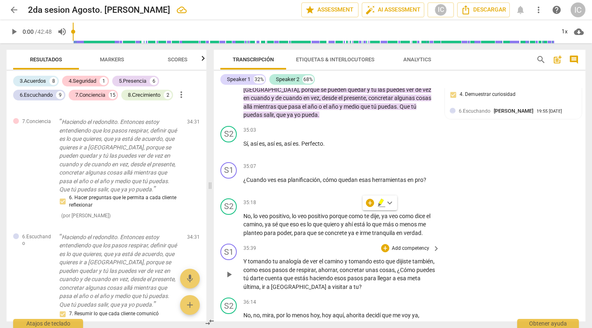
click at [416, 245] on p "Add competency" at bounding box center [410, 248] width 39 height 7
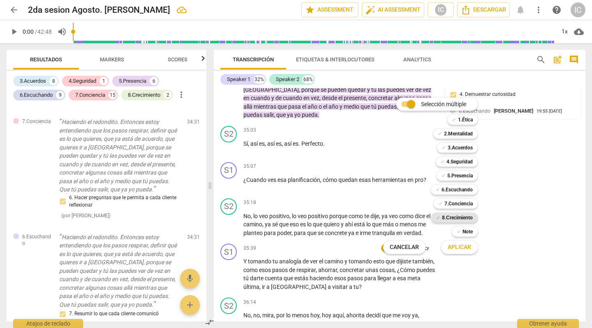
click at [449, 219] on b "8.Сrecimiento" at bounding box center [457, 218] width 31 height 10
click at [449, 247] on span "Aplicar" at bounding box center [459, 247] width 23 height 8
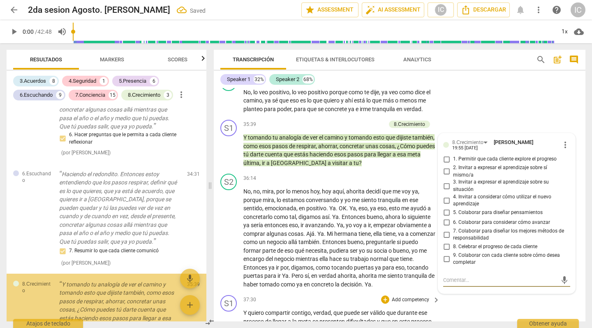
scroll to position [3382, 0]
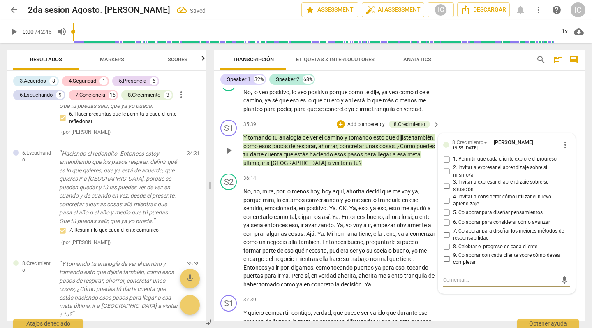
click at [466, 252] on span "9. Colaborar con cada cliente sobre cómo desea completar" at bounding box center [510, 259] width 114 height 14
click at [453, 254] on input "9. Colaborar con cada cliente sobre cómo desea completar" at bounding box center [446, 259] width 13 height 10
checkbox input "true"
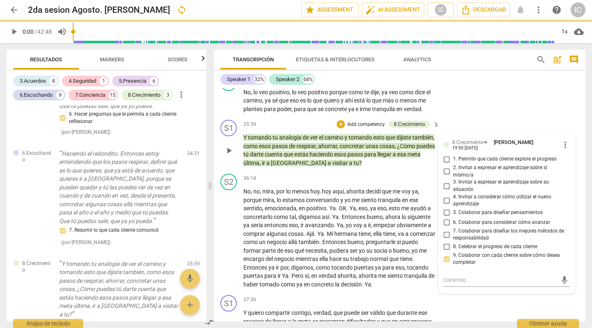
click at [448, 229] on input "7. Colaborar para diseñar los mejores métodos de responsabilidad" at bounding box center [446, 234] width 13 height 10
checkbox input "true"
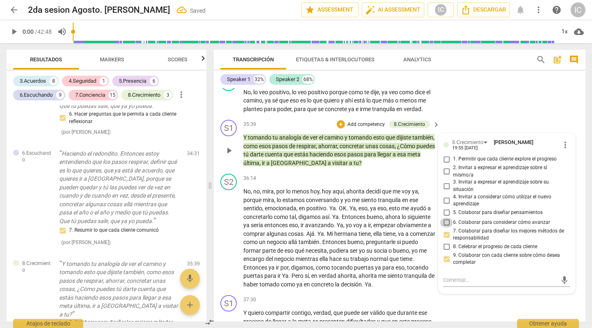
click at [446, 217] on input "6. Colaborar para considerar cómo avanzar" at bounding box center [446, 222] width 13 height 10
checkbox input "true"
click at [447, 208] on input "5. Colaborar para diseñar pensamientos" at bounding box center [446, 213] width 13 height 10
checkbox input "true"
click at [466, 288] on div "S1 play_arrow pause 37:30 + Add competency keyboard_arrow_right Y quiero compar…" at bounding box center [400, 322] width 372 height 62
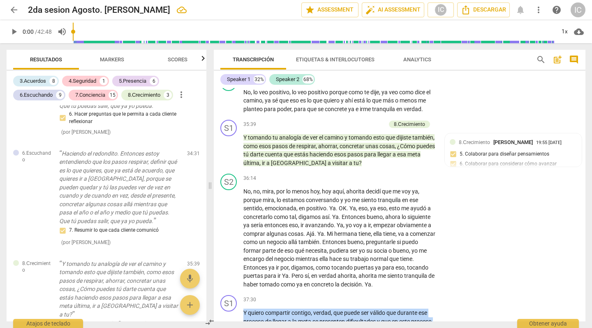
drag, startPoint x: 244, startPoint y: 235, endPoint x: 367, endPoint y: 297, distance: 137.5
click at [367, 288] on div "S1 play_arrow pause 00:03 + Add competency keyboard_arrow_right Bienvenida mi a…" at bounding box center [400, 204] width 372 height 233
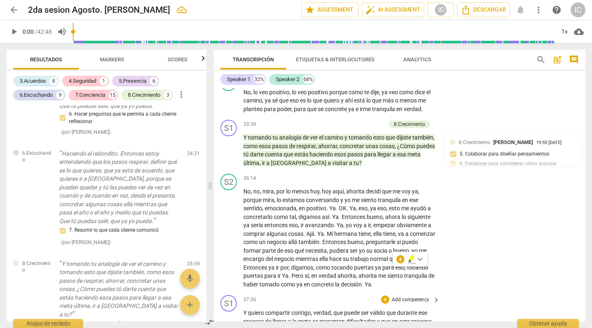
click at [407, 288] on p "Add competency" at bounding box center [410, 299] width 39 height 7
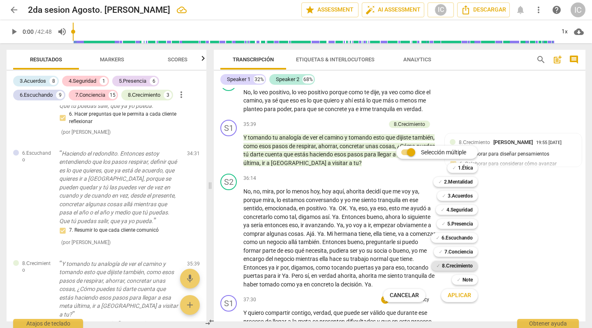
click at [461, 264] on b "8.Сrecimiento" at bounding box center [457, 266] width 31 height 10
click at [452, 288] on span "Aplicar" at bounding box center [459, 295] width 23 height 8
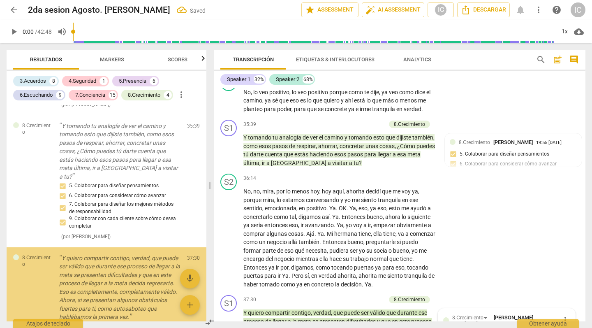
scroll to position [4793, 0]
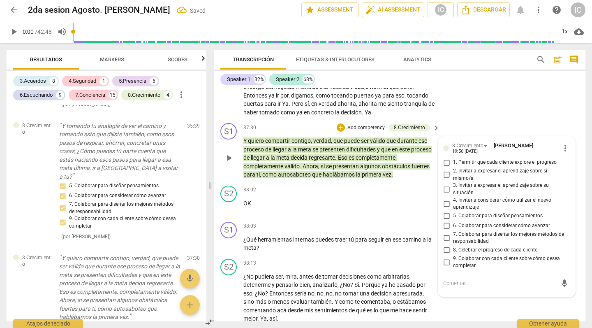
click at [475, 212] on span "5. Colaborar para diseñar pensamientos" at bounding box center [498, 215] width 90 height 7
click at [453, 211] on input "5. Colaborar para diseñar pensamientos" at bounding box center [446, 216] width 13 height 10
checkbox input "true"
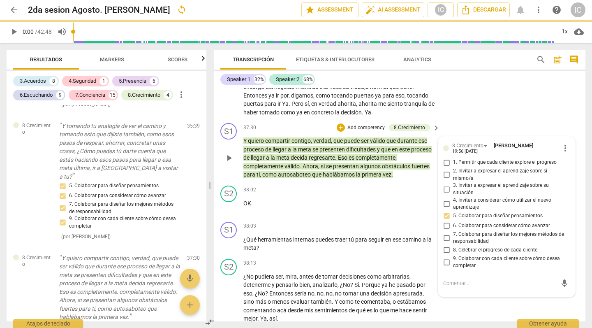
click at [470, 231] on span "7. Colaborar para diseñar los mejores métodos de responsabilidad" at bounding box center [510, 238] width 114 height 14
click at [453, 233] on input "7. Colaborar para diseñar los mejores métodos de responsabilidad" at bounding box center [446, 238] width 13 height 10
checkbox input "true"
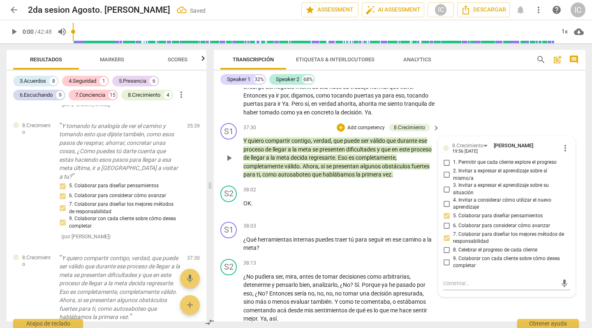
click at [467, 222] on span "6. Colaborar para considerar cómo avanzar" at bounding box center [501, 225] width 97 height 7
click at [453, 221] on input "6. Colaborar para considerar cómo avanzar" at bounding box center [446, 226] width 13 height 10
checkbox input "true"
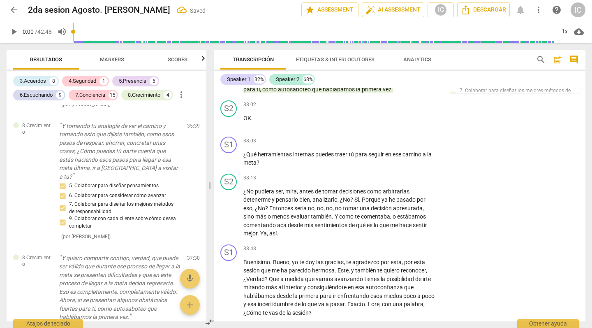
scroll to position [4888, 0]
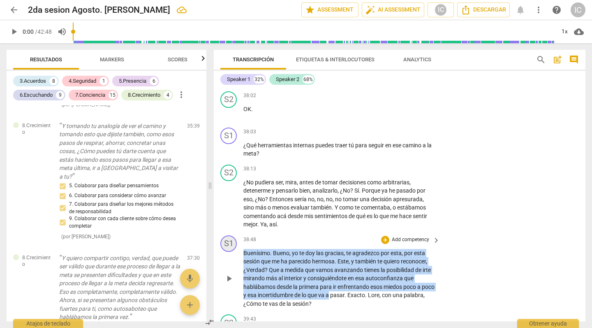
drag, startPoint x: 344, startPoint y: 217, endPoint x: 230, endPoint y: 166, distance: 125.9
click at [230, 232] on div "S1 play_arrow pause 38:48 + Add competency keyboard_arrow_right Buenísimo . [PE…" at bounding box center [400, 271] width 372 height 79
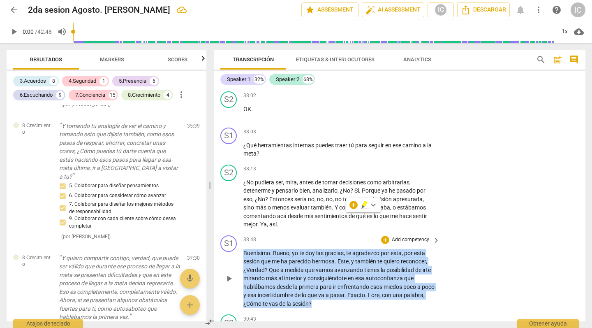
drag, startPoint x: 339, startPoint y: 224, endPoint x: 238, endPoint y: 175, distance: 112.9
click at [238, 232] on div "S1 play_arrow pause 38:48 + Add competency keyboard_arrow_right Buenísimo . [PE…" at bounding box center [400, 271] width 372 height 79
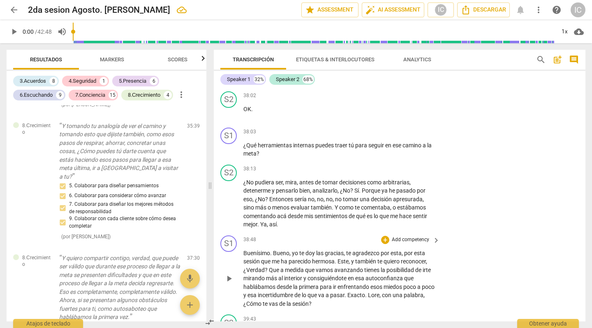
click at [405, 236] on p "Add competency" at bounding box center [410, 239] width 39 height 7
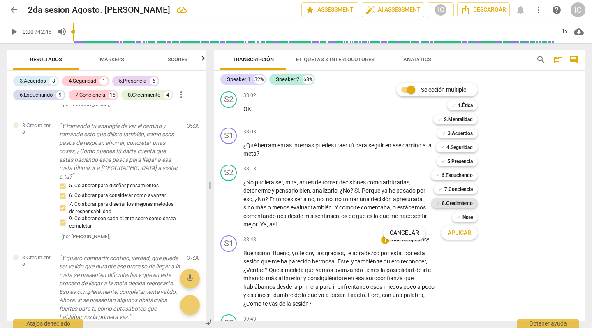
click at [457, 204] on b "8.Сrecimiento" at bounding box center [457, 203] width 31 height 10
click at [456, 233] on span "Aplicar" at bounding box center [459, 233] width 23 height 8
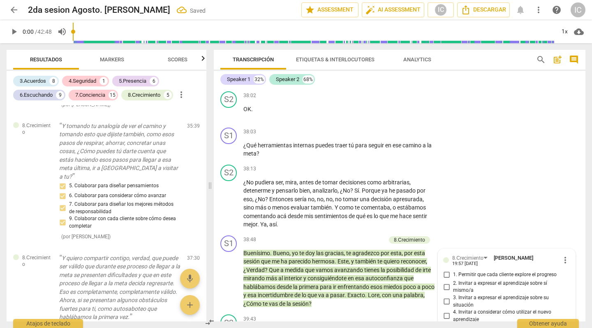
scroll to position [3668, 0]
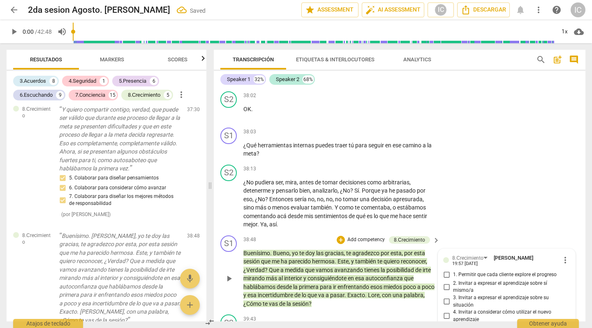
checkbox input "true"
click at [464, 288] on span "5. Colaborar para diseñar pensamientos" at bounding box center [498, 327] width 90 height 7
click at [453, 288] on input "5. Colaborar para diseñar pensamientos" at bounding box center [446, 328] width 13 height 10
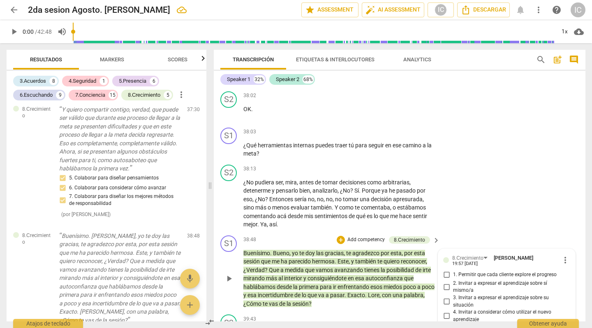
checkbox input "true"
click at [449, 270] on input "1. Permitir que cada cliente explore el progreso" at bounding box center [446, 275] width 13 height 10
checkbox input "true"
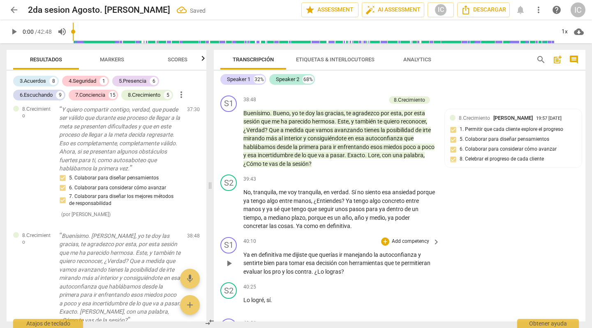
scroll to position [5039, 0]
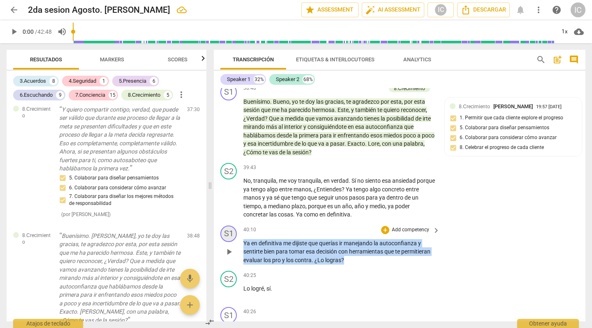
drag, startPoint x: 350, startPoint y: 180, endPoint x: 230, endPoint y: 156, distance: 122.5
click at [230, 222] on div "S1 play_arrow pause 40:10 + Add competency keyboard_arrow_right Ya en definitiv…" at bounding box center [400, 245] width 372 height 46
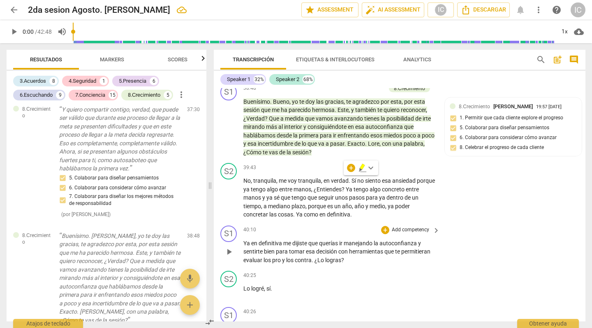
click at [412, 226] on p "Add competency" at bounding box center [410, 229] width 39 height 7
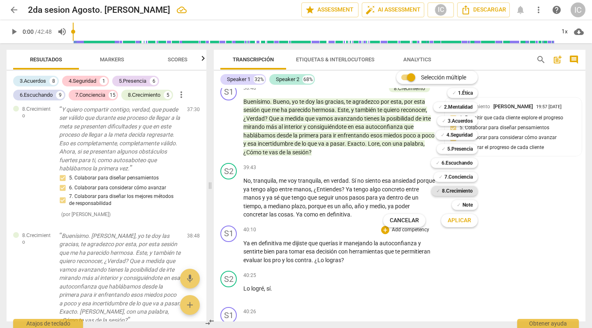
click at [457, 194] on b "8.Сrecimiento" at bounding box center [457, 191] width 31 height 10
click at [462, 219] on span "Aplicar" at bounding box center [459, 220] width 23 height 8
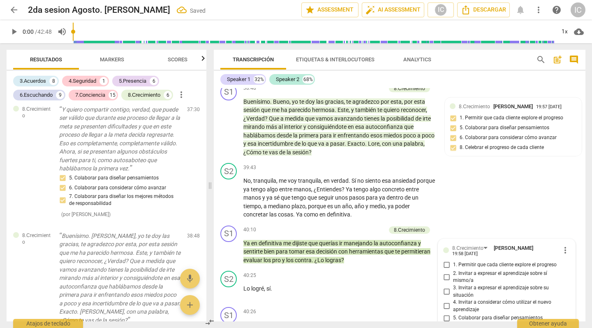
scroll to position [3773, 0]
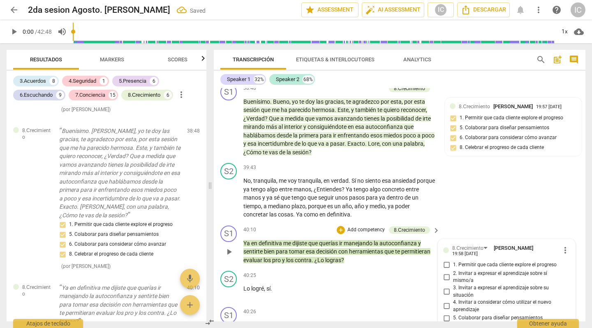
click at [447, 288] on input "5. Colaborar para diseñar pensamientos" at bounding box center [446, 318] width 13 height 10
checkbox input "true"
click at [448, 288] on input "6. Colaborar para considerar cómo avanzar" at bounding box center [446, 328] width 13 height 10
checkbox input "true"
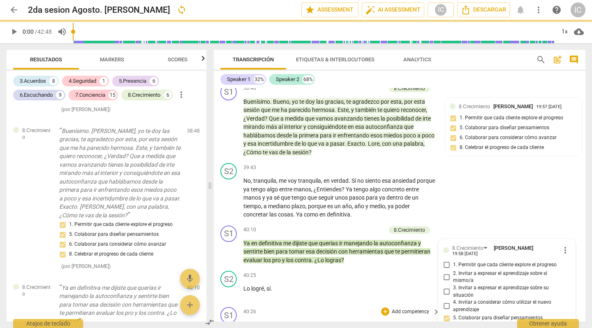
click at [406, 288] on div "S1 play_arrow pause 40:26 + Add competency keyboard_arrow_right Después de las …" at bounding box center [400, 321] width 372 height 36
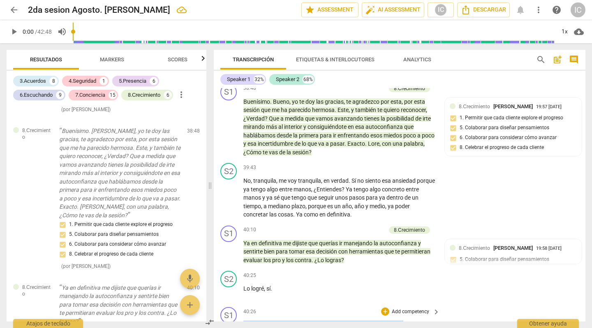
drag, startPoint x: 409, startPoint y: 243, endPoint x: 273, endPoint y: 234, distance: 136.3
click at [273, 288] on div "40:26 + Add competency keyboard_arrow_right Después de las lágrimas , sí que te…" at bounding box center [341, 322] width 197 height 30
click at [394, 288] on p "Add competency" at bounding box center [410, 311] width 39 height 7
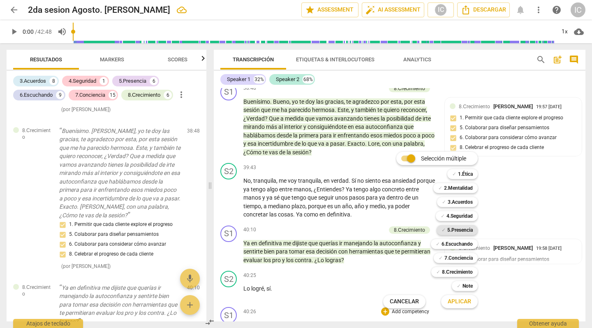
click at [453, 227] on b "5.Presencia" at bounding box center [459, 230] width 25 height 10
click at [453, 288] on span "Aplicar" at bounding box center [459, 301] width 23 height 8
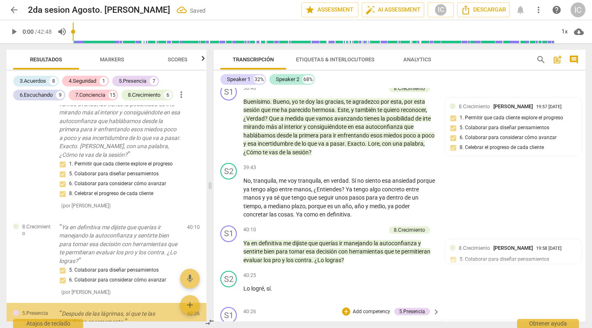
scroll to position [5161, 0]
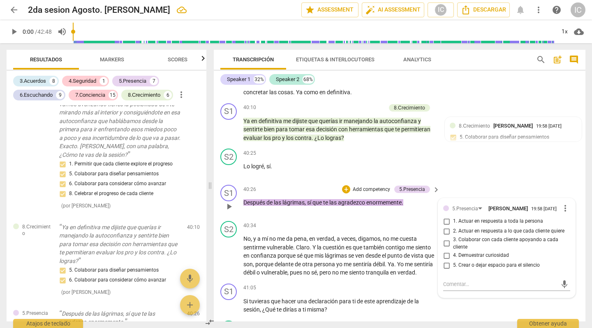
click at [473, 217] on span "1. Actuar en respuesta a toda la persona" at bounding box center [498, 220] width 90 height 7
click at [453, 216] on input "1. Actuar en respuesta a toda la persona" at bounding box center [446, 221] width 13 height 10
checkbox input "true"
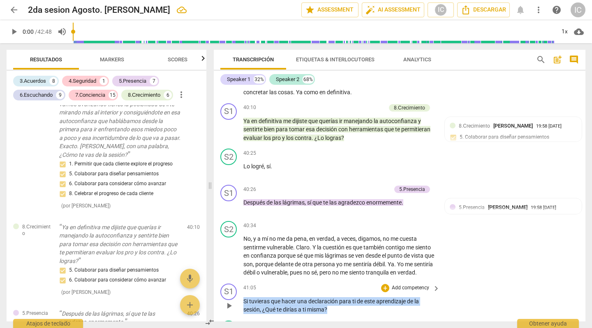
drag, startPoint x: 338, startPoint y: 234, endPoint x: 236, endPoint y: 226, distance: 102.6
click at [236, 280] on div "S1 play_arrow pause 41:05 + Add competency keyboard_arrow_right Si tuvieras que…" at bounding box center [400, 298] width 372 height 37
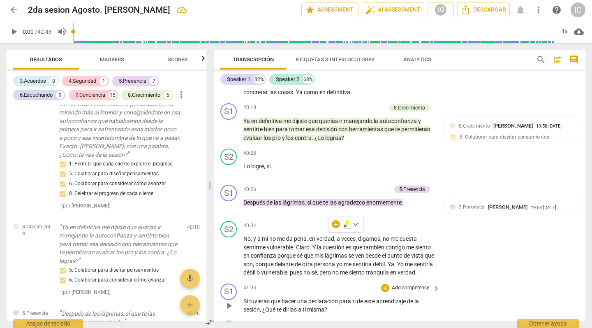
click at [425, 284] on div "+ Add competency" at bounding box center [405, 288] width 49 height 8
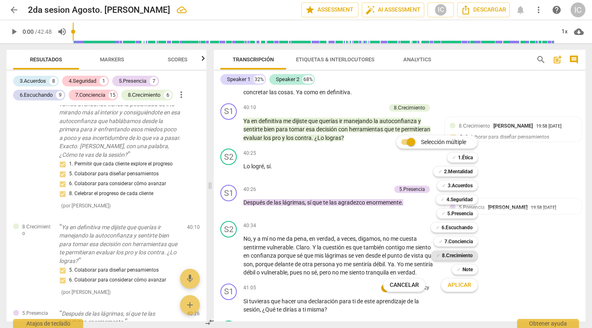
click at [471, 254] on b "8.Сrecimiento" at bounding box center [457, 255] width 31 height 10
click at [474, 286] on button "Aplicar" at bounding box center [459, 284] width 37 height 15
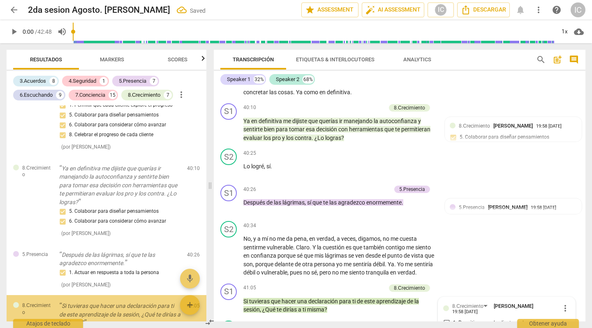
scroll to position [5322, 0]
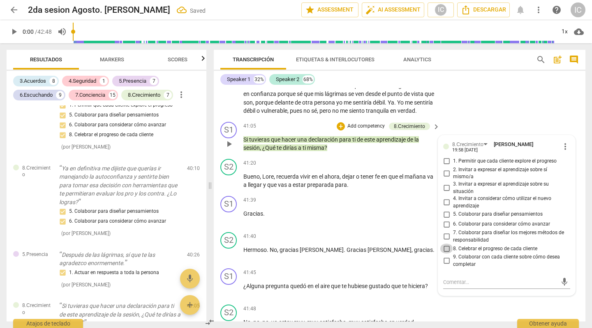
click at [447, 243] on input "8. Celebrar el progreso de cada cliente" at bounding box center [446, 248] width 13 height 10
checkbox input "true"
click at [444, 197] on input "4. Invitar a considerar cómo utilizar el nuevo aprendizaje" at bounding box center [446, 202] width 13 height 10
checkbox input "true"
click at [477, 288] on div "S2 play_arrow pause 41:48 + Add competency keyboard_arrow_right No , no , no , …" at bounding box center [400, 332] width 372 height 62
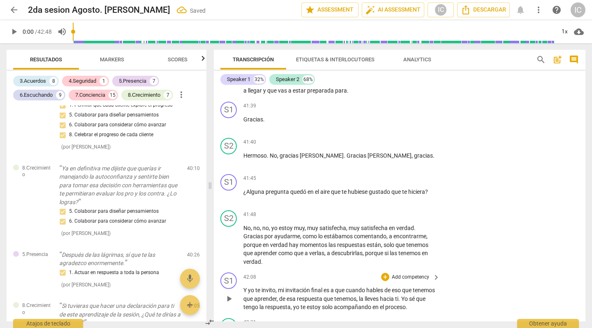
scroll to position [5424, 0]
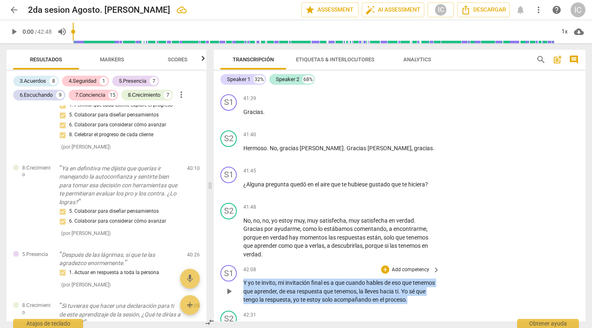
drag, startPoint x: 280, startPoint y: 231, endPoint x: 238, endPoint y: 206, distance: 49.2
click at [238, 261] on div "S1 play_arrow pause 42:08 + Add competency keyboard_arrow_right Y yo te invito …" at bounding box center [400, 284] width 372 height 46
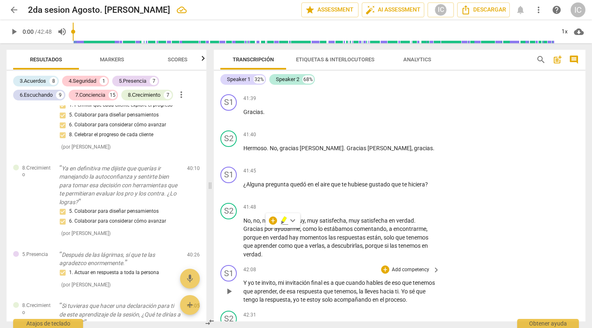
click at [395, 266] on p "Add competency" at bounding box center [410, 269] width 39 height 7
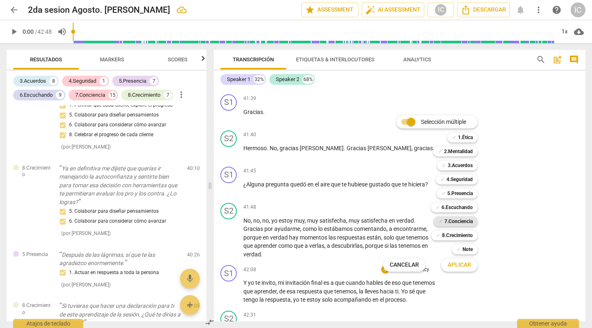
click at [446, 220] on b "7.Conciencia" at bounding box center [458, 221] width 28 height 10
click at [451, 263] on span "Aplicar" at bounding box center [459, 265] width 23 height 8
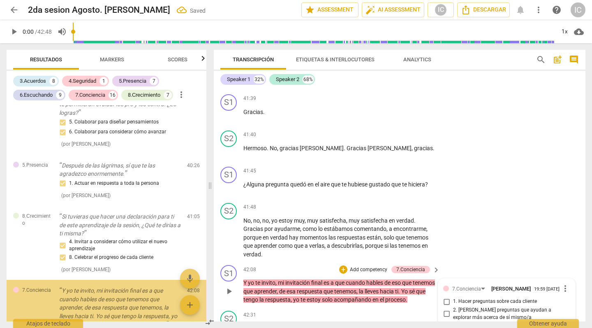
scroll to position [5517, 0]
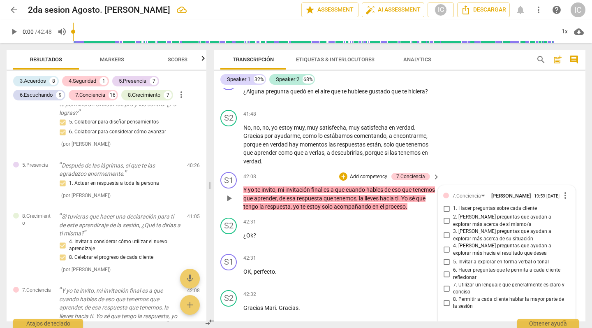
click at [446, 269] on input "6. Hacer preguntas que le permita a cada cliente reflexionar" at bounding box center [446, 274] width 13 height 10
checkbox input "true"
click at [447, 257] on input "5. Invitar a explorar en forma verbal o tonal" at bounding box center [446, 262] width 13 height 10
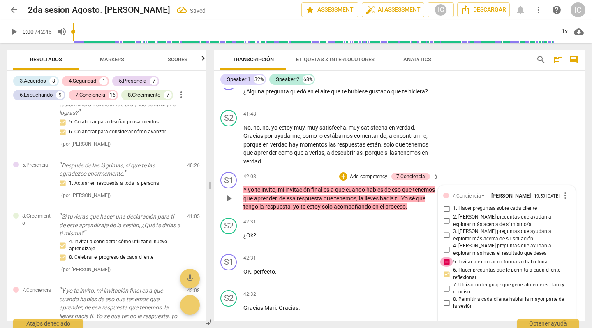
checkbox input "false"
click at [556, 190] on span "more_vert" at bounding box center [565, 195] width 10 height 10
click at [556, 133] on li "Borrar" at bounding box center [571, 136] width 29 height 16
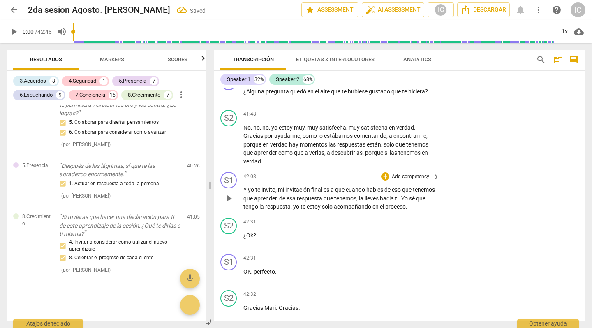
scroll to position [3916, 0]
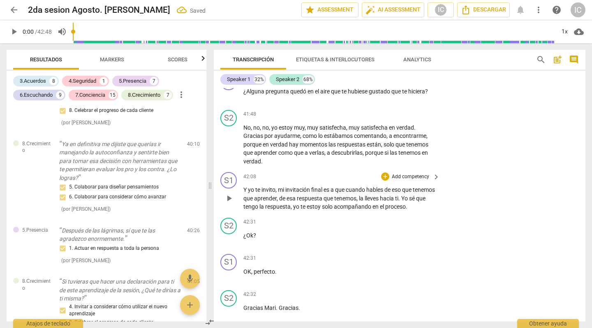
click at [411, 173] on p "Add competency" at bounding box center [410, 176] width 39 height 7
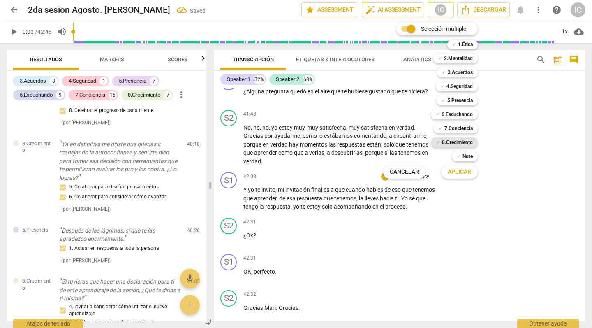
click at [469, 142] on b "8.Сrecimiento" at bounding box center [457, 142] width 31 height 10
click at [462, 169] on span "Aplicar" at bounding box center [459, 172] width 23 height 8
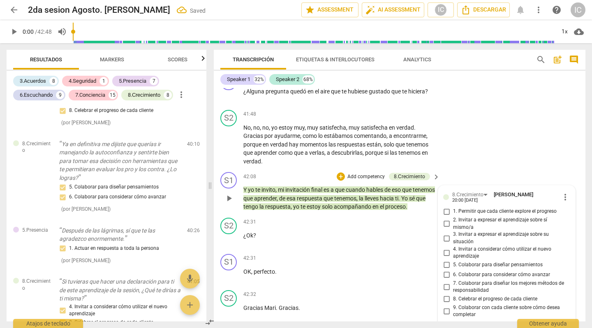
scroll to position [3981, 0]
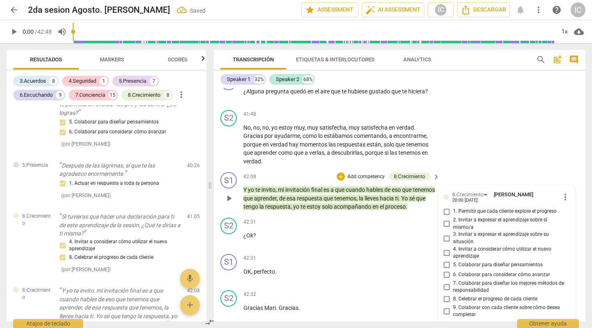
click at [467, 288] on span "8. Celebrar el progreso de cada cliente" at bounding box center [495, 298] width 84 height 7
click at [453, 288] on input "8. Celebrar el progreso de cada cliente" at bounding box center [446, 299] width 13 height 10
checkbox input "true"
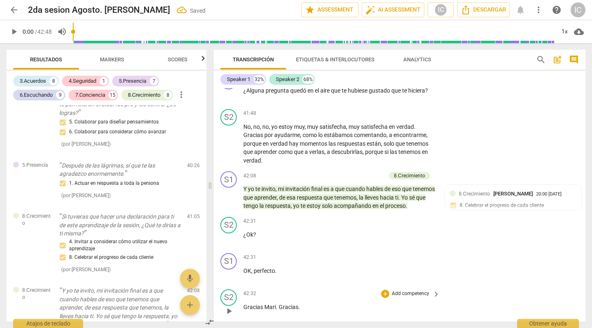
scroll to position [5517, 0]
